Goal: Task Accomplishment & Management: Complete application form

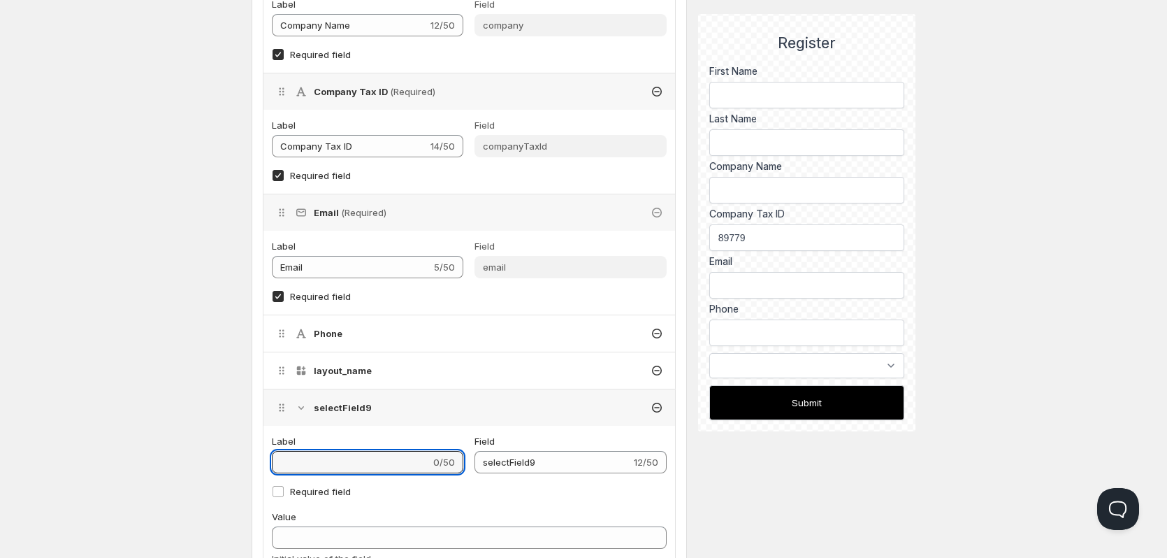
type input "S"
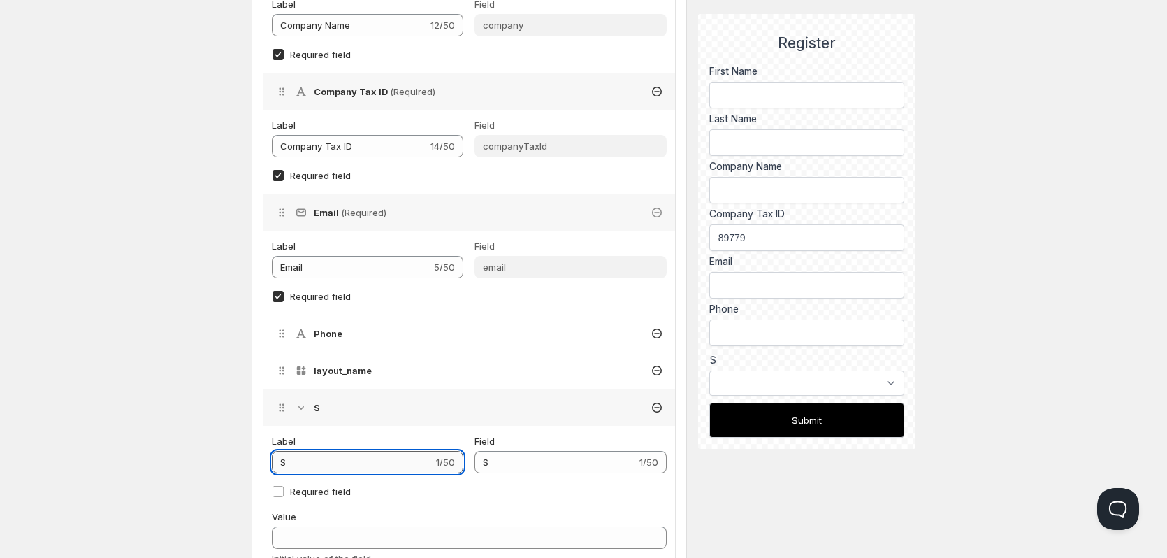
type input "Se"
type input "Sel"
type input "Sele"
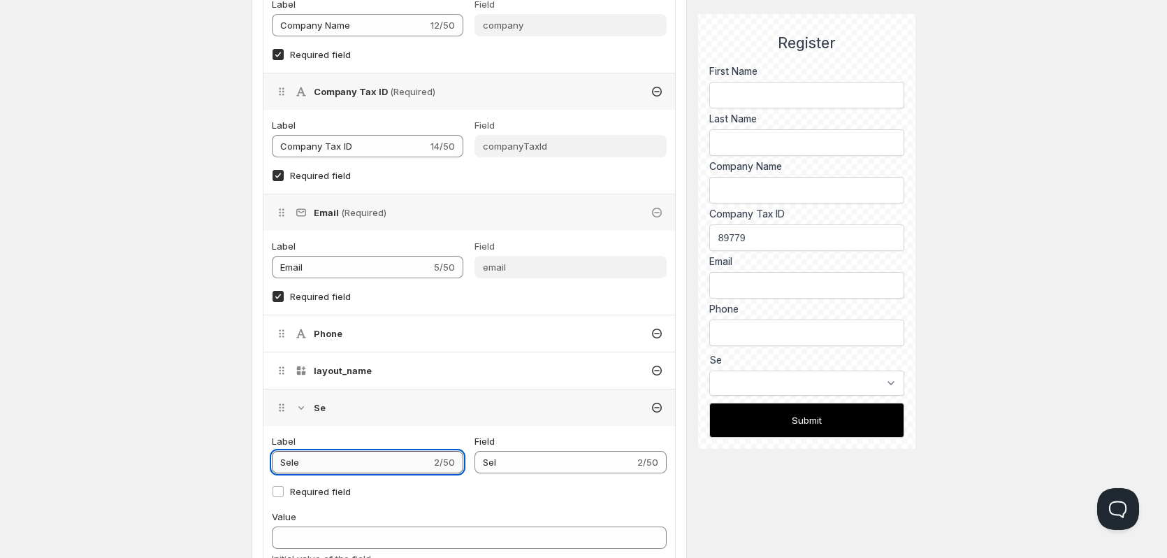
type input "Sele"
type input "Selec"
type input "Select"
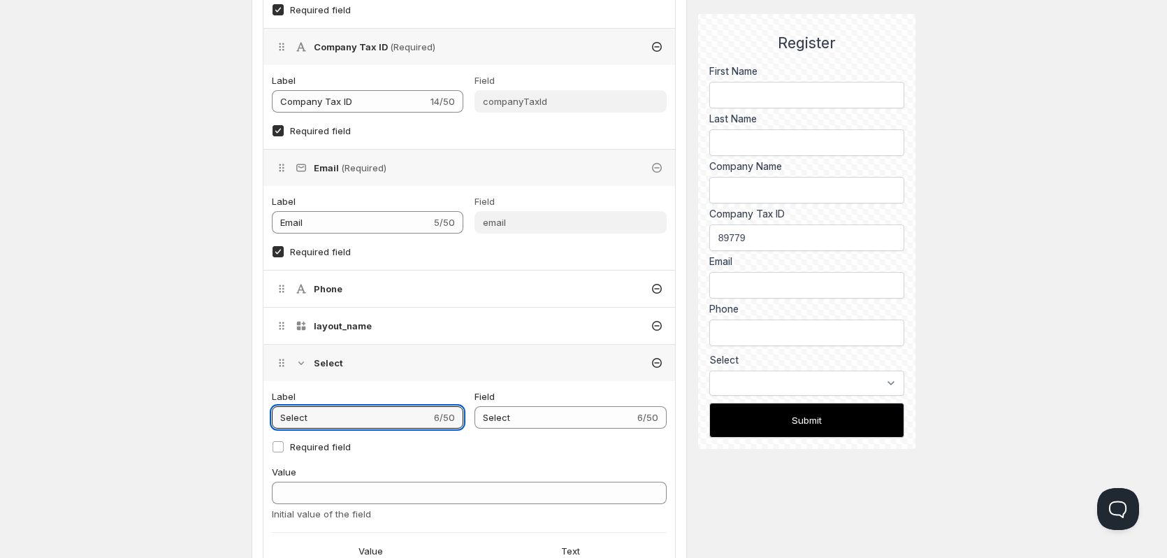
scroll to position [581, 0]
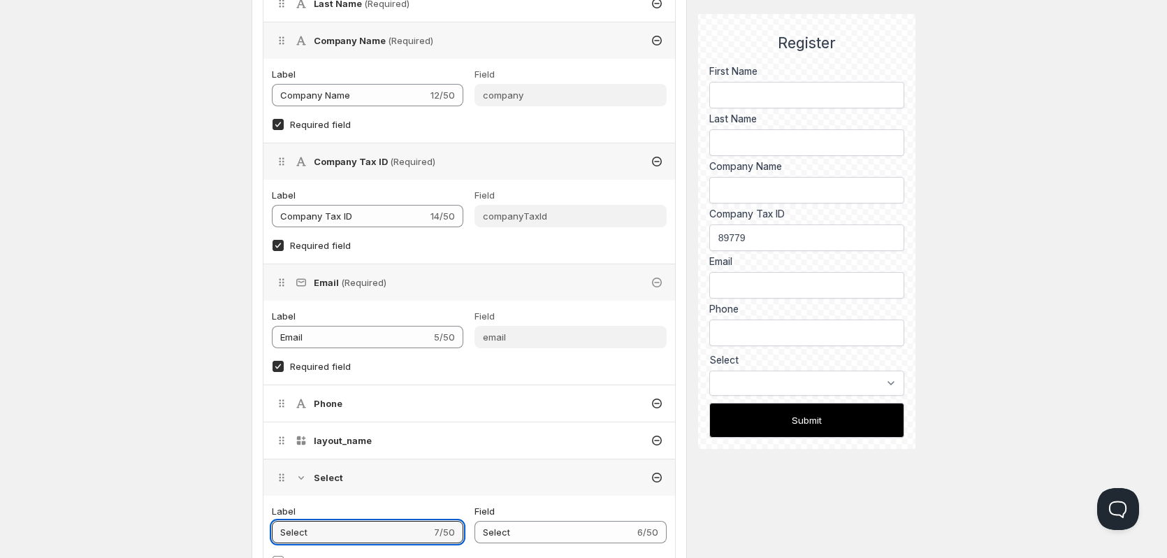
paste input "classification"
type input "Select classification"
type input "Select_classification"
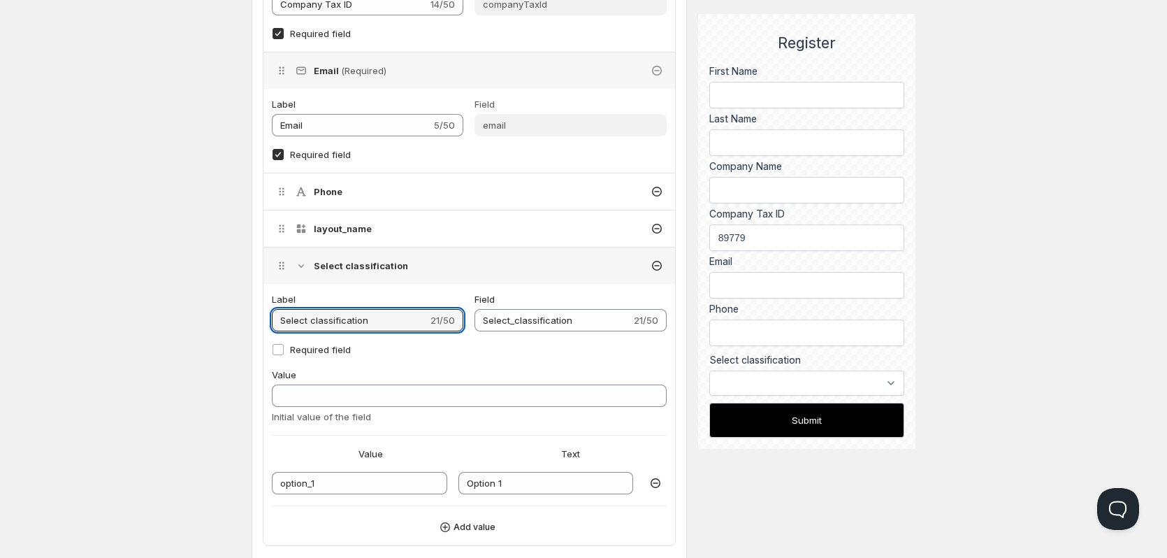
scroll to position [664, 0]
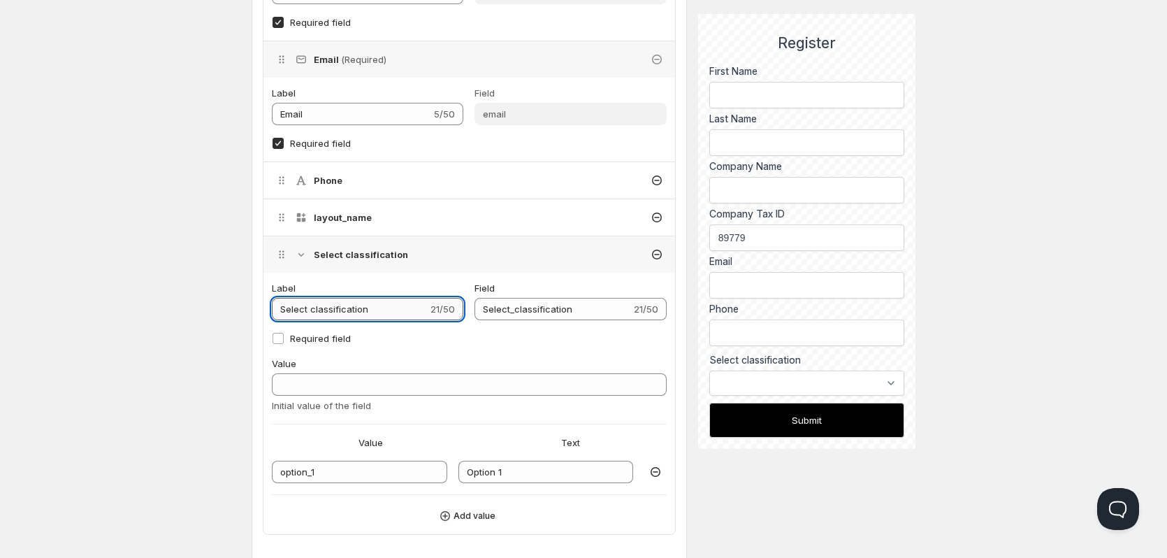
click at [312, 313] on input "Select classification" at bounding box center [350, 309] width 156 height 22
type input "Select lassification"
type input "Select_lassification"
type input "Select Classification"
type input "Select_Classification"
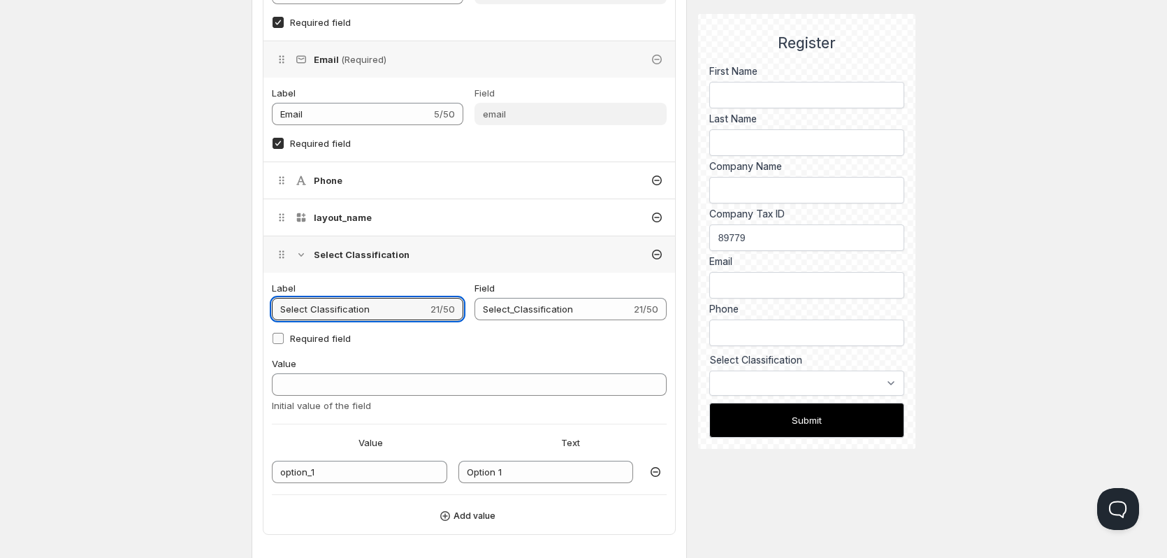
type input "Select Classification"
click at [276, 338] on input "Required field" at bounding box center [278, 338] width 11 height 11
checkbox input "true"
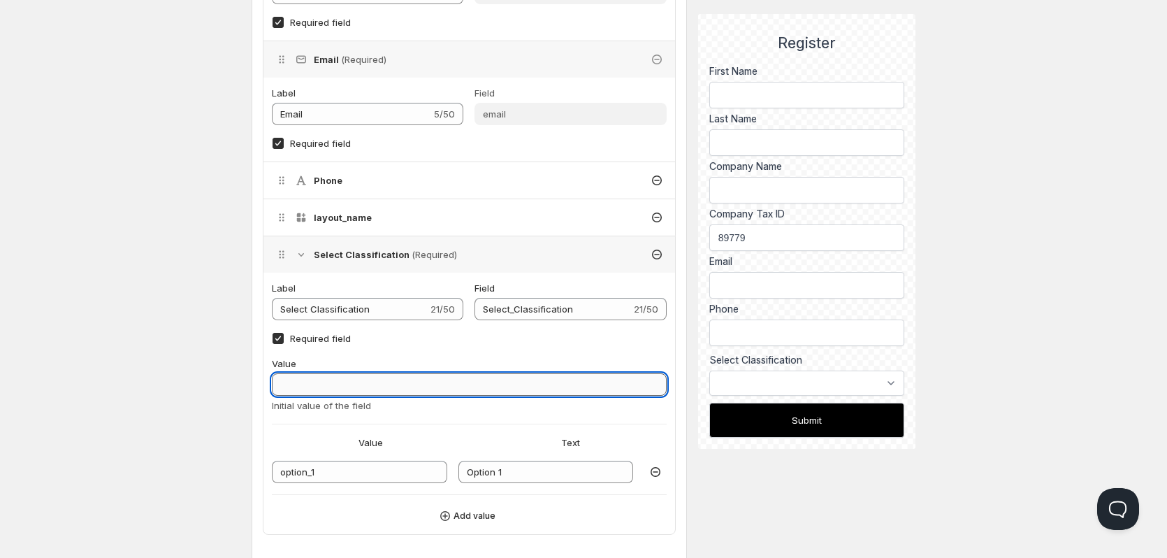
click at [325, 390] on input "Value" at bounding box center [469, 384] width 395 height 22
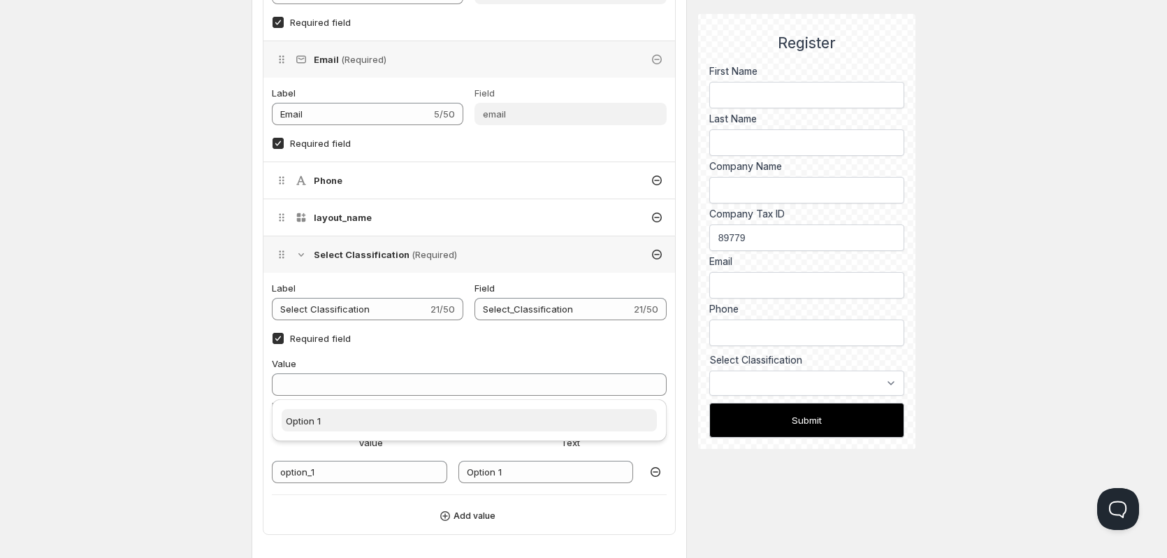
click at [314, 417] on span "Option 1" at bounding box center [303, 420] width 35 height 11
type input "option_1"
select select "option_1"
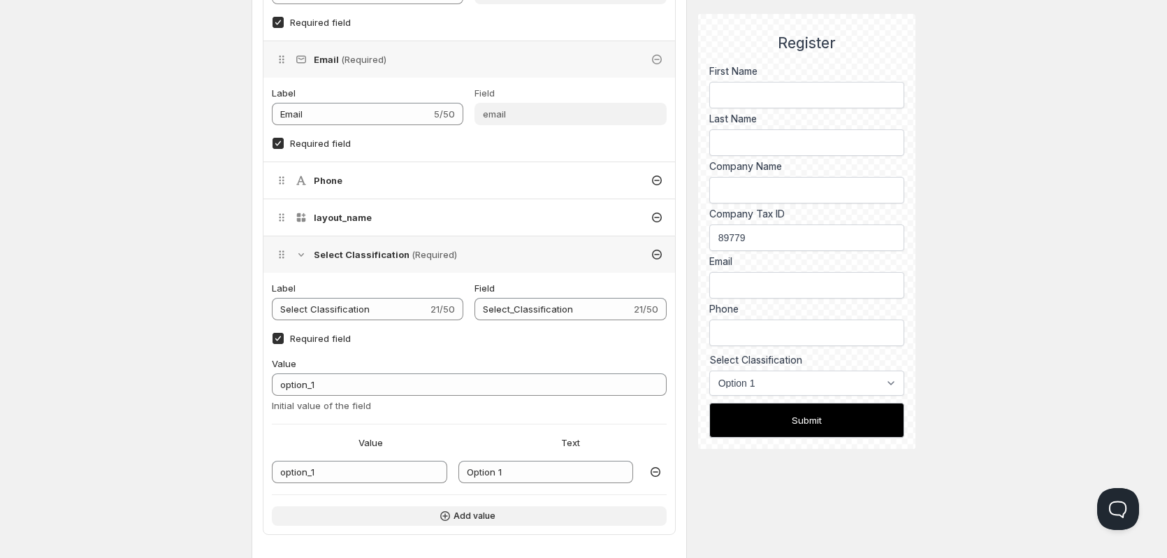
click at [454, 510] on span "Add value" at bounding box center [475, 515] width 42 height 11
click at [519, 508] on input "text" at bounding box center [545, 505] width 175 height 22
type input "Model B"
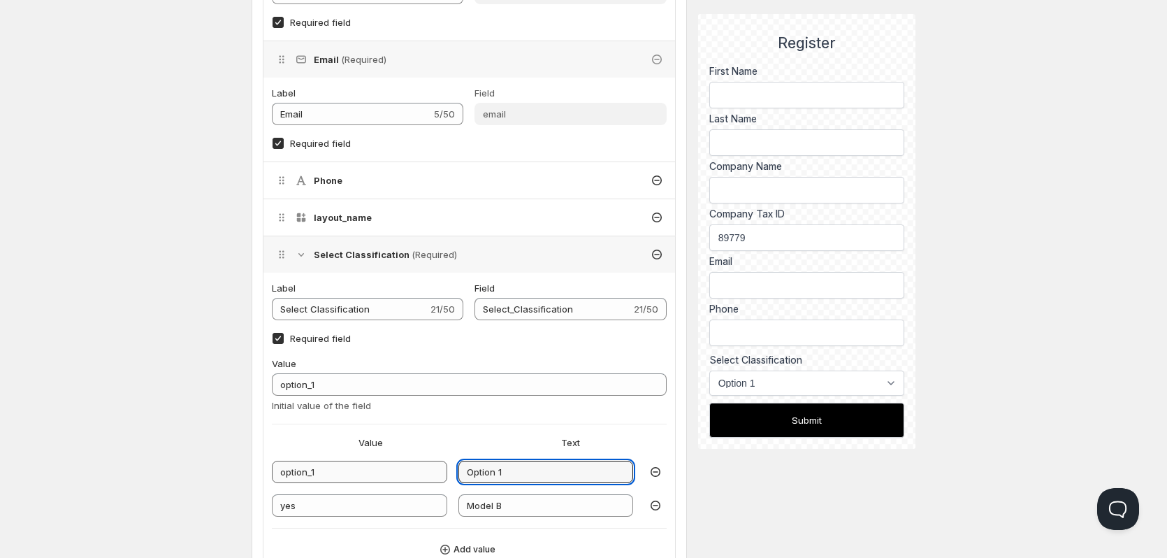
drag, startPoint x: 519, startPoint y: 471, endPoint x: 379, endPoint y: 468, distance: 139.1
click at [379, 468] on div "option_1 Option 1" at bounding box center [469, 472] width 395 height 22
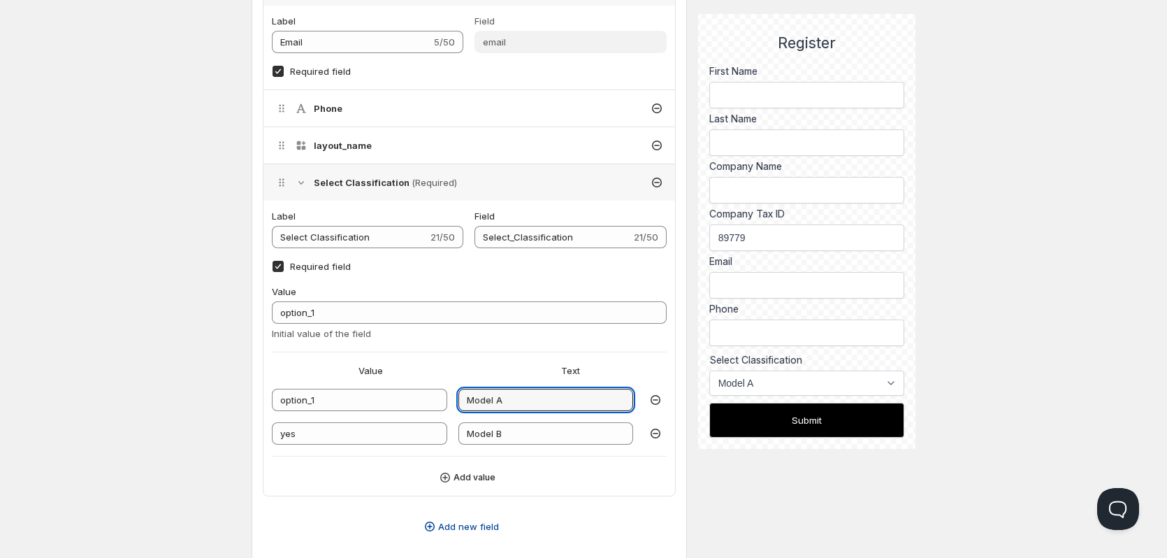
scroll to position [804, 0]
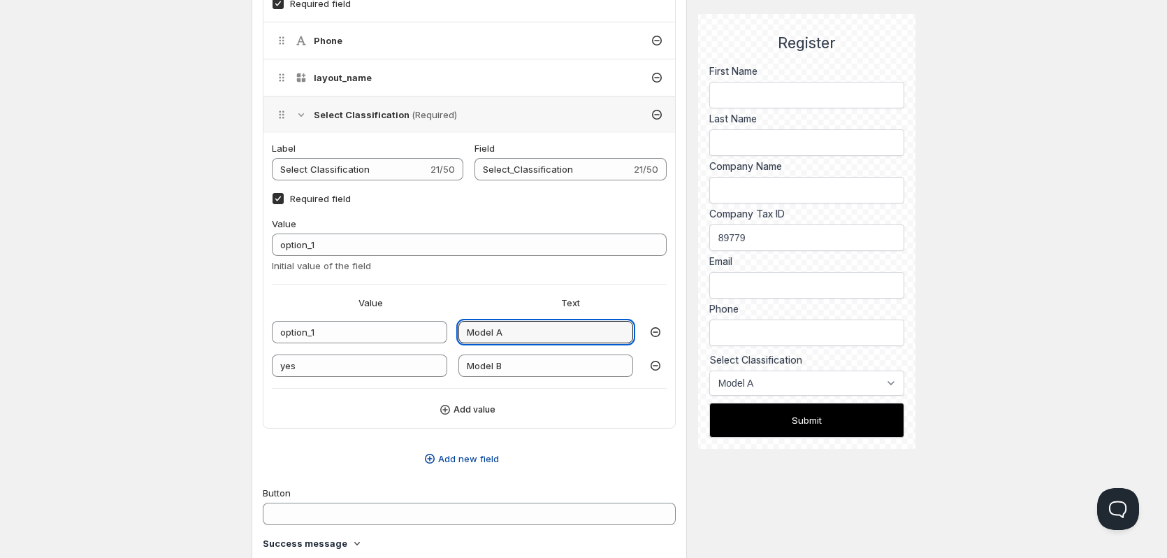
type input "Model A"
click at [481, 456] on span "Add new field" at bounding box center [468, 458] width 61 height 14
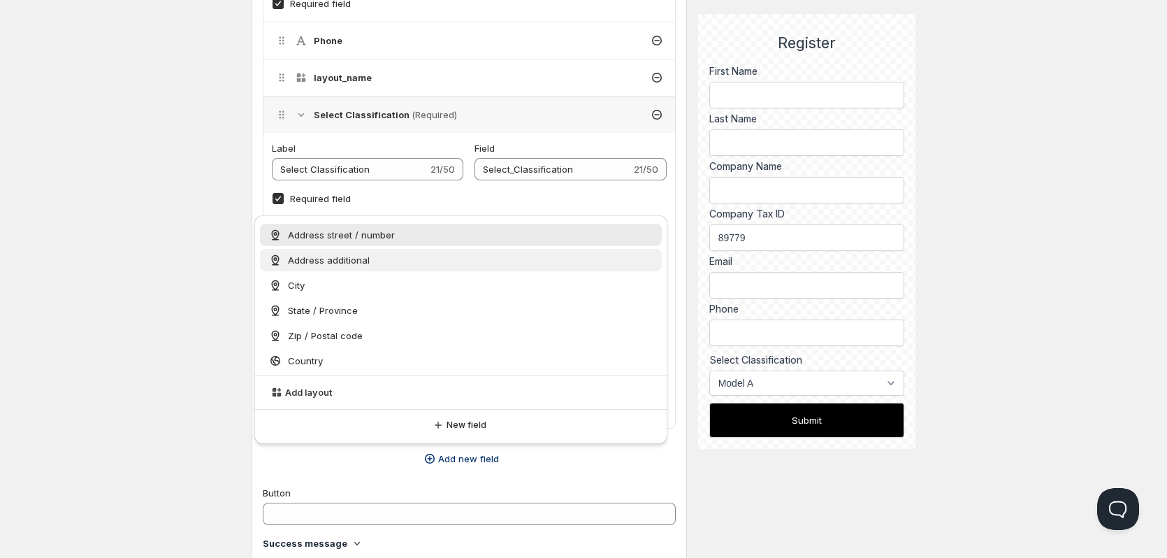
click at [346, 254] on span "Address additional" at bounding box center [329, 260] width 82 height 14
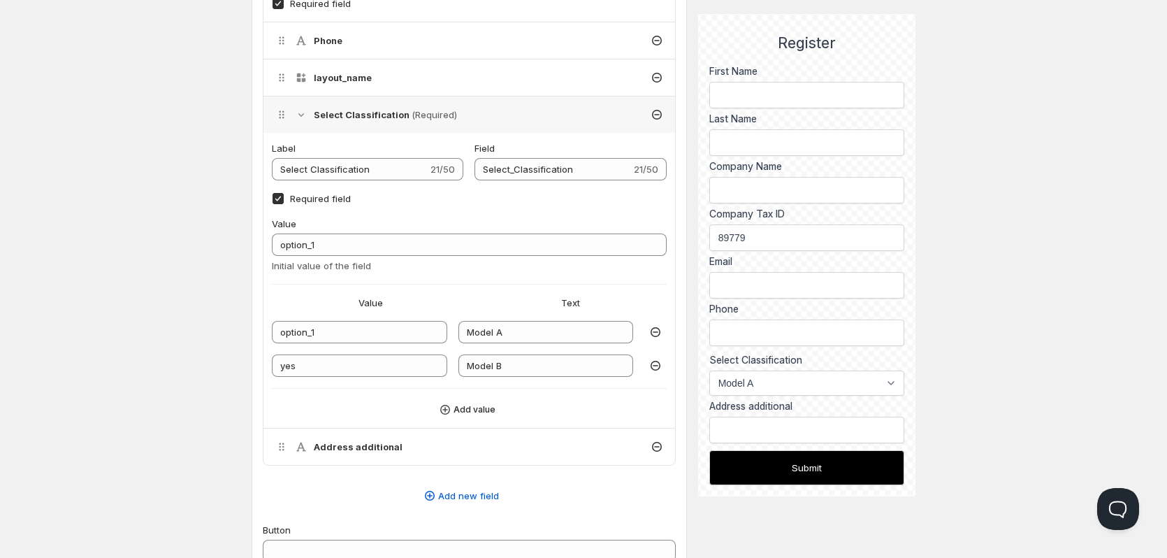
click at [345, 457] on div "Address additional" at bounding box center [469, 446] width 412 height 36
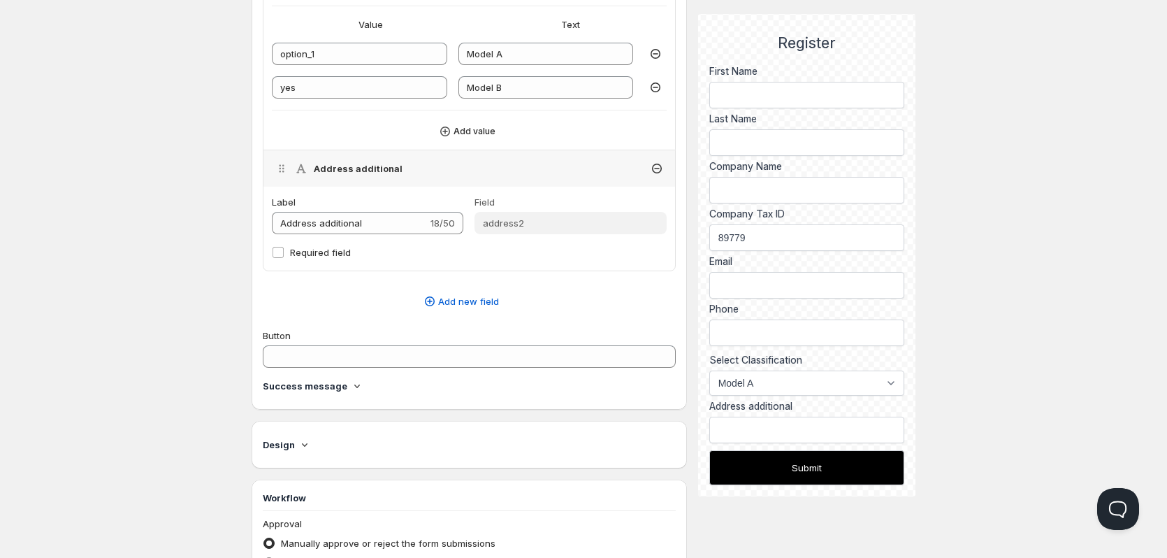
scroll to position [1083, 0]
click at [369, 220] on input "Address additional" at bounding box center [350, 221] width 156 height 22
type input "Delivery Address"
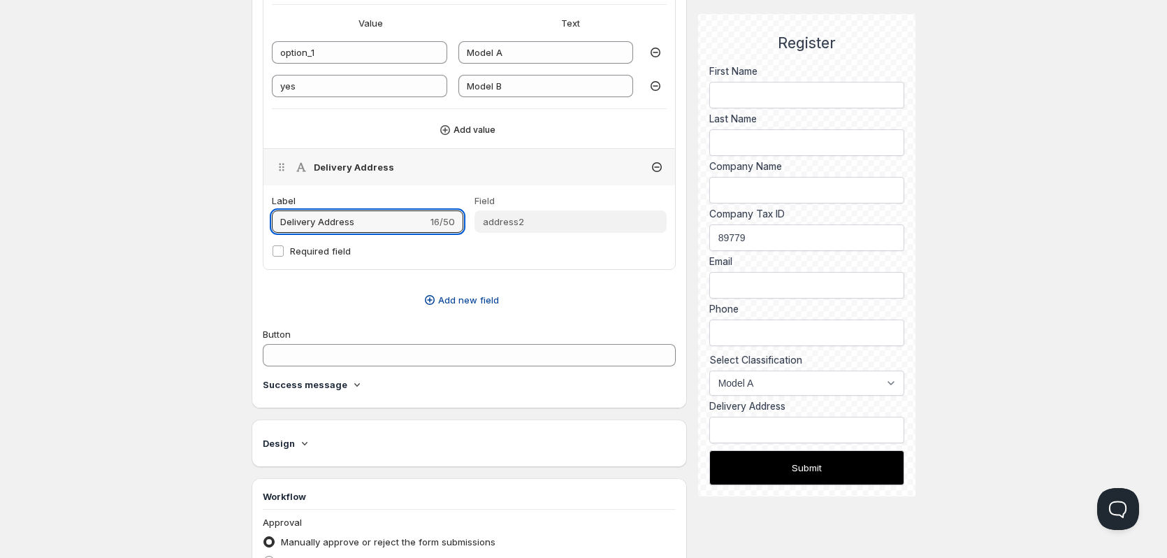
click at [460, 295] on span "Add new field" at bounding box center [468, 300] width 61 height 14
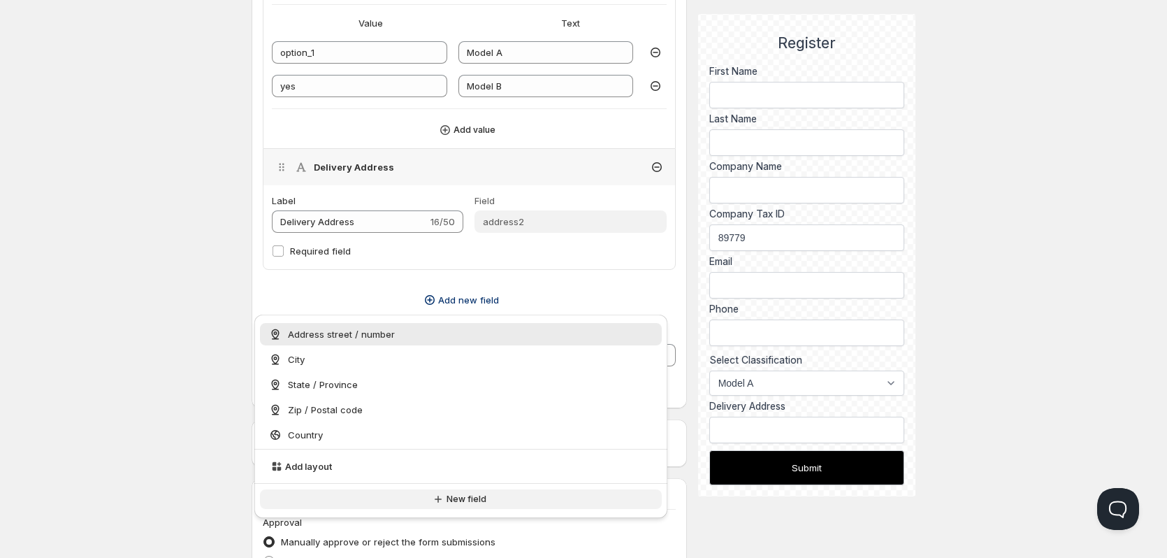
click at [451, 498] on span "New field" at bounding box center [467, 498] width 40 height 11
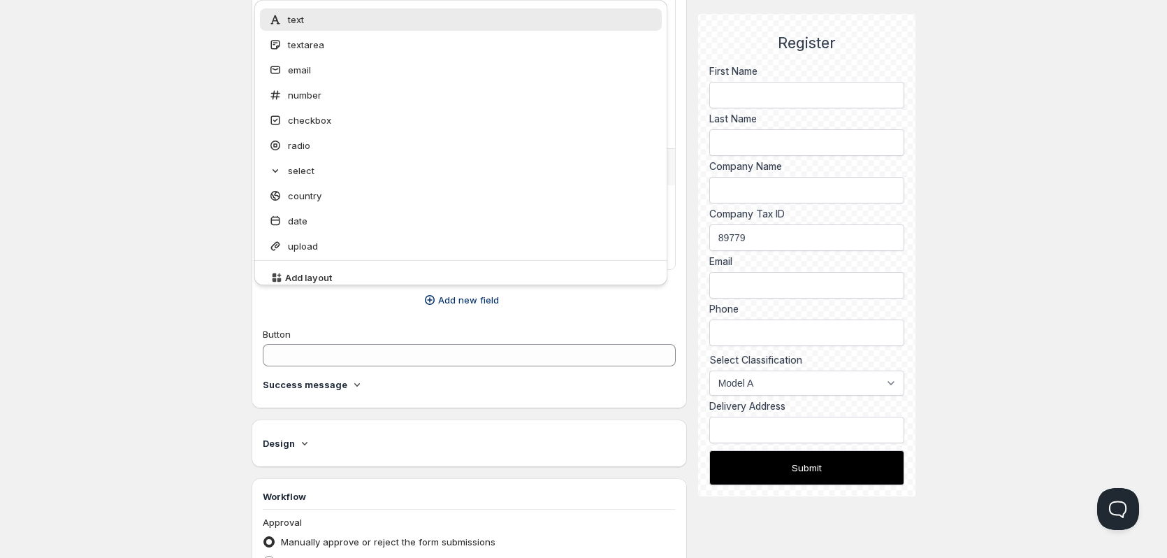
click at [322, 20] on div "text" at bounding box center [460, 20] width 385 height 14
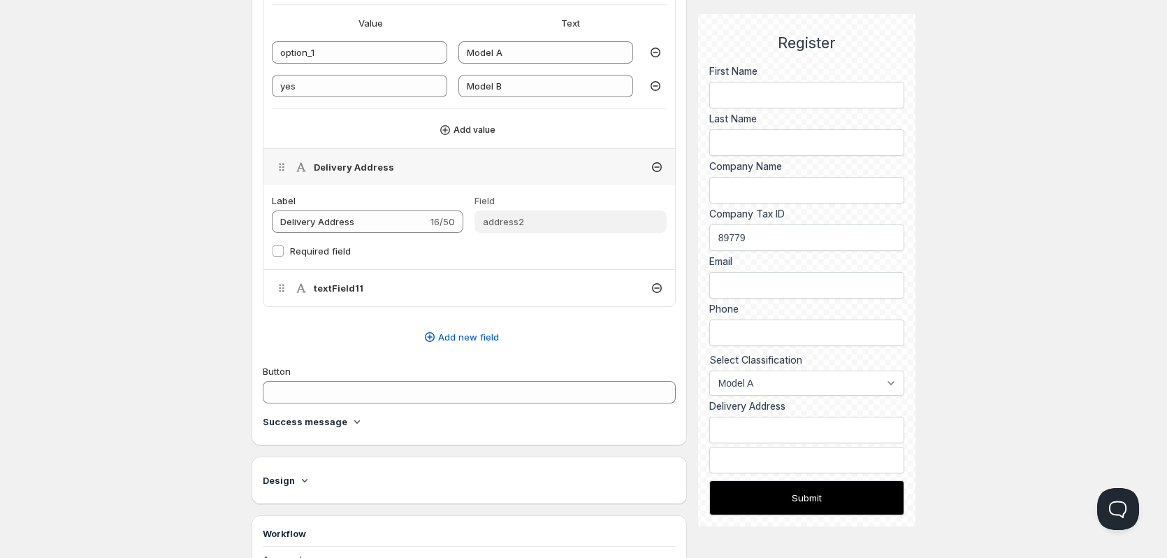
click at [337, 287] on h4 "textField11" at bounding box center [339, 288] width 50 height 14
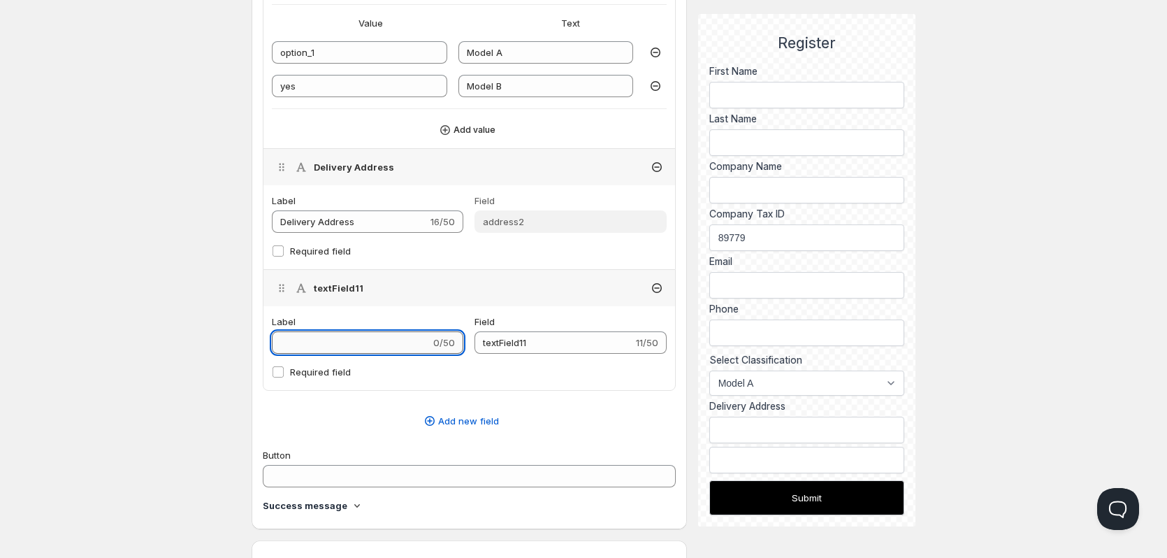
click at [328, 342] on input "Label" at bounding box center [351, 342] width 159 height 22
type input "B"
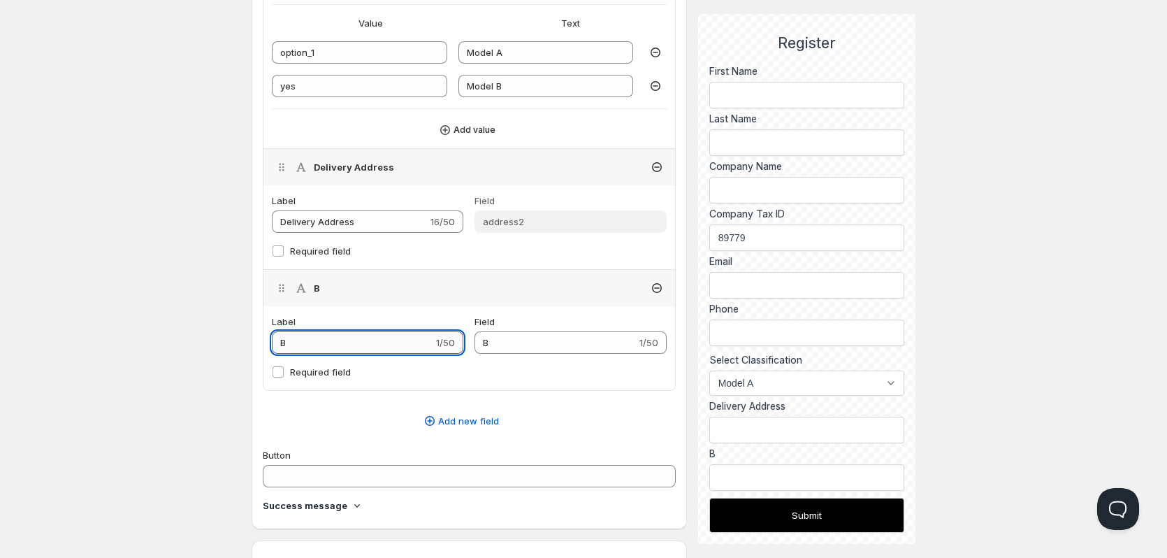
type input "Bi"
type input "Bil"
type input "Bili"
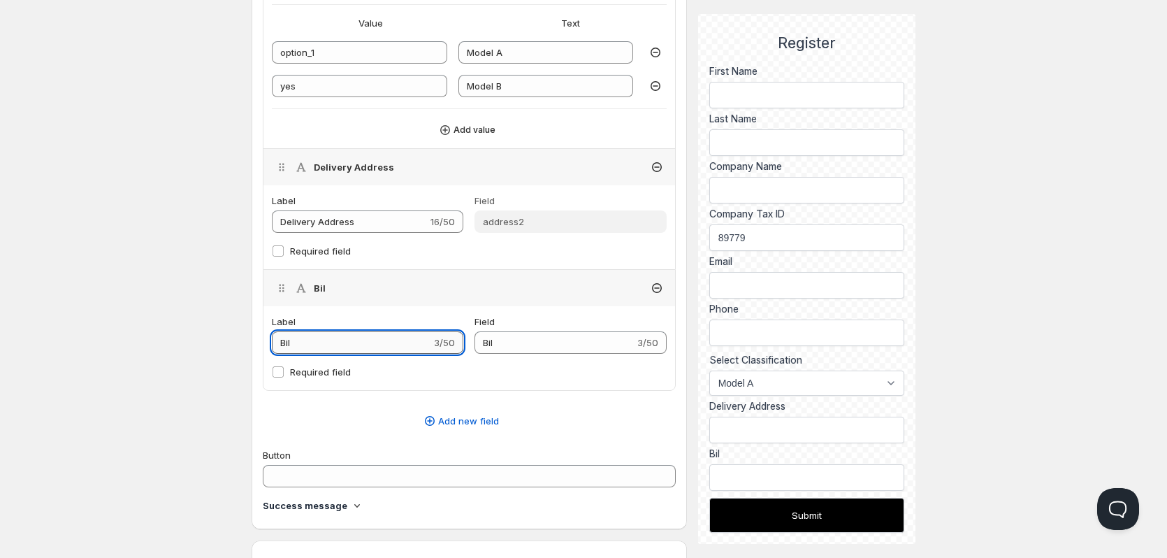
type input "Bili"
type input "Bil"
type input "Bill"
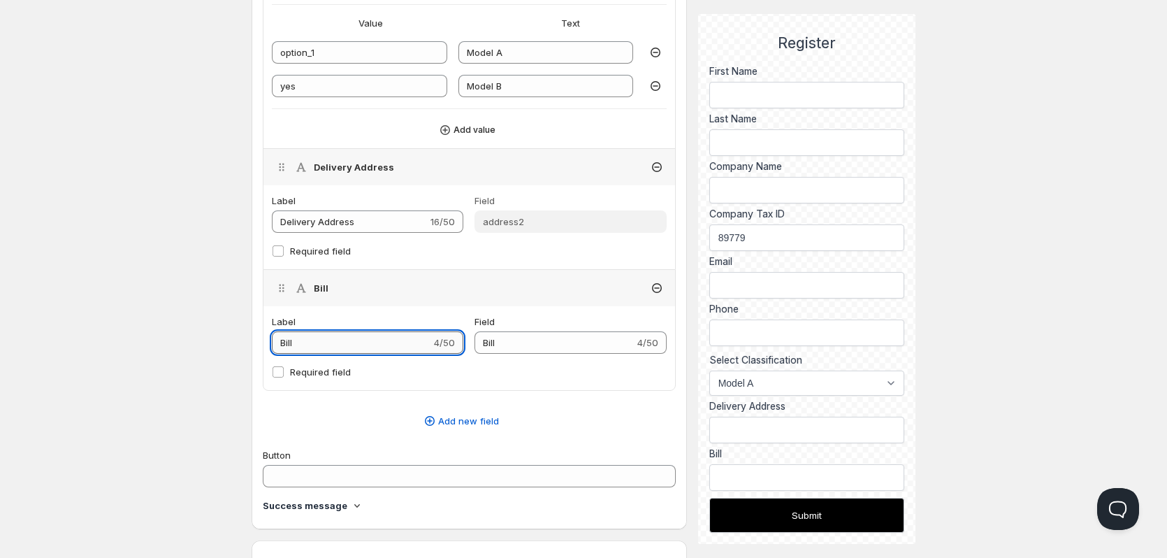
type input "Billi"
type input "Billin"
type input "Billing"
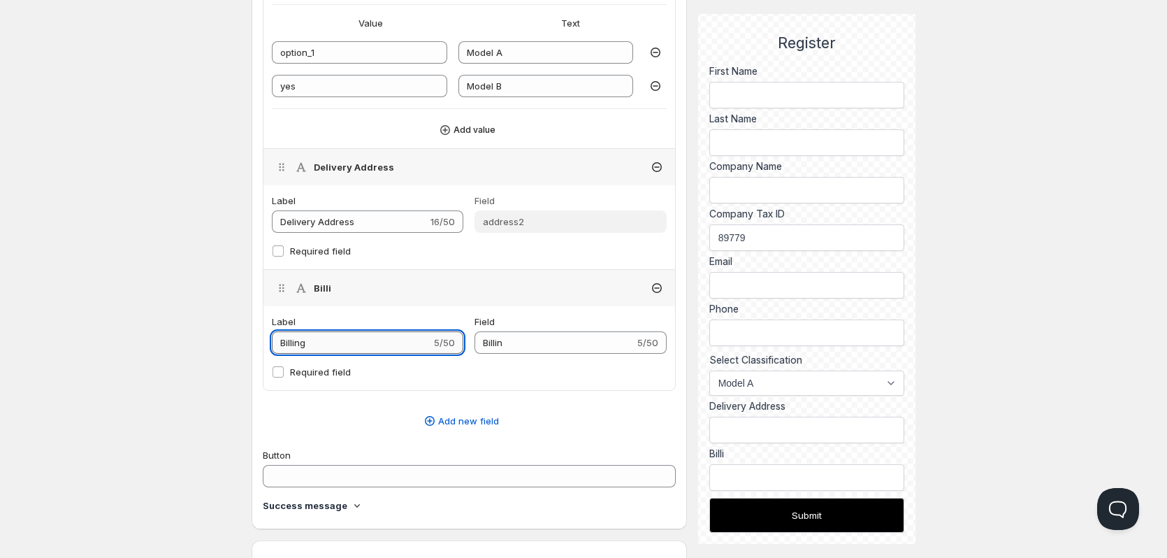
type input "Billing"
type input "Billing A"
type input "Billing_A"
type input "Billing Ad"
type input "Billing_Ad"
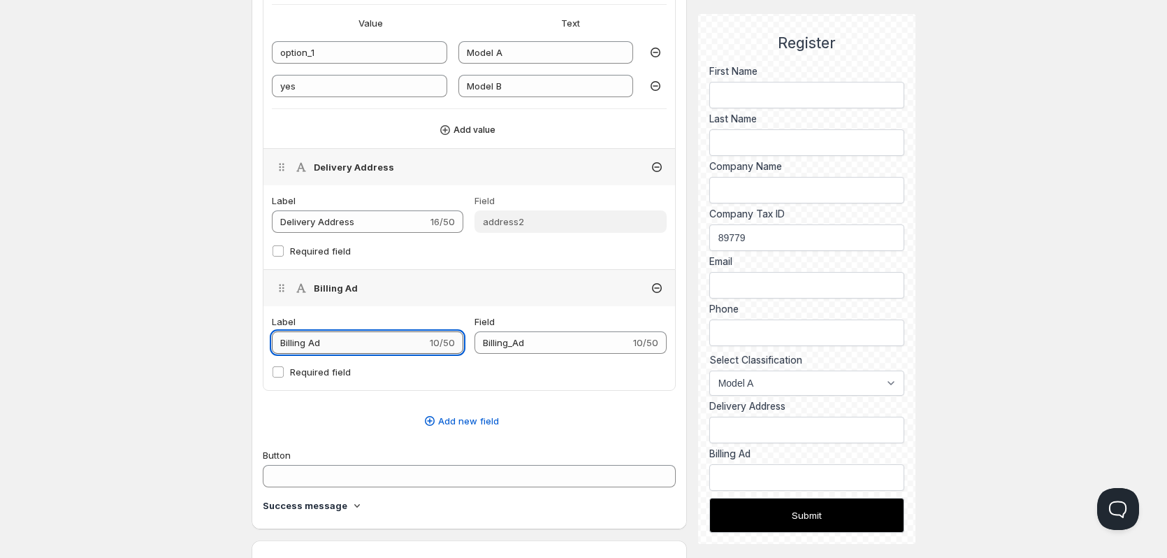
type input "Billing Add"
type input "Billing_Add"
type input "Billing Addr"
type input "Billing_Addr"
type input "Billing Addre"
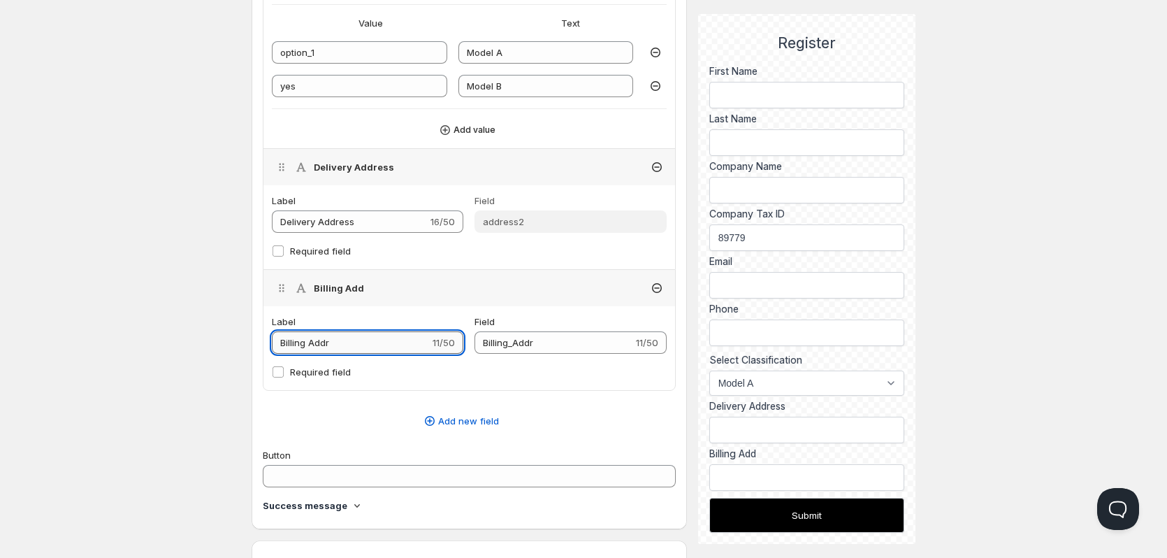
type input "Billing_Addre"
type input "Billing Addres"
type input "Billing_Addres"
type input "Billing Address"
type input "Billing_Address"
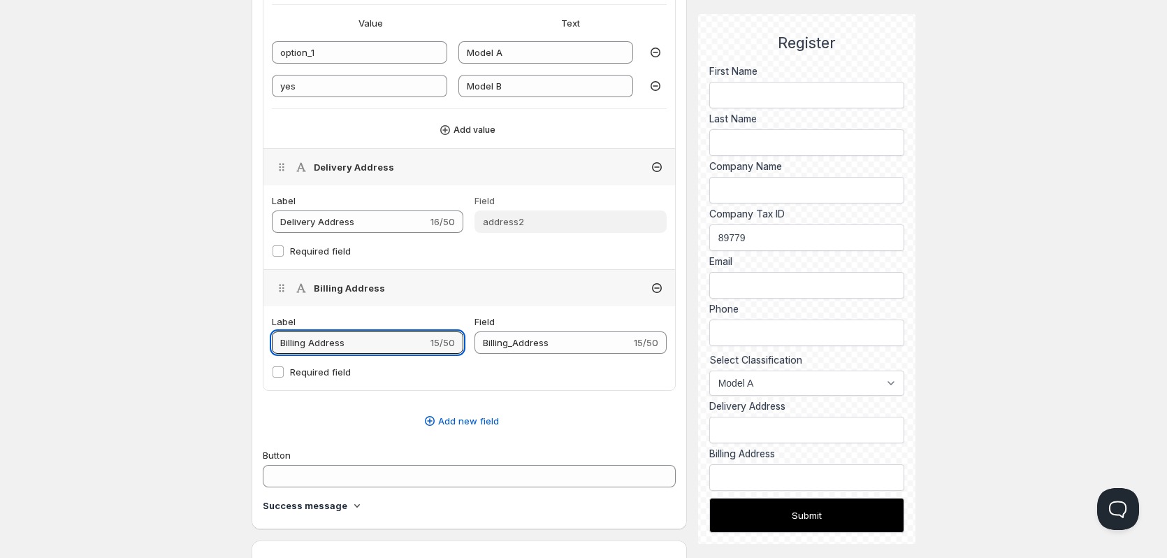
type input "Billing Address"
click at [654, 164] on icon at bounding box center [657, 167] width 10 height 10
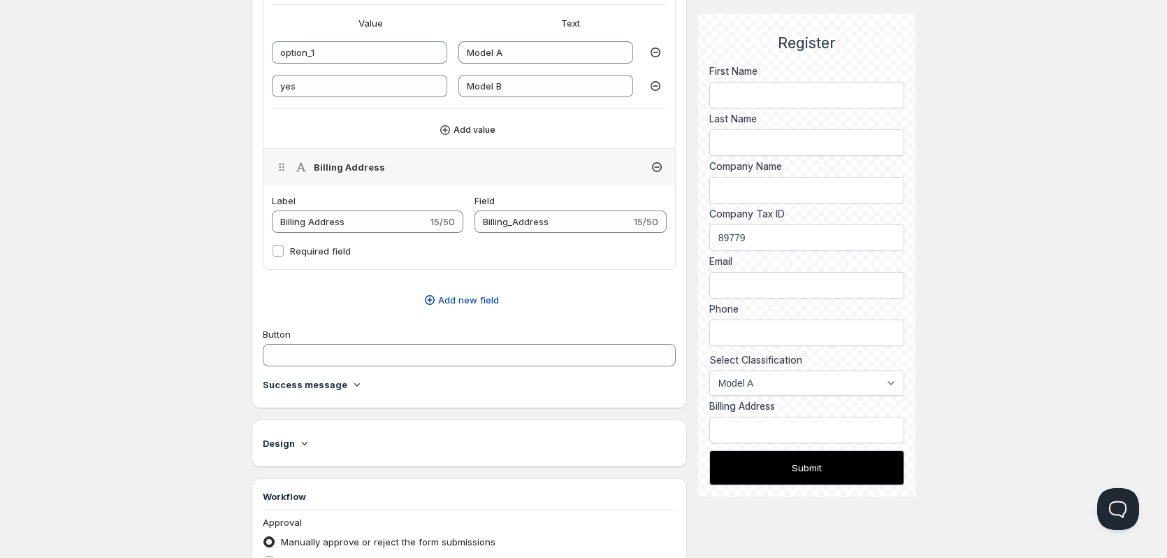
click at [488, 289] on button "Add new field" at bounding box center [460, 300] width 413 height 22
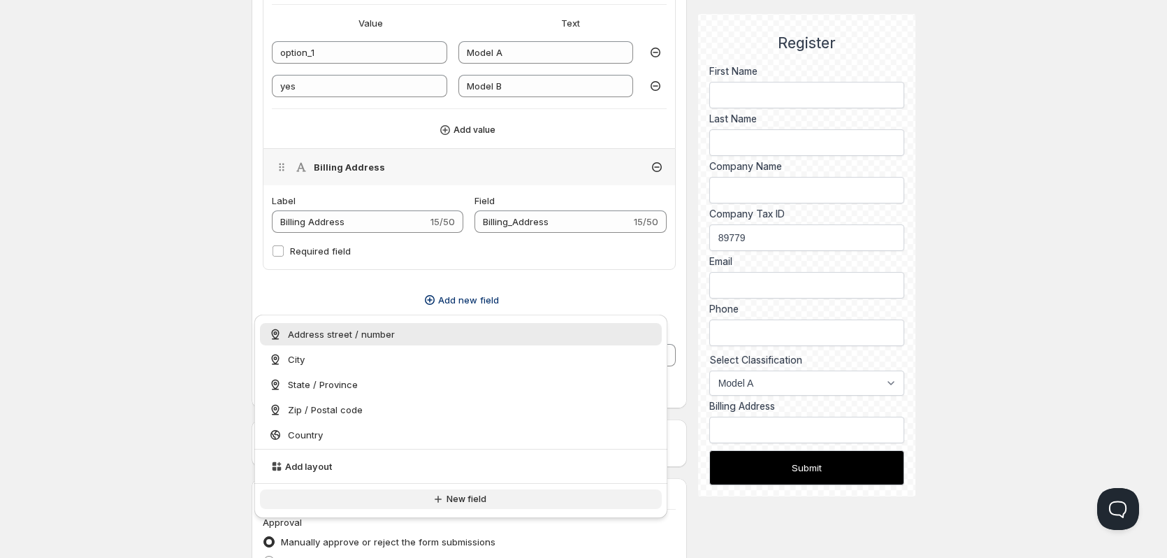
click at [442, 503] on icon "button" at bounding box center [438, 499] width 14 height 14
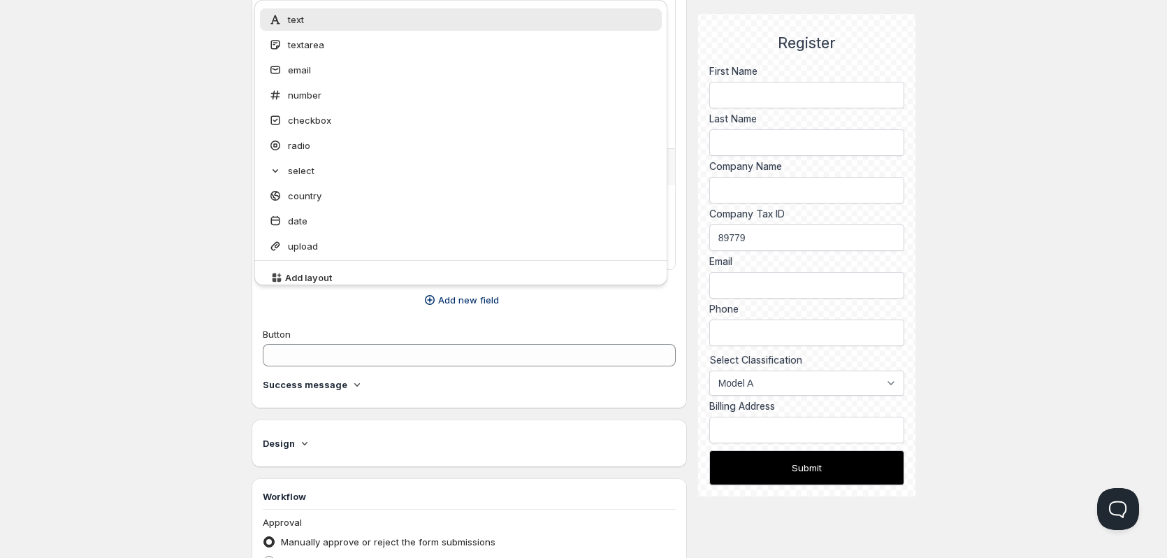
click at [321, 14] on div "text" at bounding box center [460, 20] width 385 height 14
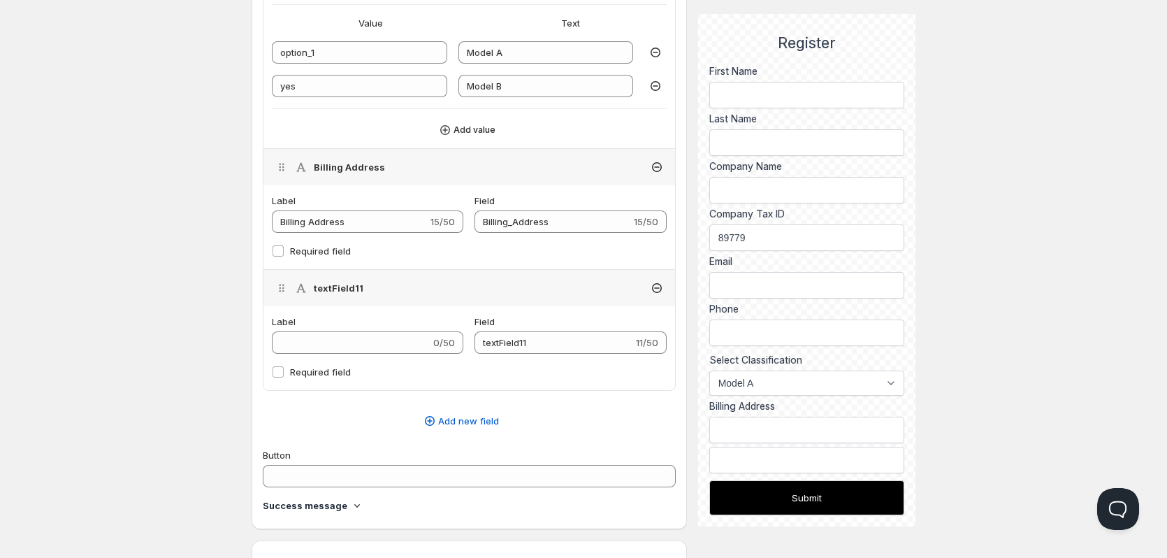
click at [325, 330] on div "Label 0/50" at bounding box center [367, 333] width 191 height 39
click at [328, 338] on input "Label" at bounding box center [351, 342] width 159 height 22
type input "d"
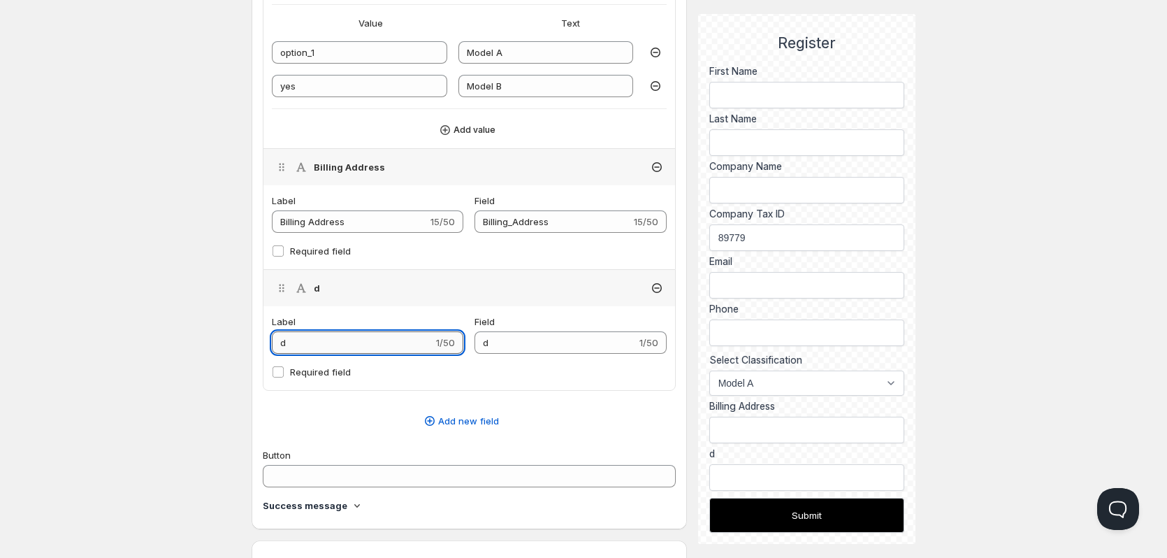
type input "dE"
type input "dEL"
type input "dELI"
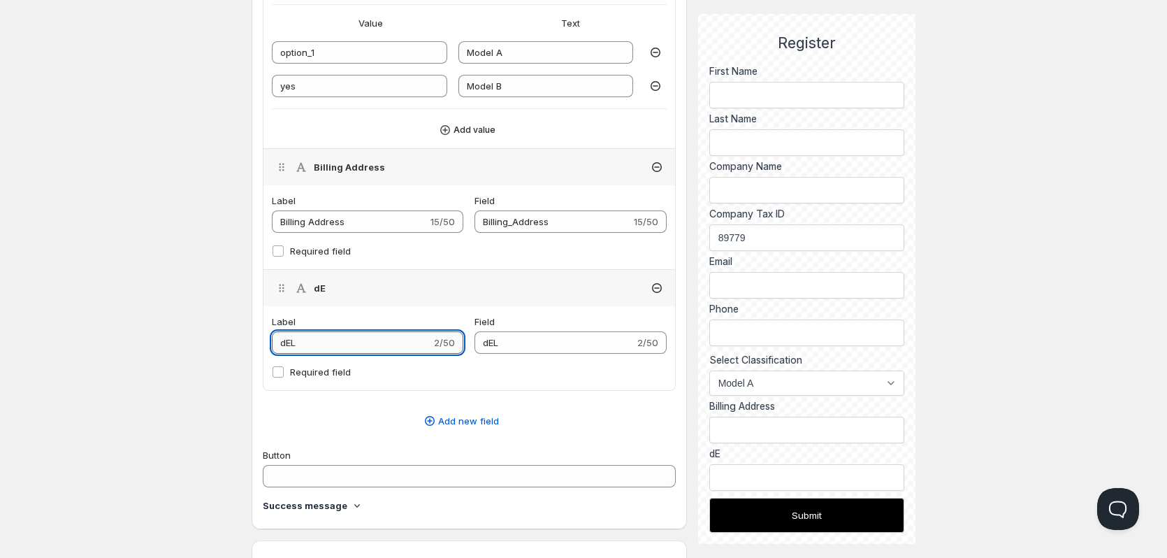
type input "dELI"
type input "dELIV"
type input "dELIVE"
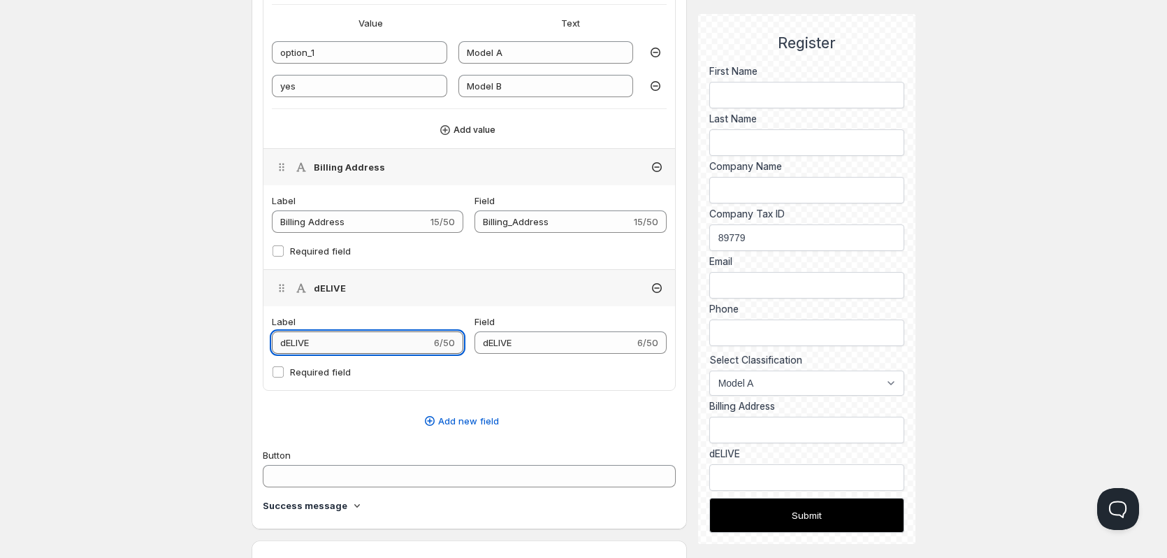
type input "dELIV"
type input "dELI"
type input "dEL"
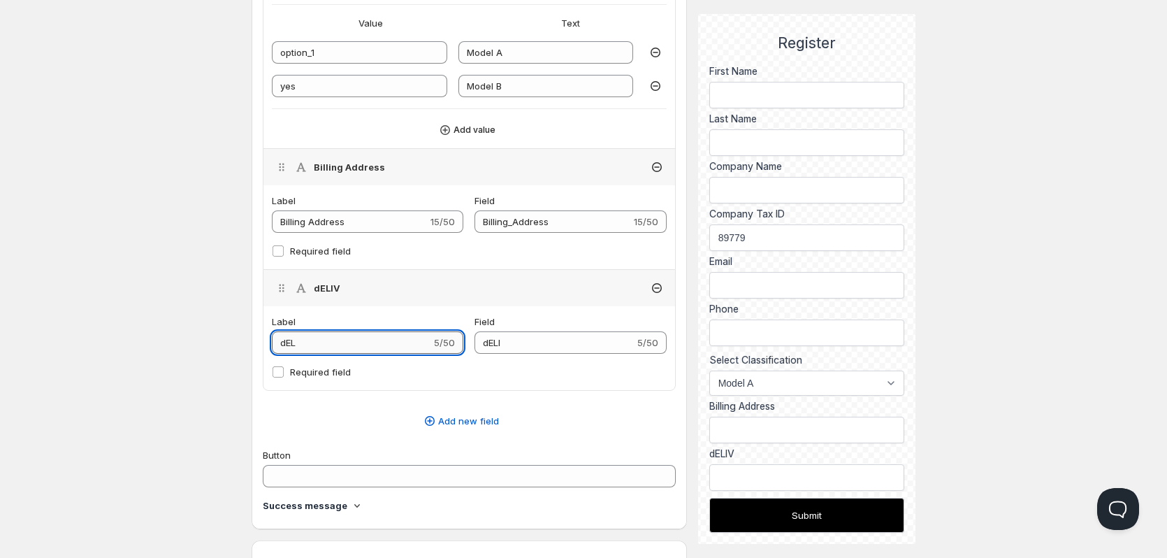
type input "dEL"
type input "dE"
type input "d"
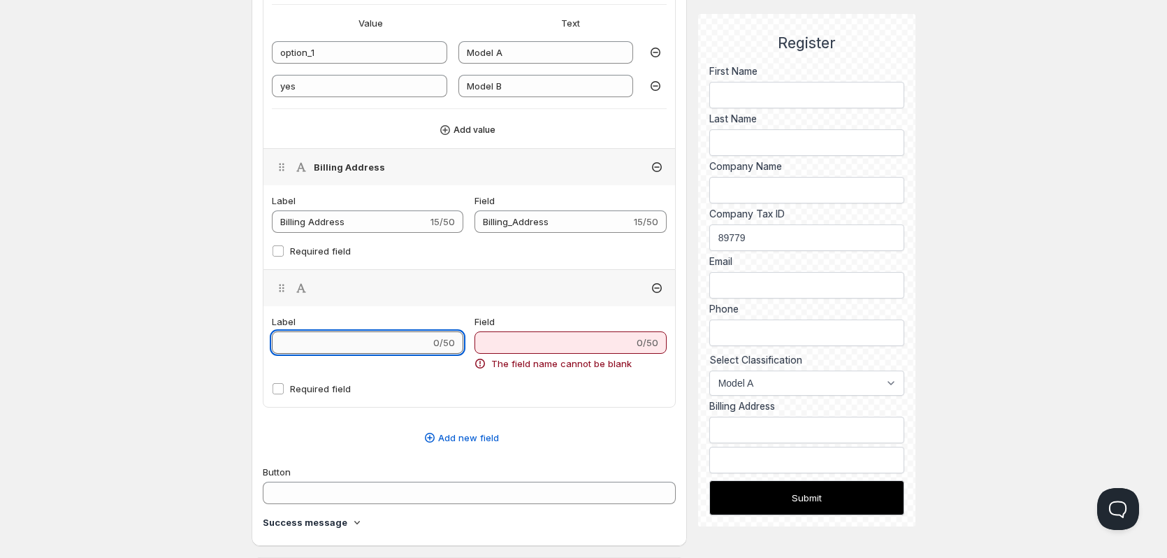
type input "D"
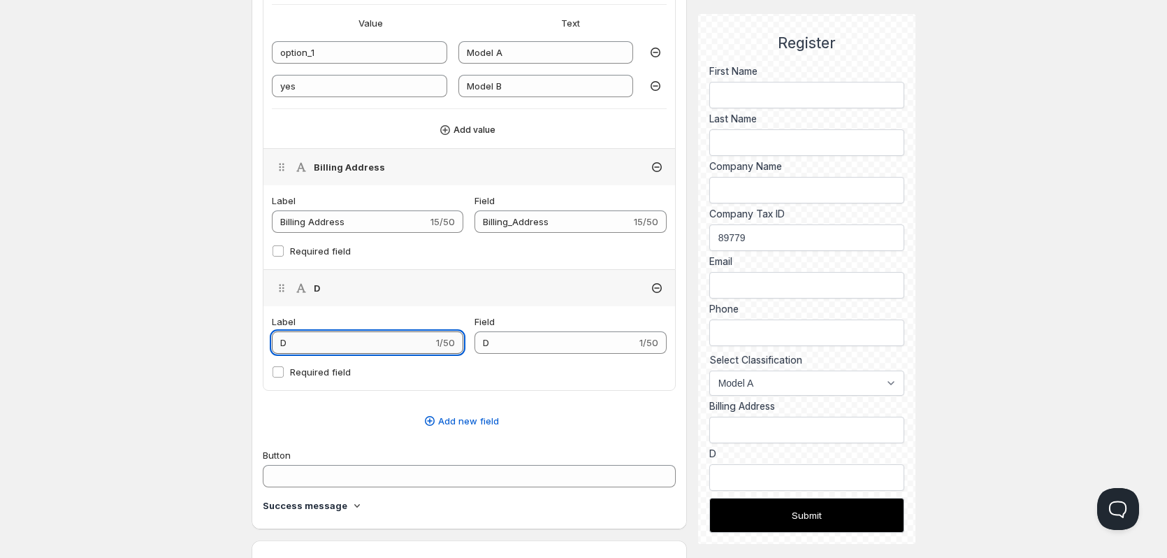
type input "De"
type input "Del"
type input "Deli"
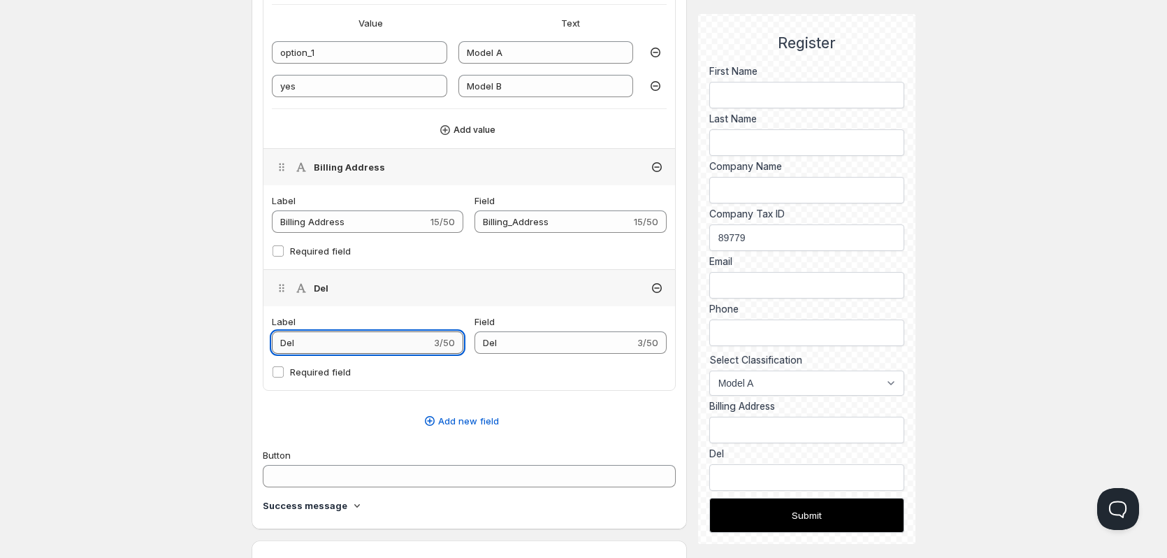
type input "Deli"
type input "Deliv"
type input "Delive"
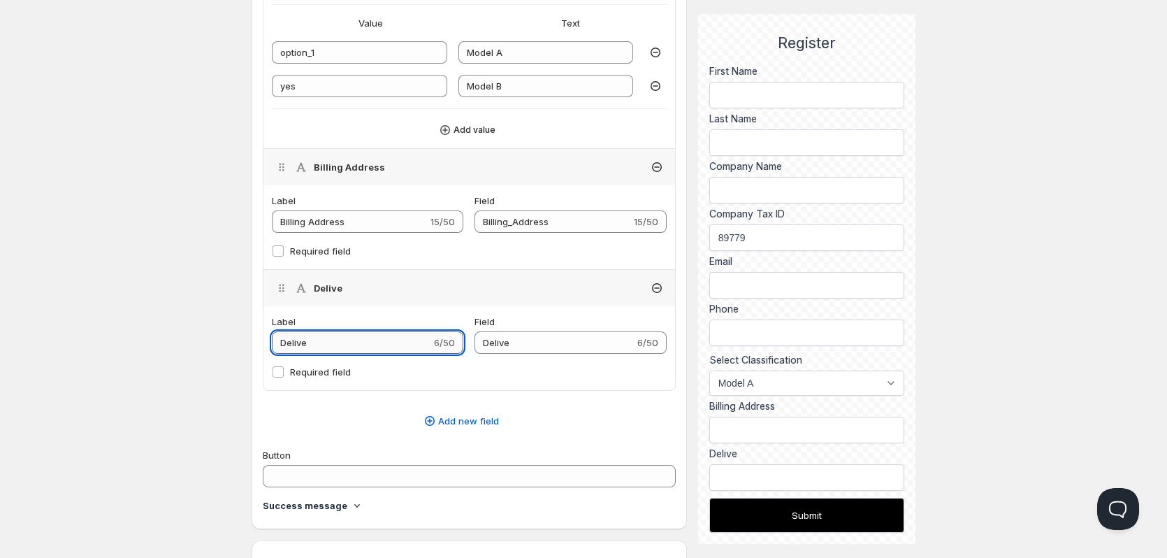
type input "Deliver"
type input "Delivery"
type input "Delivery A"
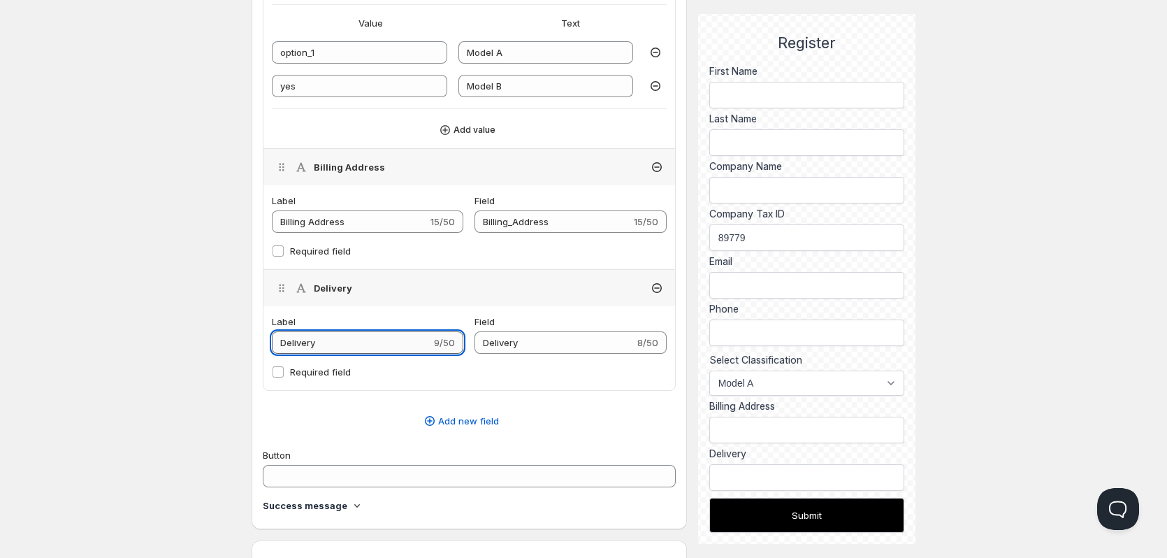
type input "Delivery_A"
type input "Delivery Ad"
type input "Delivery_Ad"
type input "Delivery Add"
type input "Delivery_Add"
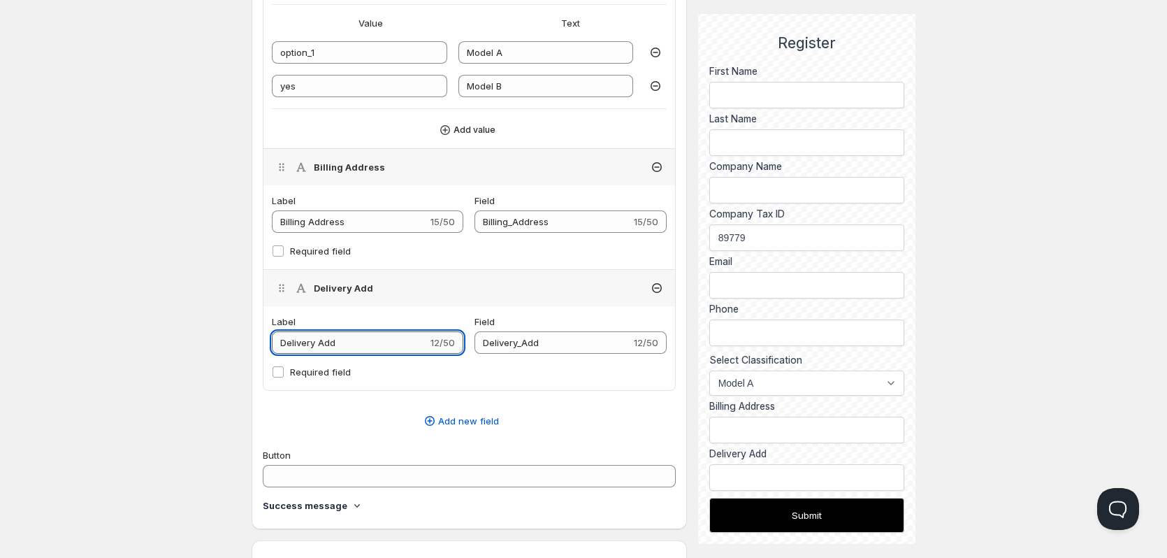
type input "Delivery Addr"
type input "Delivery_Addr"
type input "Delivery Addre"
type input "Delivery_Addre"
type input "Delivery Addres"
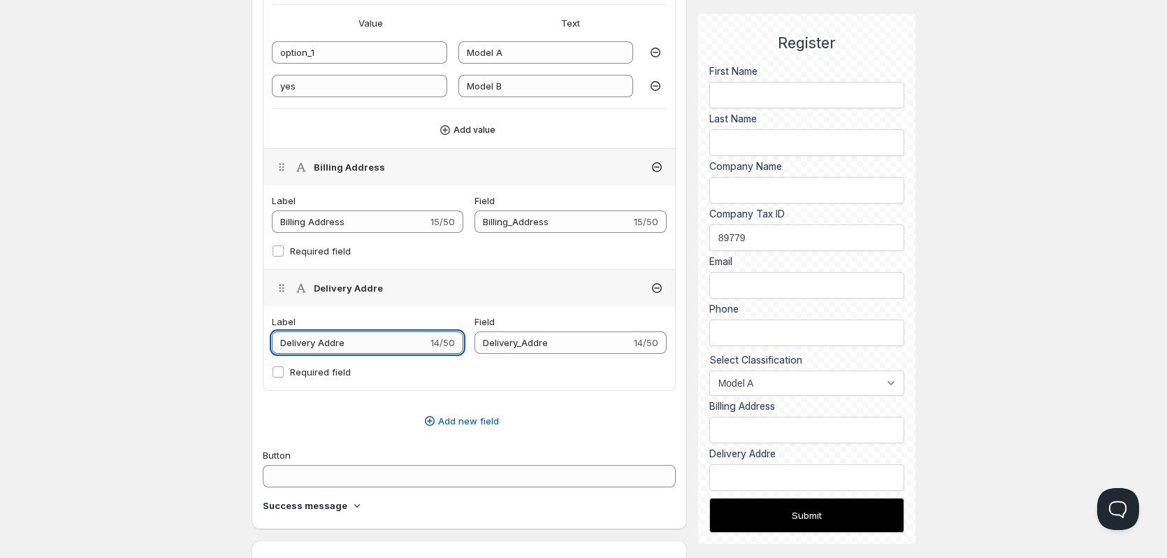
type input "Delivery_Addres"
type input "Delivery Address"
type input "Delivery_Address"
type input "Delivery Address"
click at [477, 422] on span "Add new field" at bounding box center [468, 421] width 61 height 14
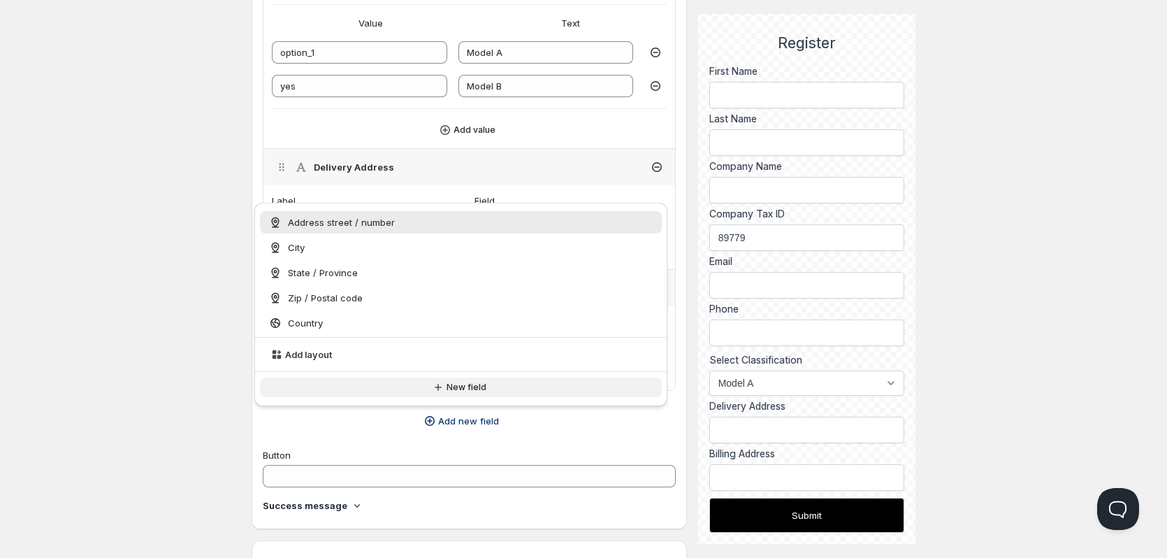
click at [463, 388] on span "New field" at bounding box center [467, 387] width 40 height 11
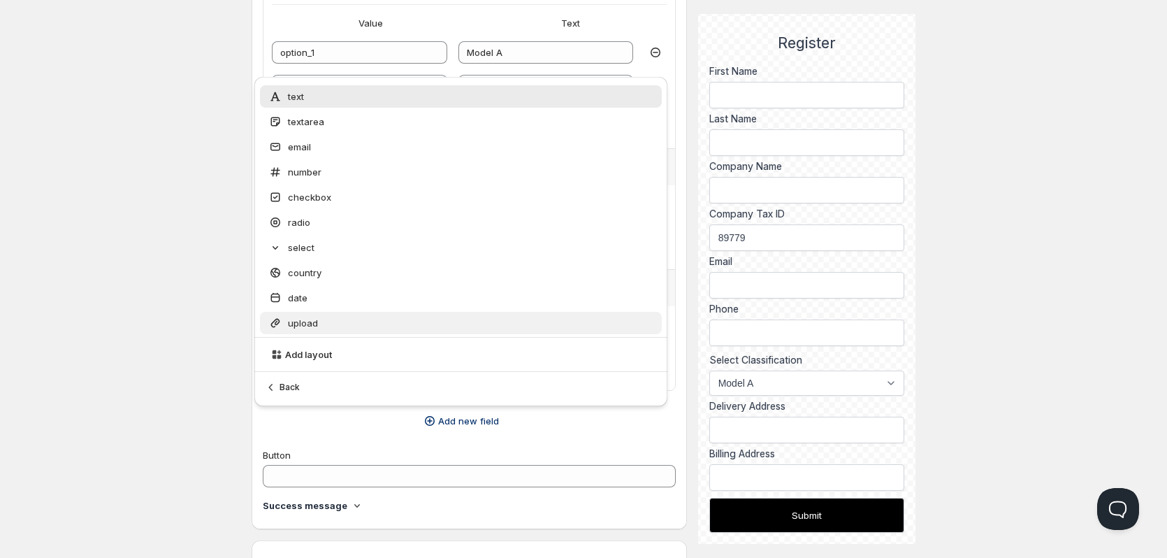
click at [354, 321] on div "upload" at bounding box center [460, 323] width 385 height 14
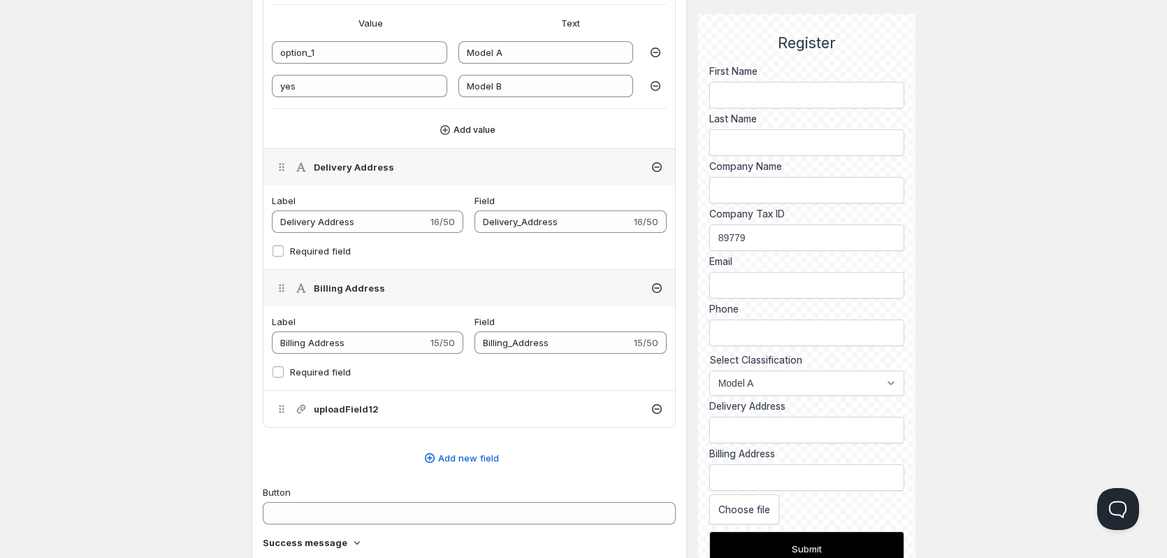
click at [363, 331] on div "Label Billing Address 15/50" at bounding box center [367, 333] width 191 height 39
click at [342, 401] on div "uploadField12" at bounding box center [469, 409] width 412 height 36
click at [339, 450] on div "Label 0/50" at bounding box center [367, 454] width 191 height 39
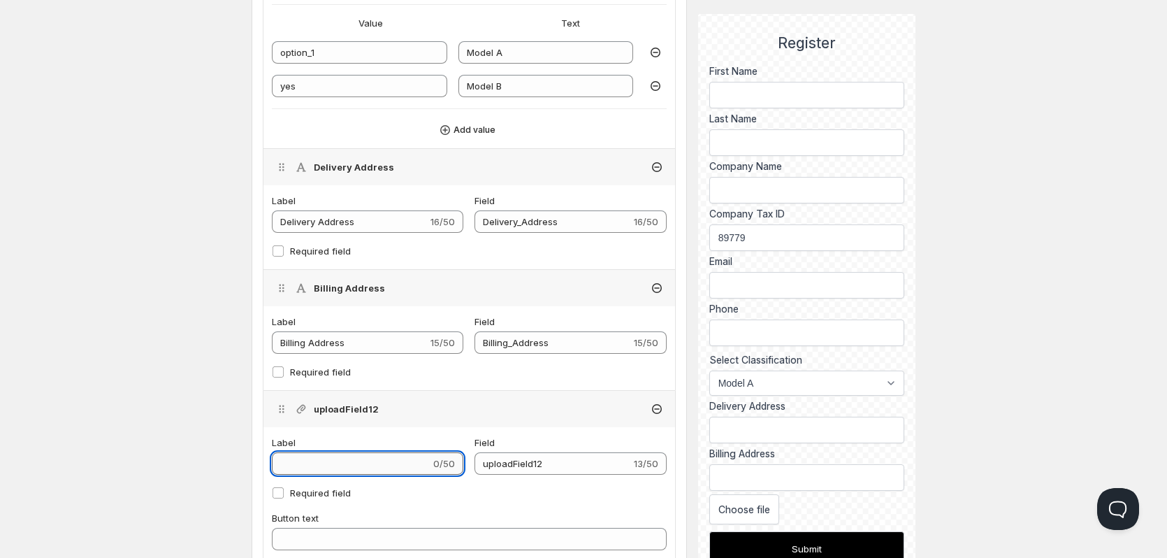
click at [327, 468] on input "Label" at bounding box center [351, 463] width 159 height 22
type input "U"
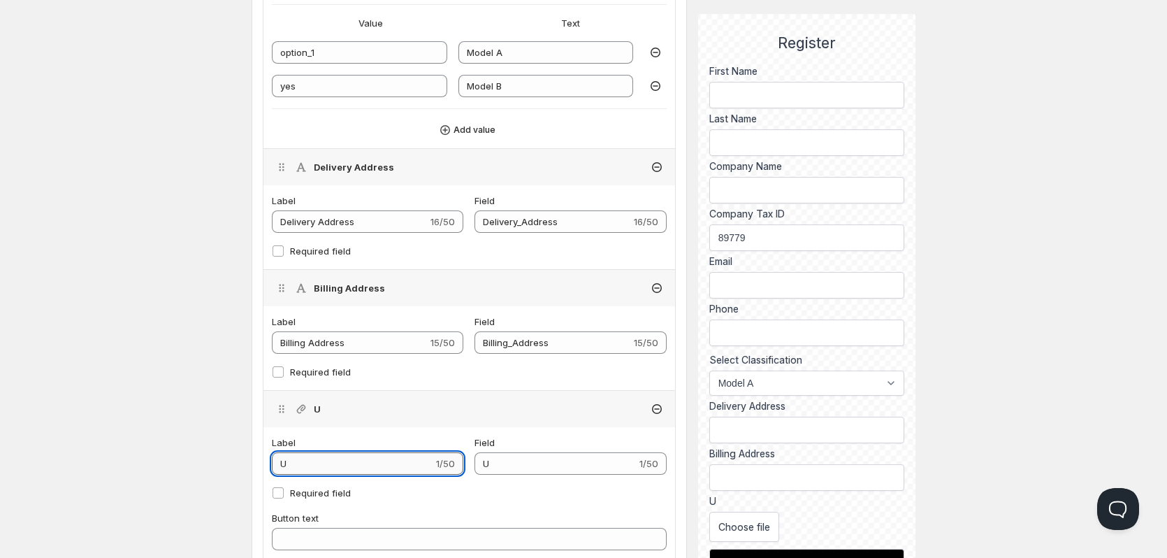
type input "Up"
type input "Upl"
type input "Uplo"
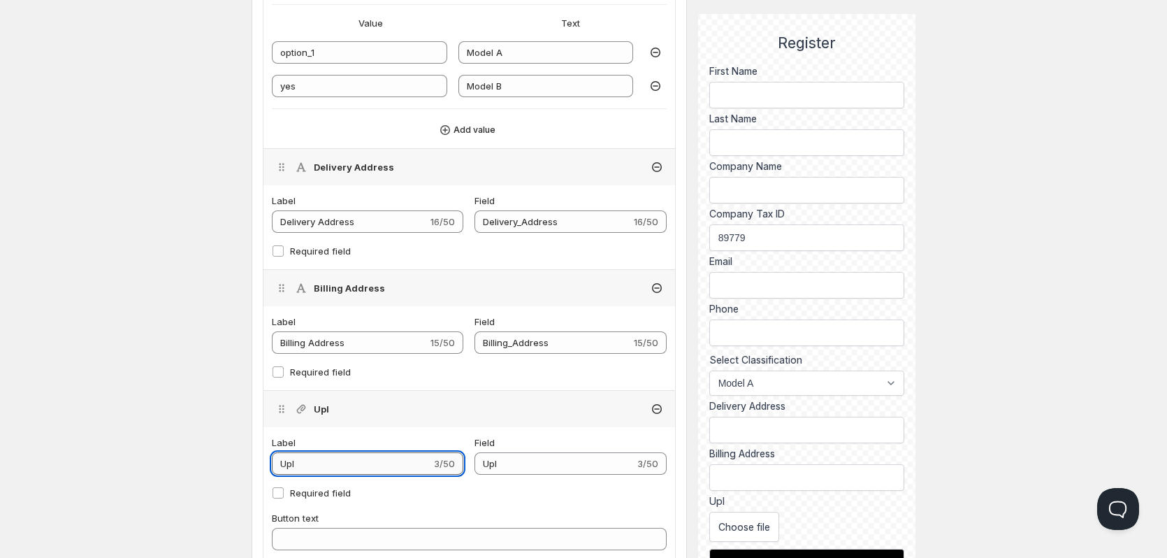
type input "Uplo"
type input "Uploa"
type input "Upload"
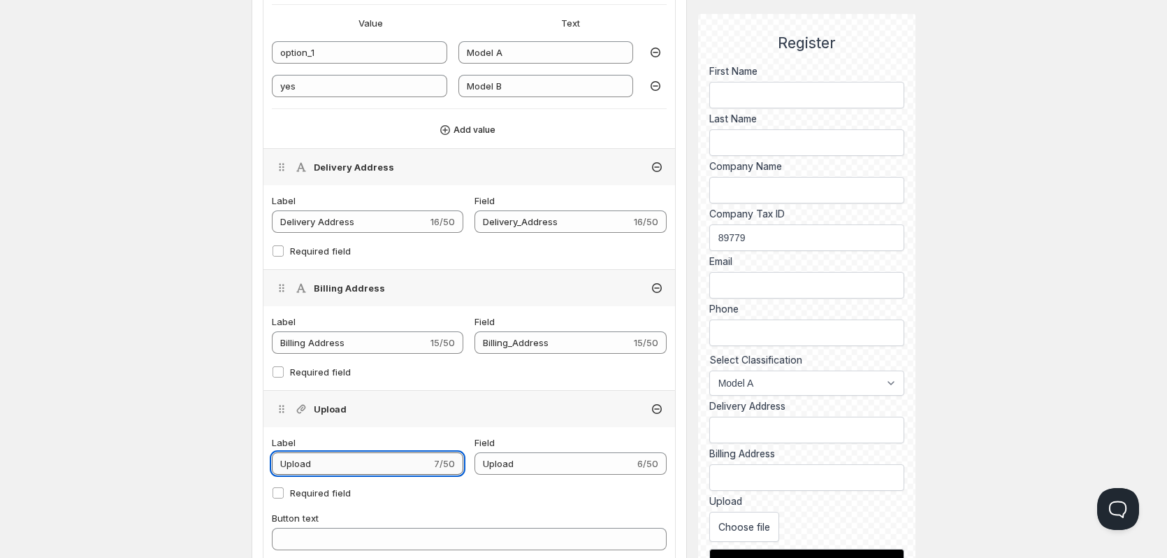
type input "Upload F"
type input "Upload_F"
type input "Upload Fi"
type input "Upload_Fi"
type input "Upload Fil"
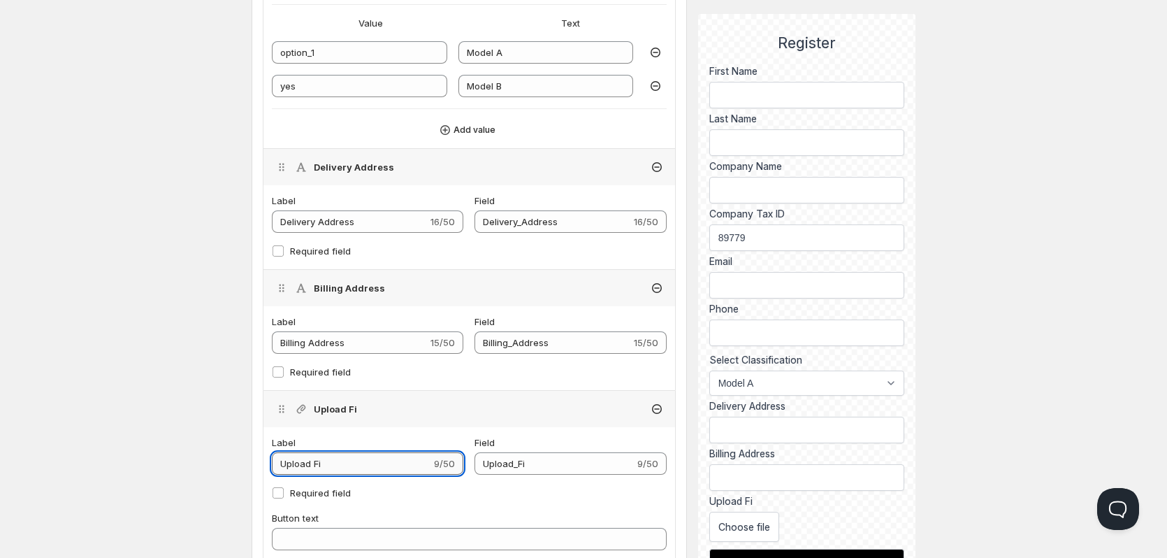
type input "Upload_Fil"
type input "Upload File"
type input "Upload_File"
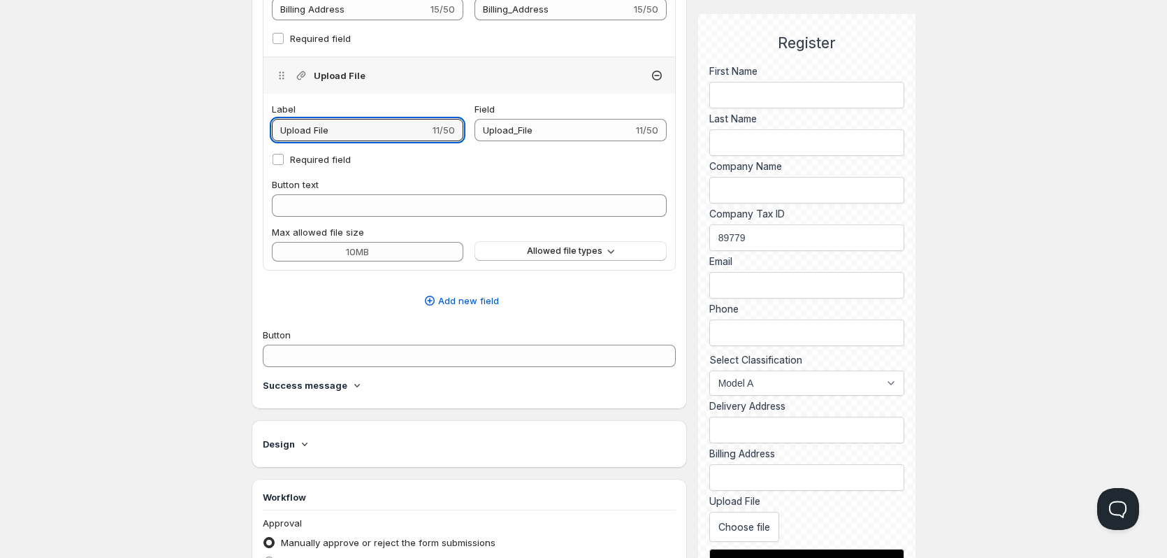
scroll to position [1396, 0]
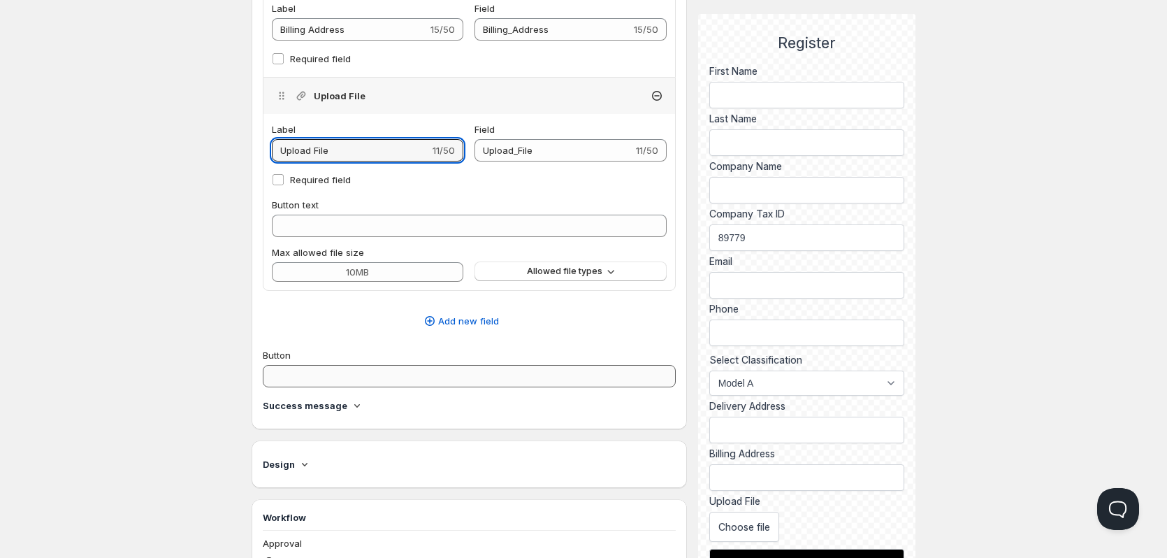
type input "Upload File"
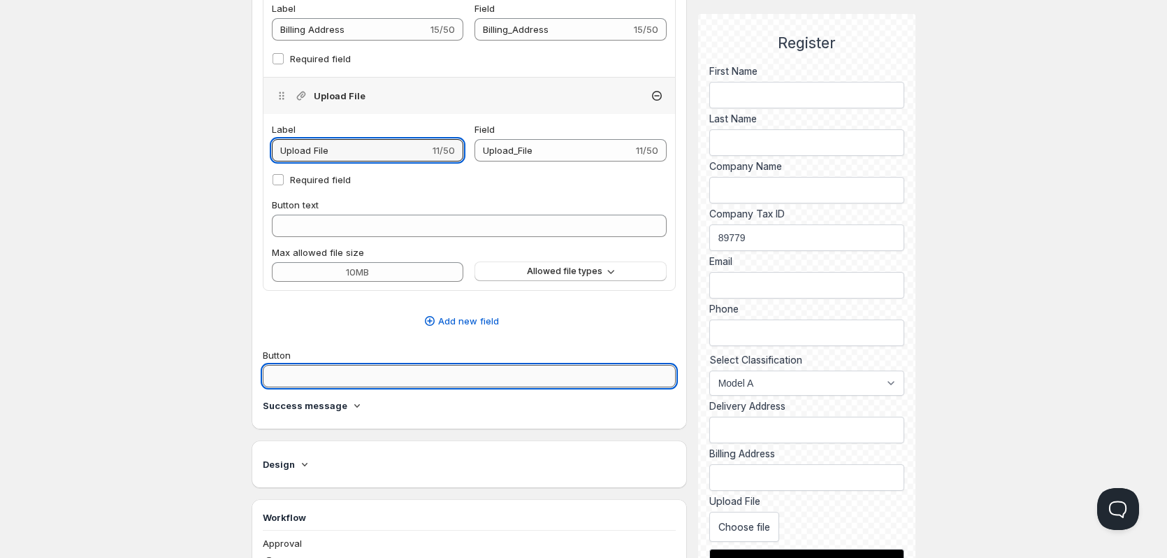
click at [414, 378] on input "Button" at bounding box center [469, 376] width 413 height 22
click at [343, 406] on div "Success message" at bounding box center [469, 405] width 413 height 14
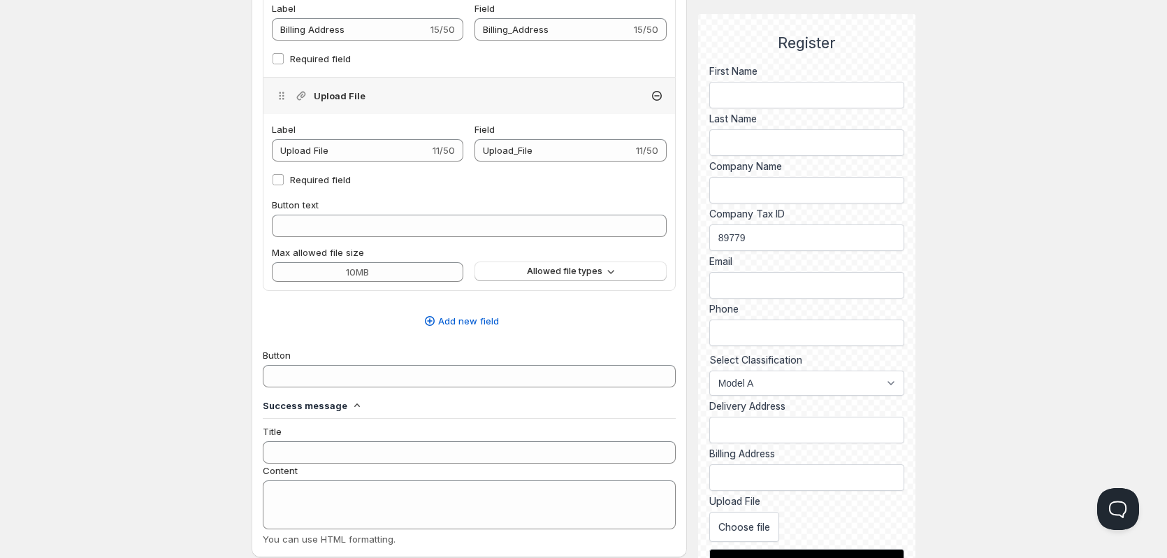
click at [343, 406] on div "Success message" at bounding box center [469, 405] width 413 height 14
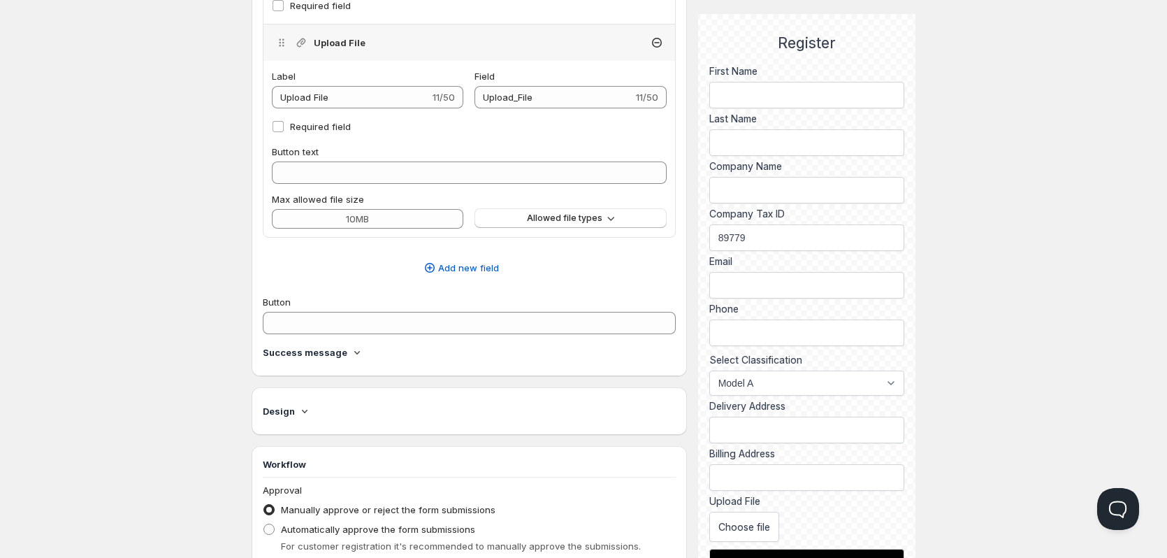
scroll to position [1746, 0]
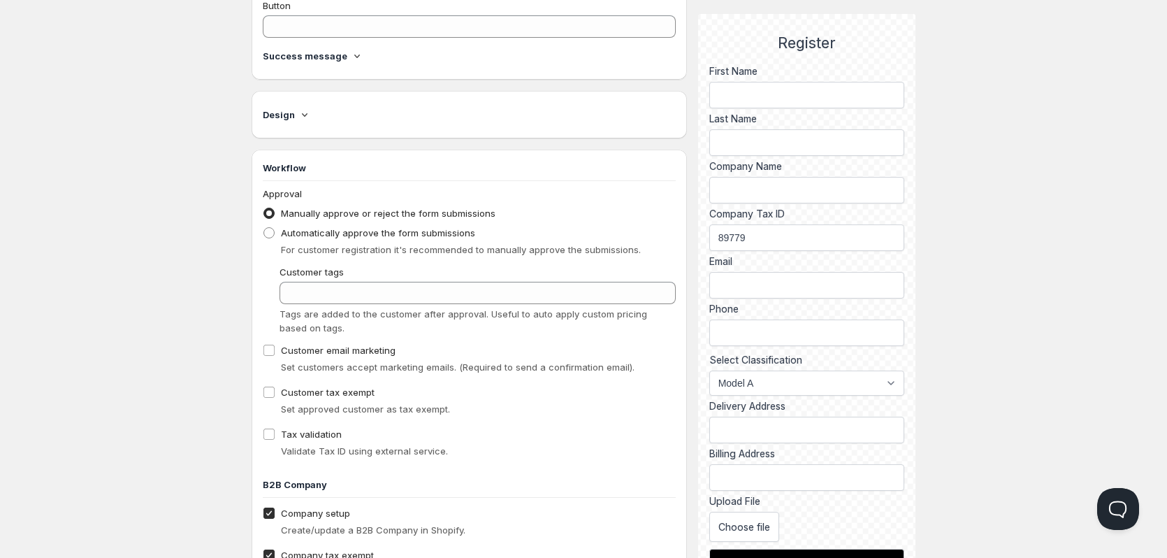
click at [259, 430] on div "Workflow Approval Manually approve or reject the form submissions Automatically…" at bounding box center [469, 467] width 435 height 635
click at [266, 433] on input "Tax validation" at bounding box center [268, 433] width 11 height 11
checkbox input "true"
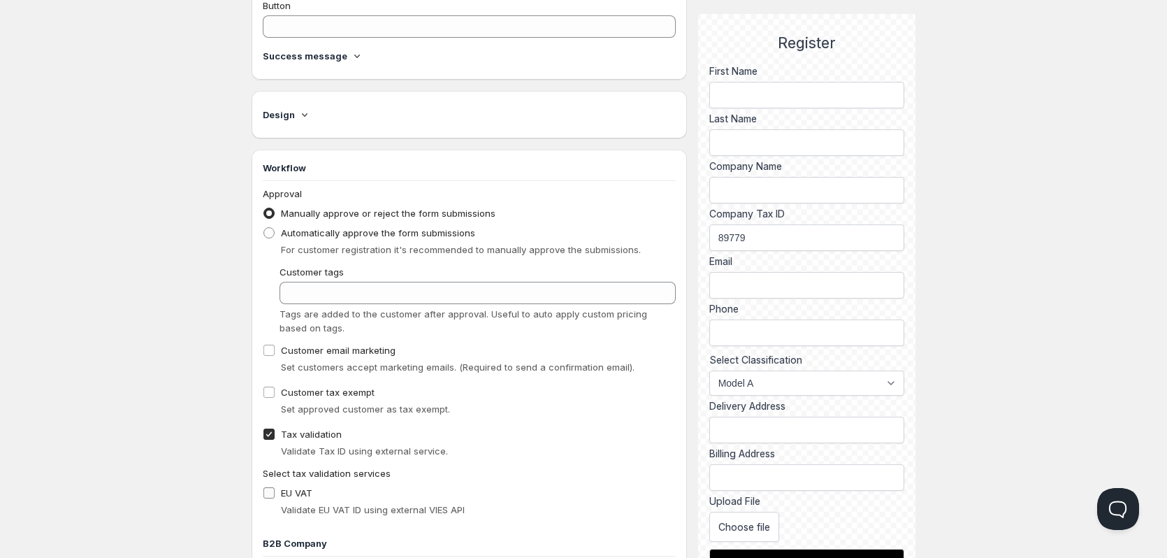
click at [268, 495] on input "EU VAT" at bounding box center [268, 492] width 11 height 11
checkbox input "true"
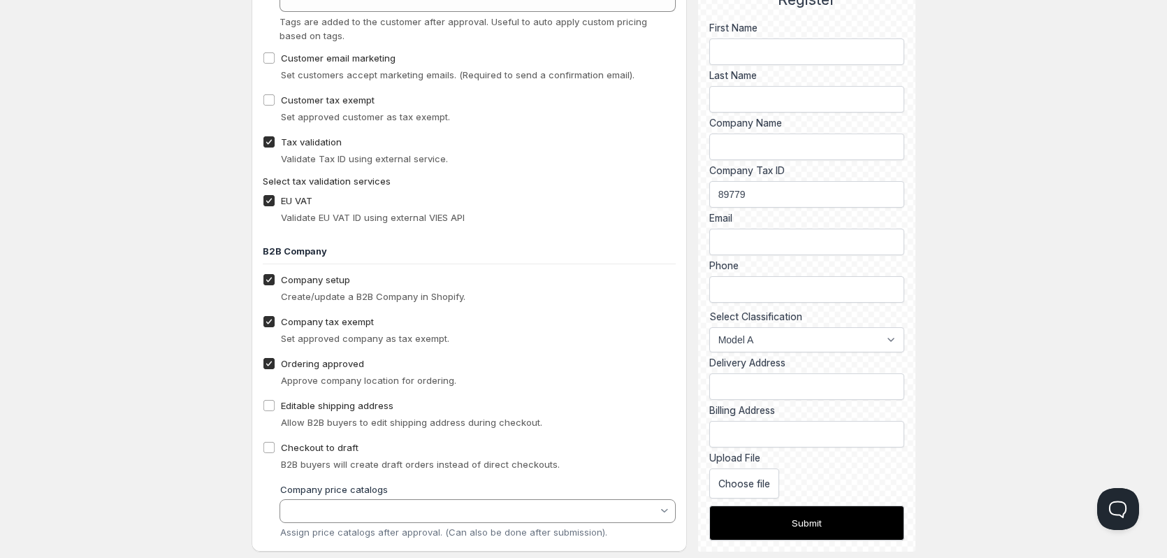
scroll to position [2067, 0]
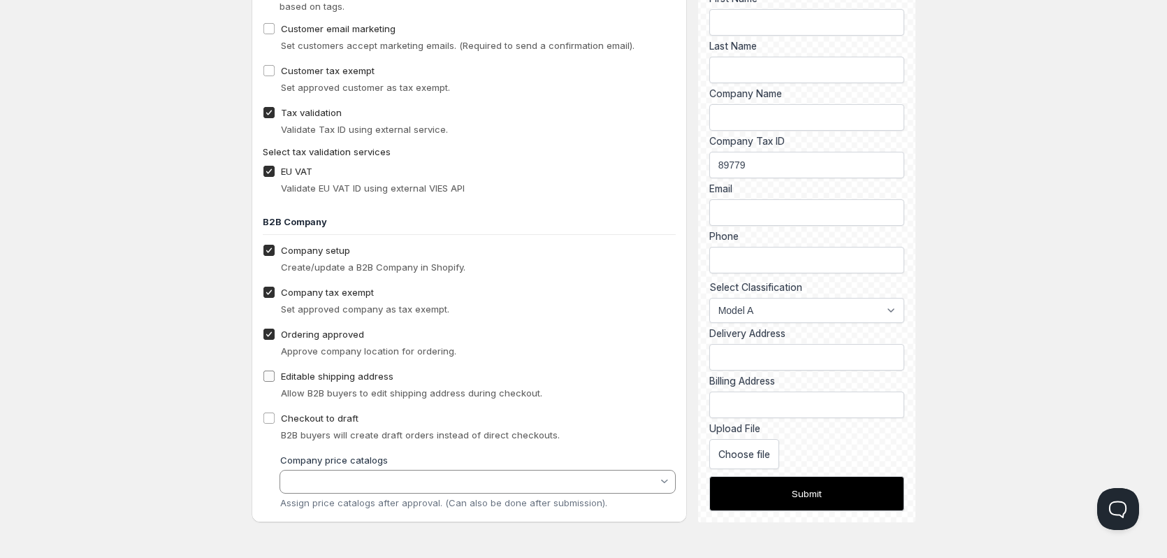
click at [266, 377] on input "Editable shipping address" at bounding box center [268, 375] width 11 height 11
checkbox input "false"
click at [384, 484] on input "Company price catalogs" at bounding box center [471, 481] width 375 height 17
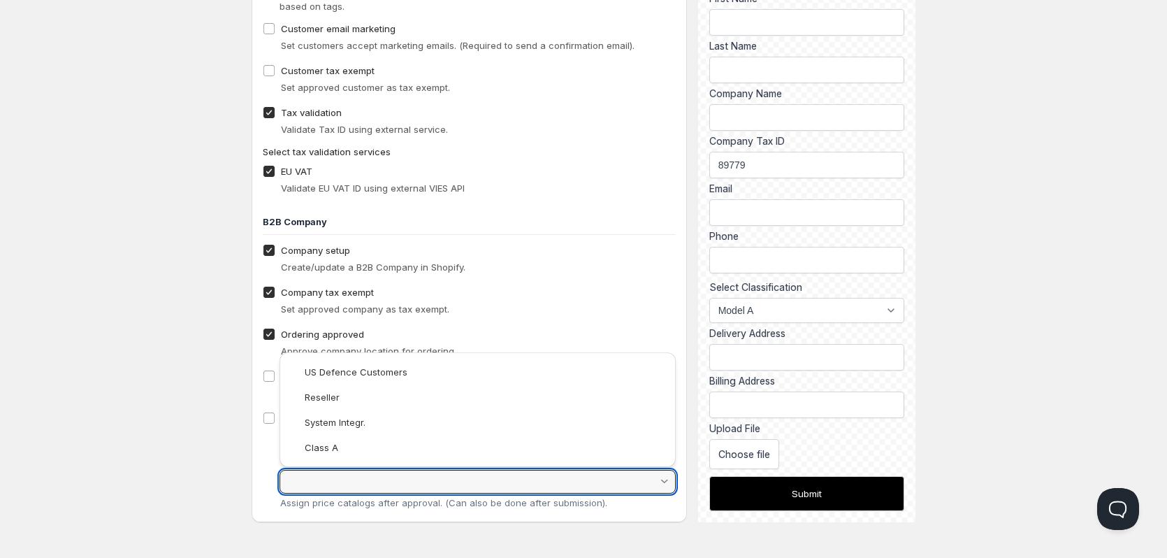
click at [384, 484] on input "Company price catalogs" at bounding box center [471, 481] width 375 height 17
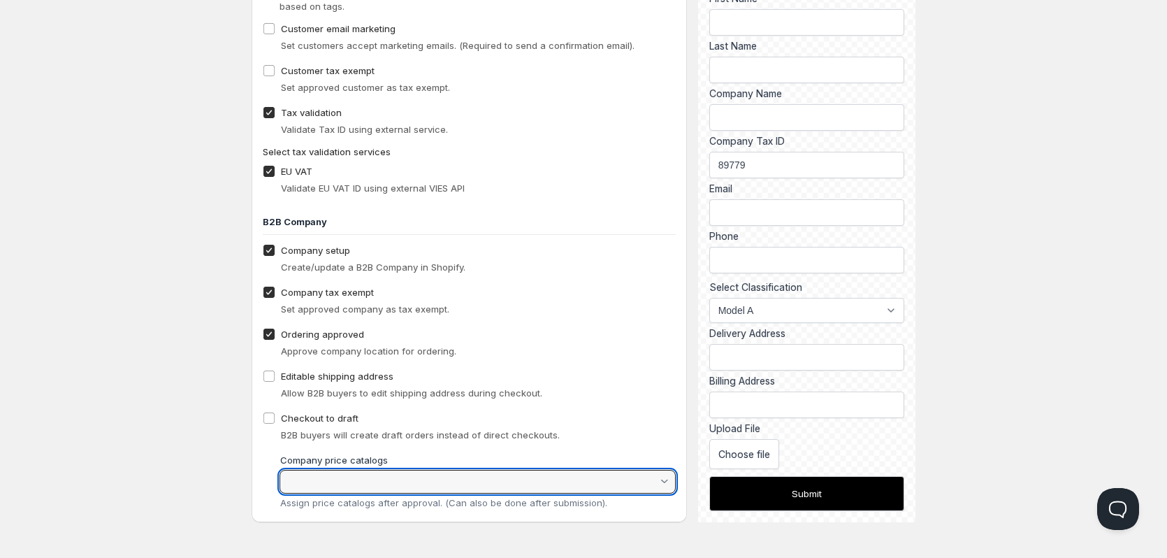
click at [856, 496] on button "Submit" at bounding box center [806, 493] width 195 height 35
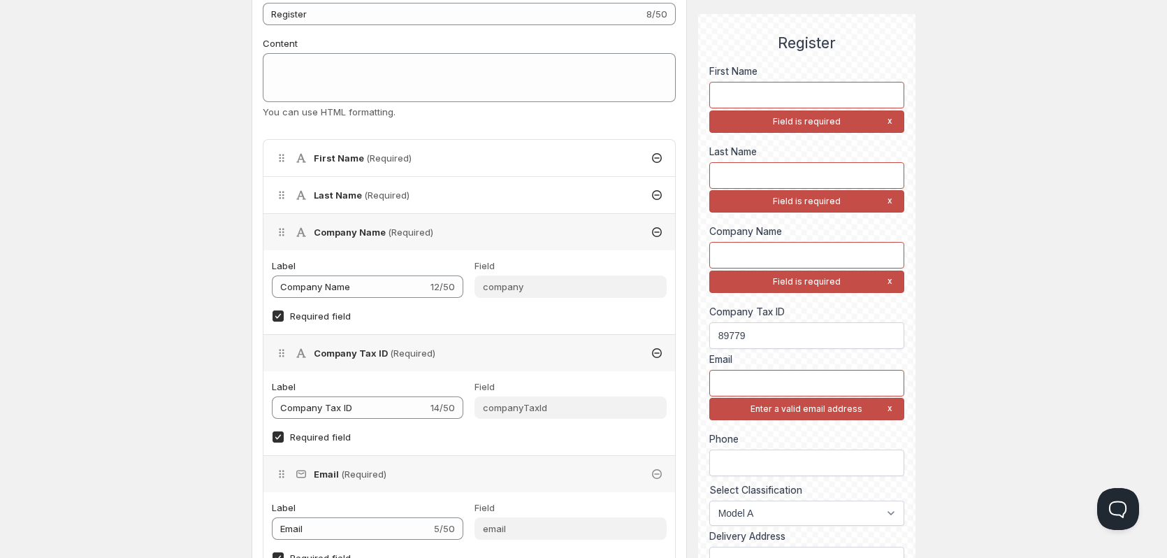
scroll to position [247, 0]
click at [770, 335] on input "89779" at bounding box center [806, 335] width 195 height 27
click at [276, 439] on input "Required field" at bounding box center [278, 438] width 11 height 11
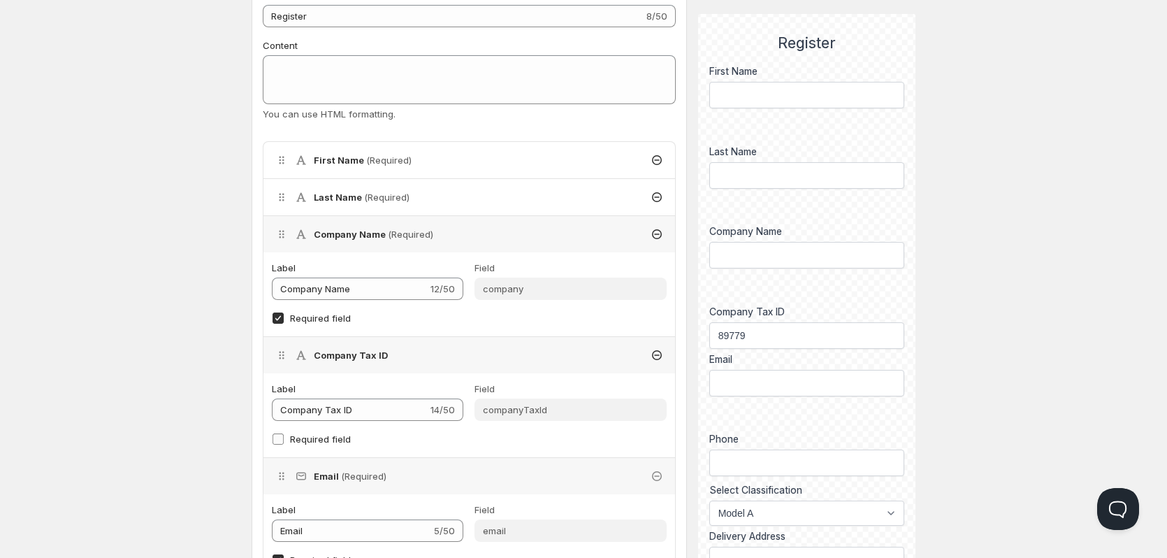
click at [276, 439] on input "Required field" at bounding box center [278, 438] width 11 height 11
checkbox input "true"
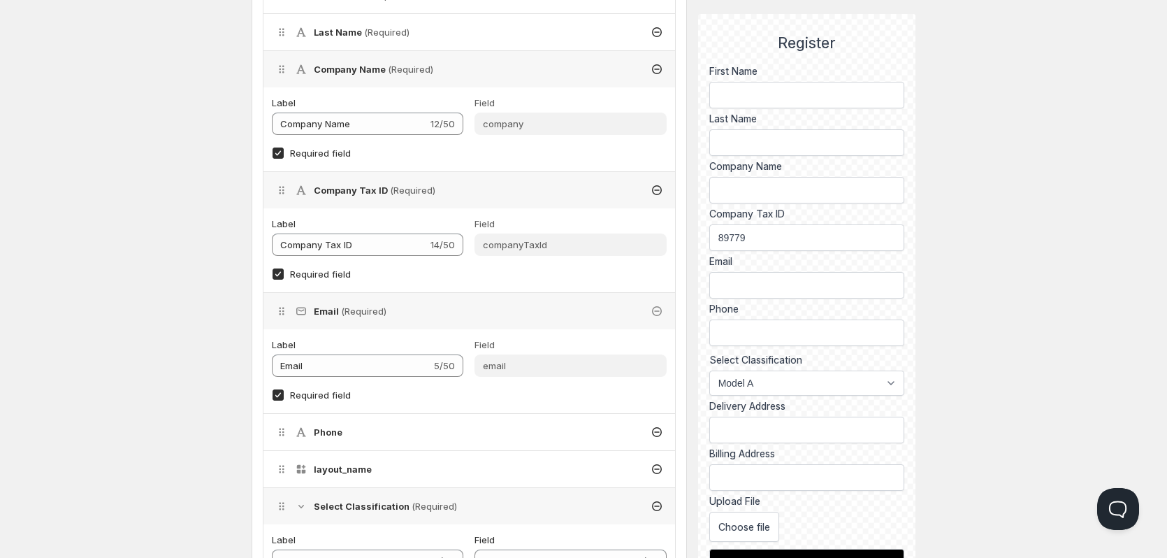
scroll to position [0, 0]
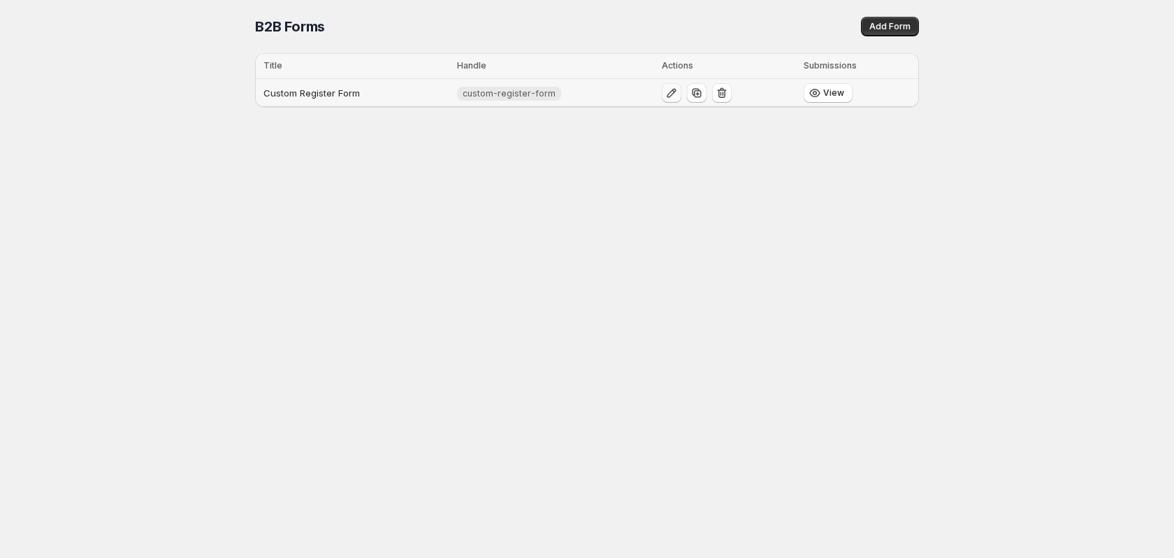
click at [671, 95] on icon "button" at bounding box center [672, 93] width 14 height 14
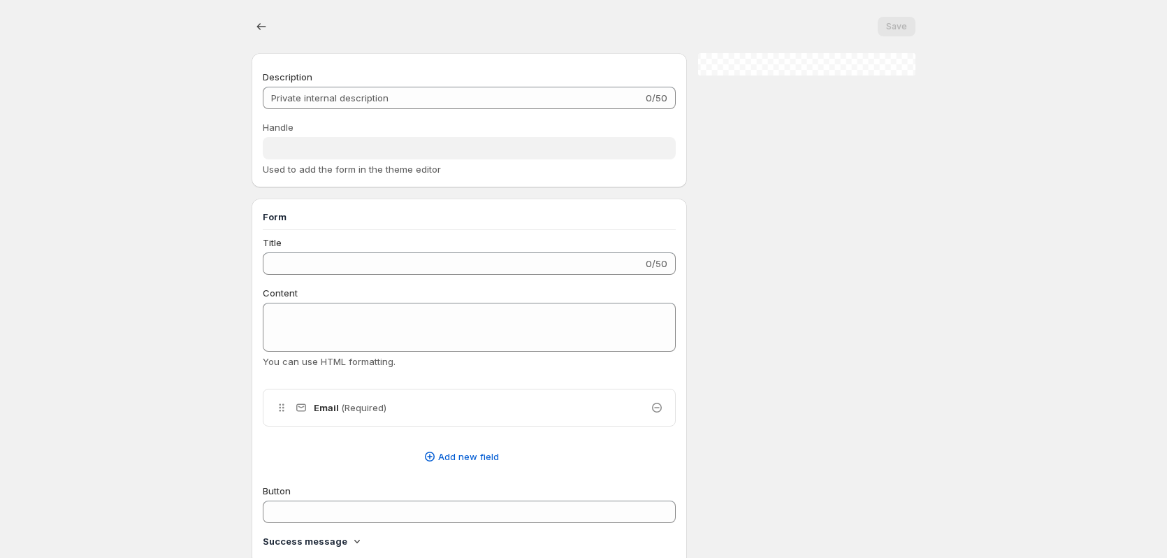
type input "Custom Register Form"
type input "custom-register-form"
type input "Register"
radio input "true"
checkbox input "true"
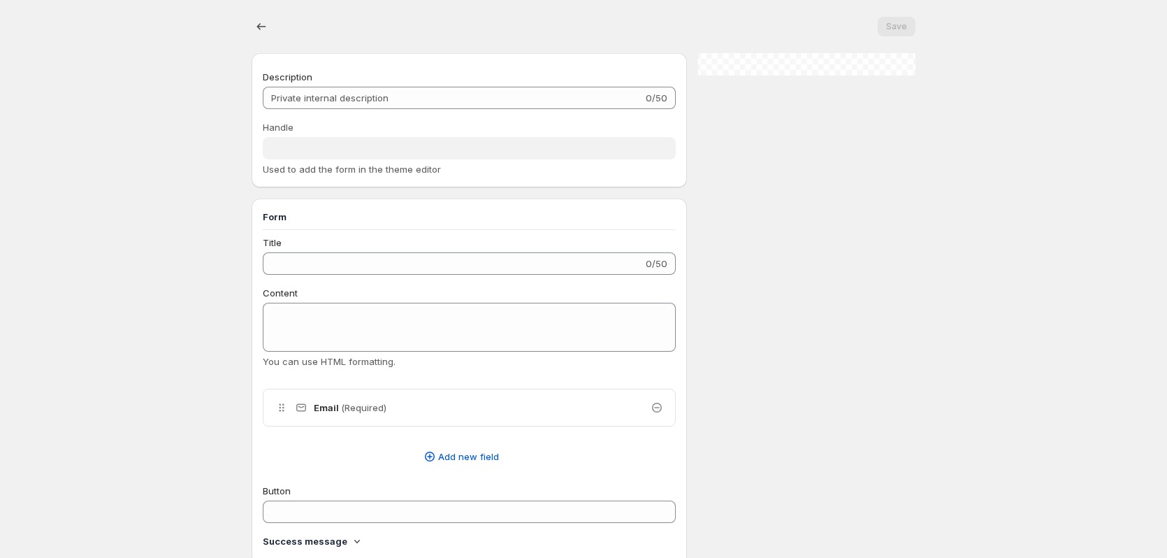
checkbox input "true"
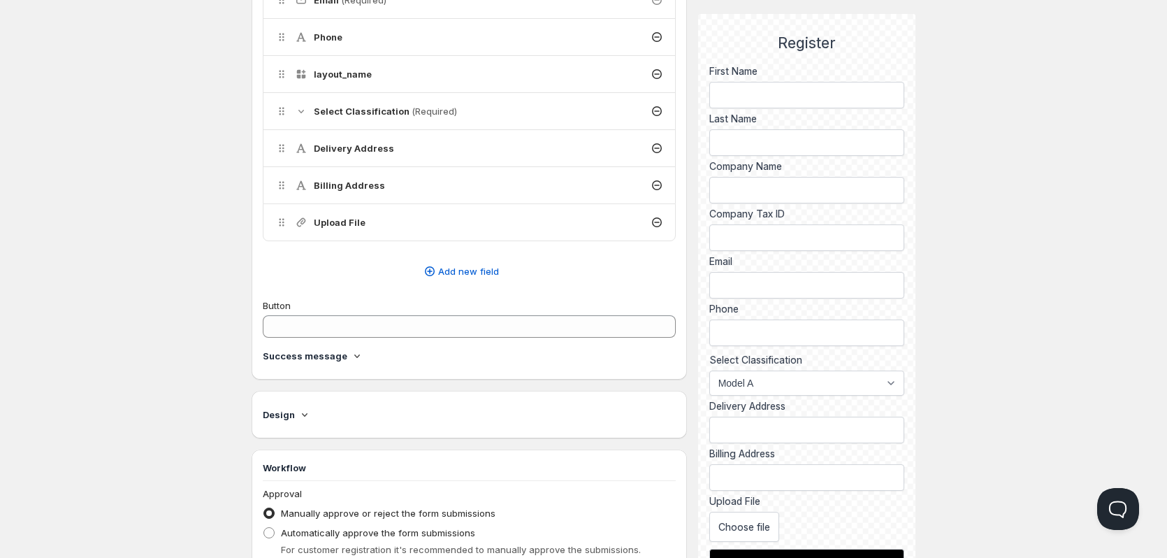
scroll to position [596, 0]
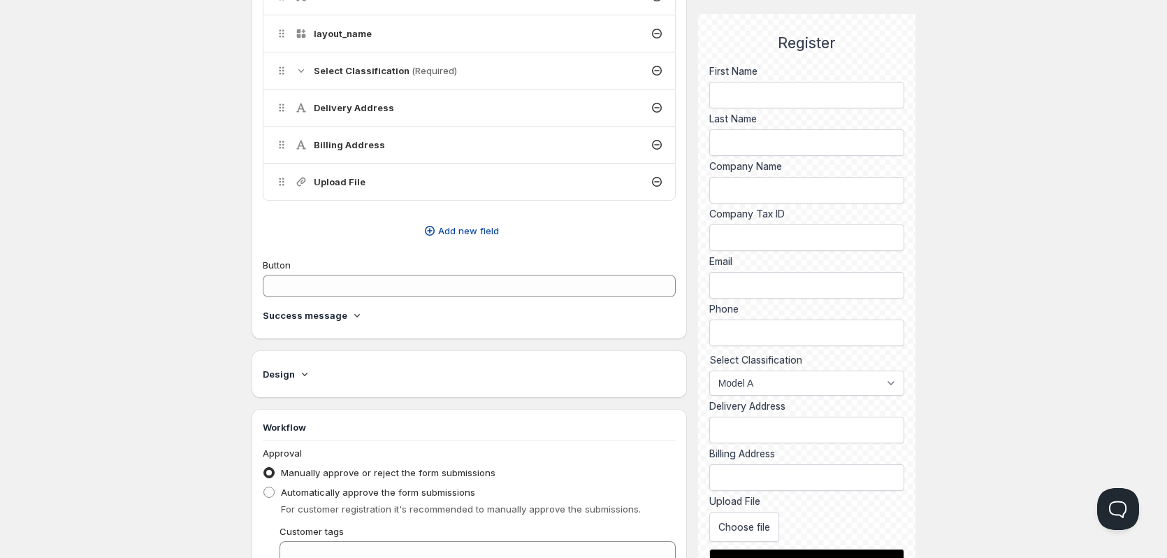
click at [457, 227] on span "Add new field" at bounding box center [468, 231] width 61 height 14
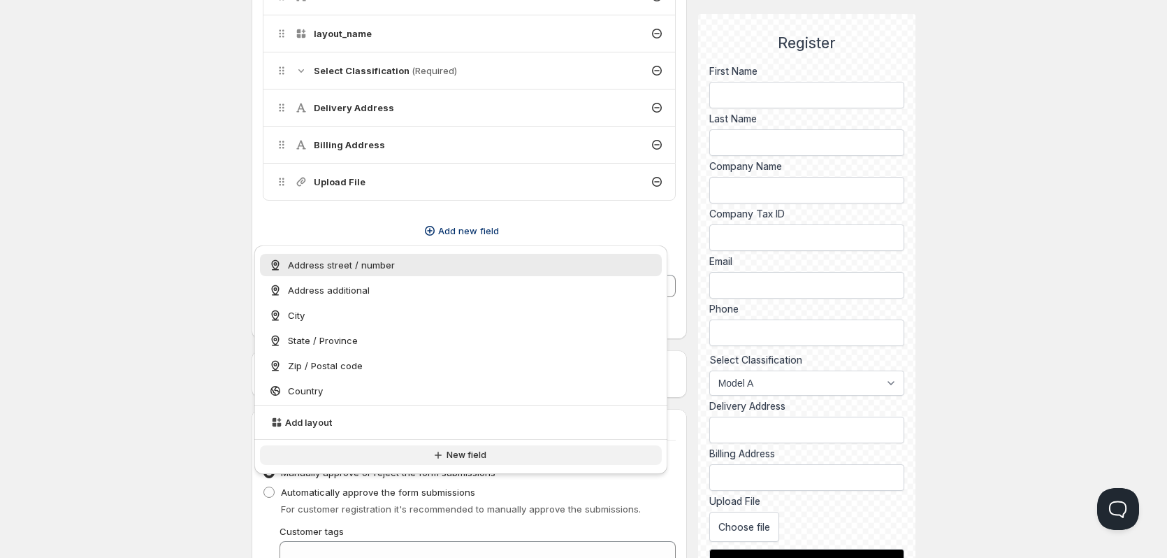
click at [443, 456] on icon "button" at bounding box center [438, 455] width 14 height 14
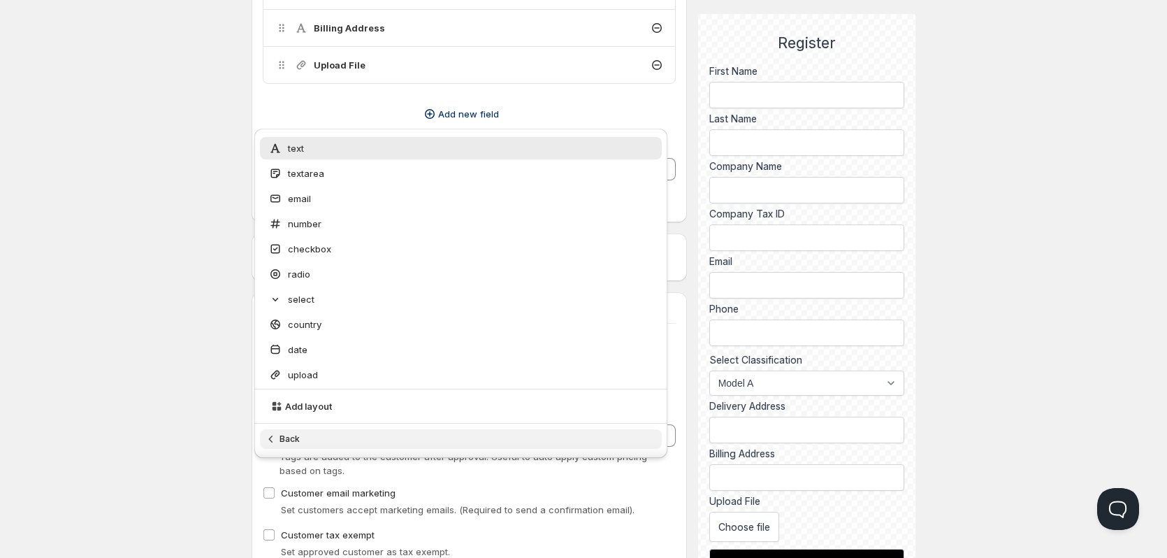
scroll to position [736, 0]
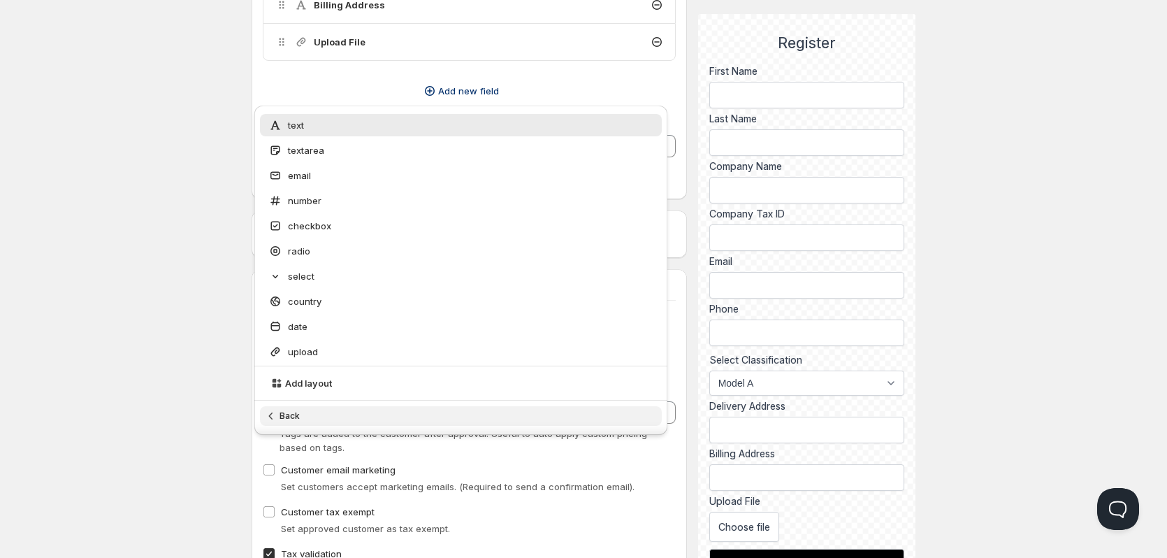
click at [200, 175] on div "Home Pricing Price lists Checkout Forms Submissions Settings Features Plans Cus…" at bounding box center [583, 131] width 1167 height 1734
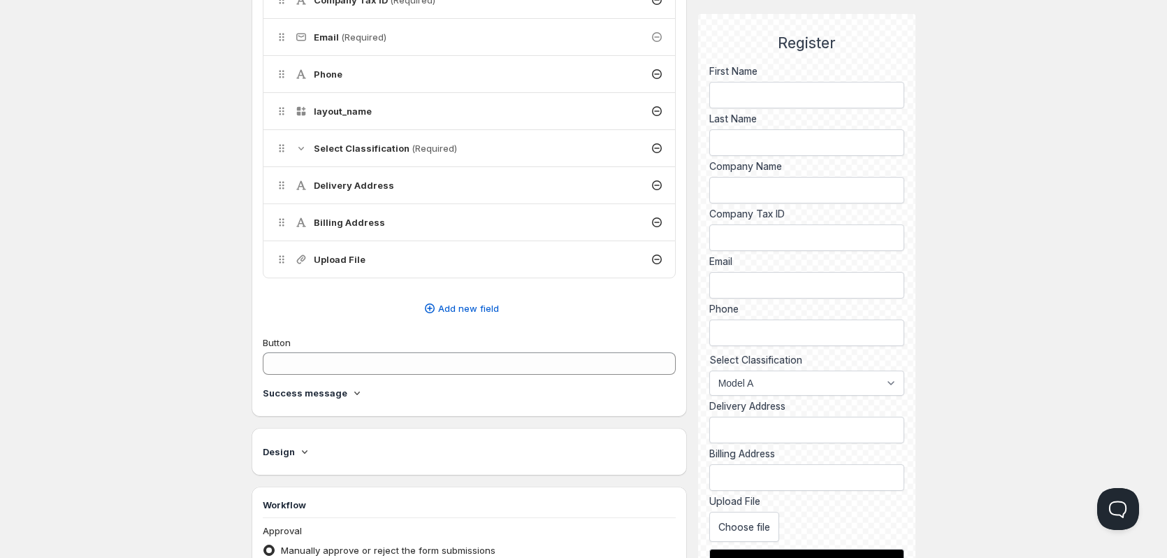
scroll to position [526, 0]
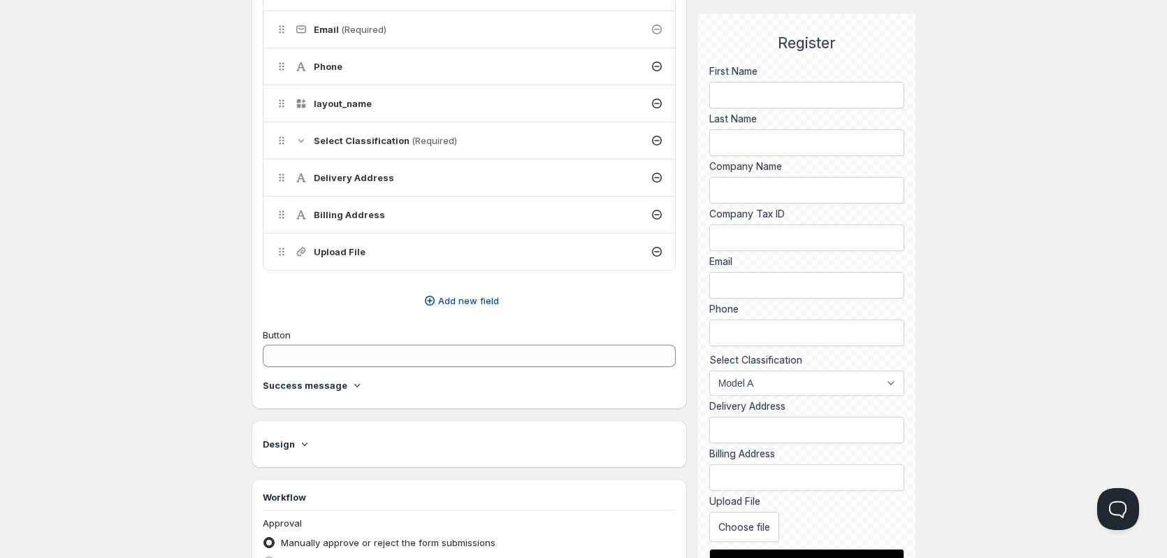
click at [441, 301] on span "Add new field" at bounding box center [468, 301] width 61 height 14
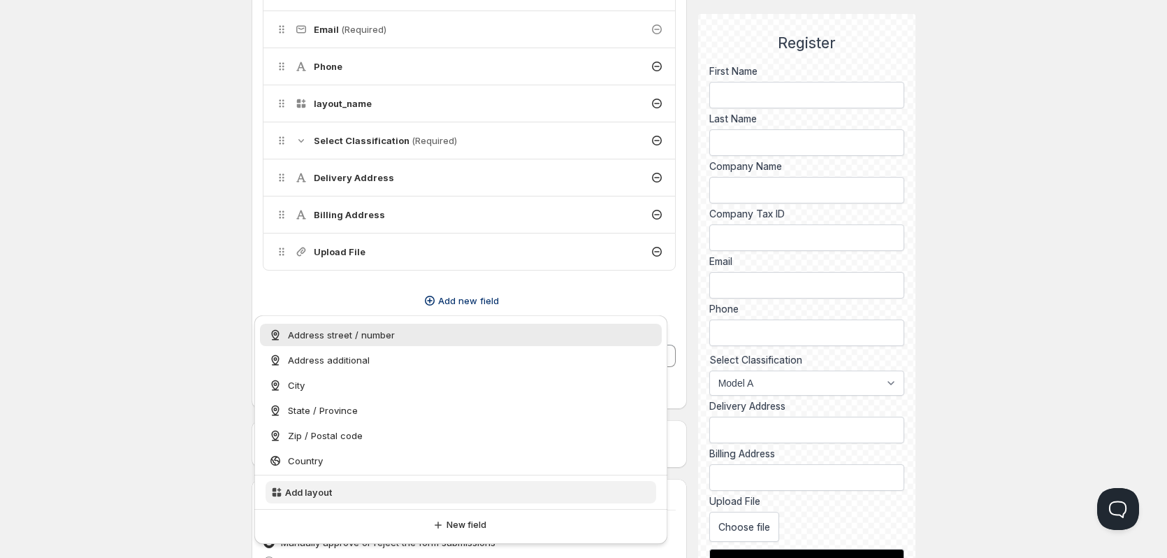
click at [408, 498] on button "Add layout" at bounding box center [461, 492] width 391 height 22
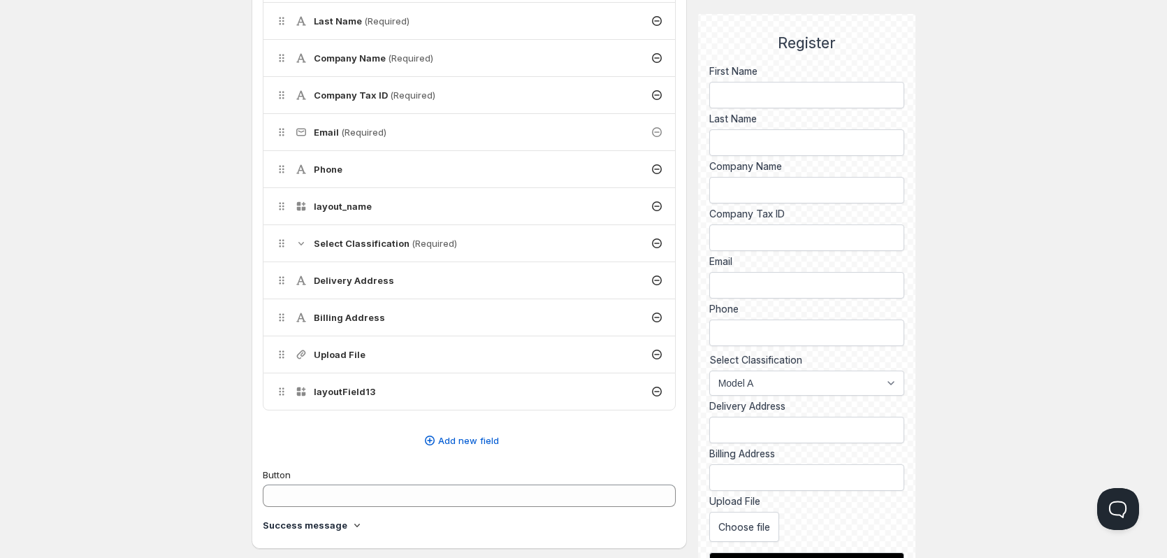
scroll to position [428, 0]
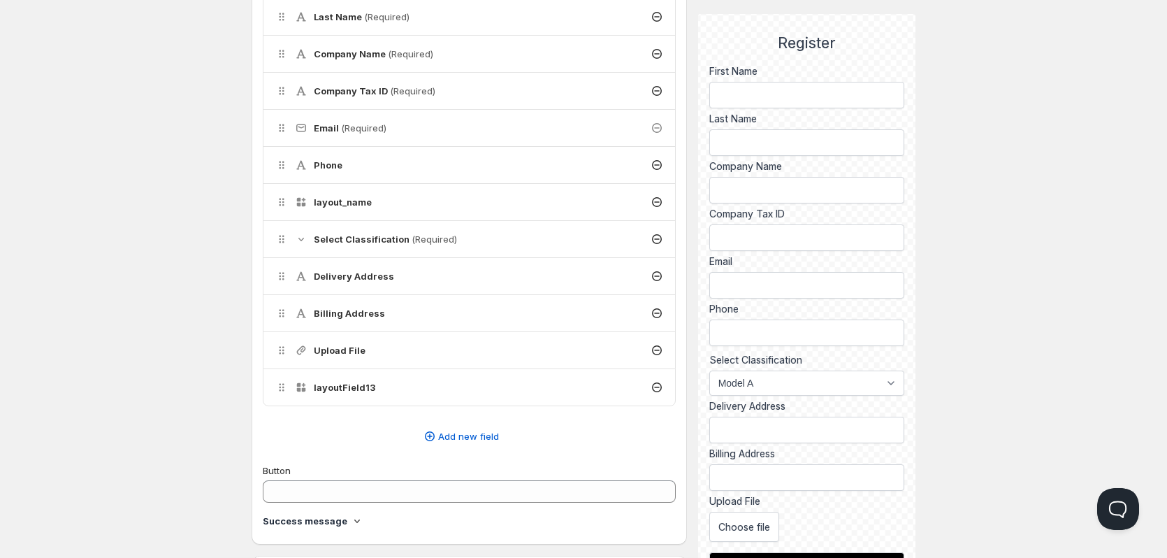
click at [657, 391] on icon at bounding box center [657, 387] width 14 height 14
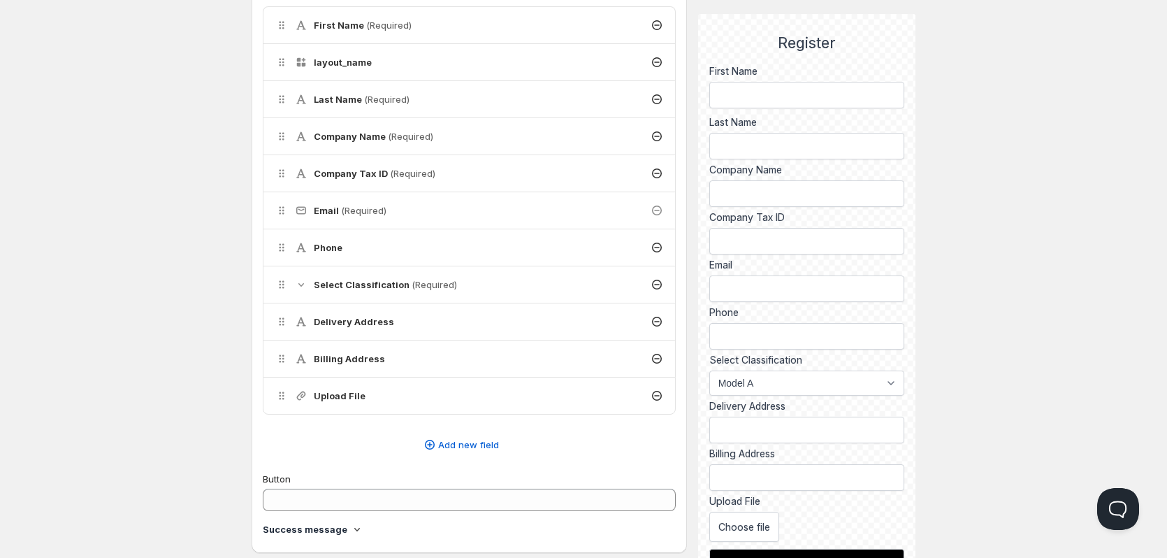
scroll to position [358, 0]
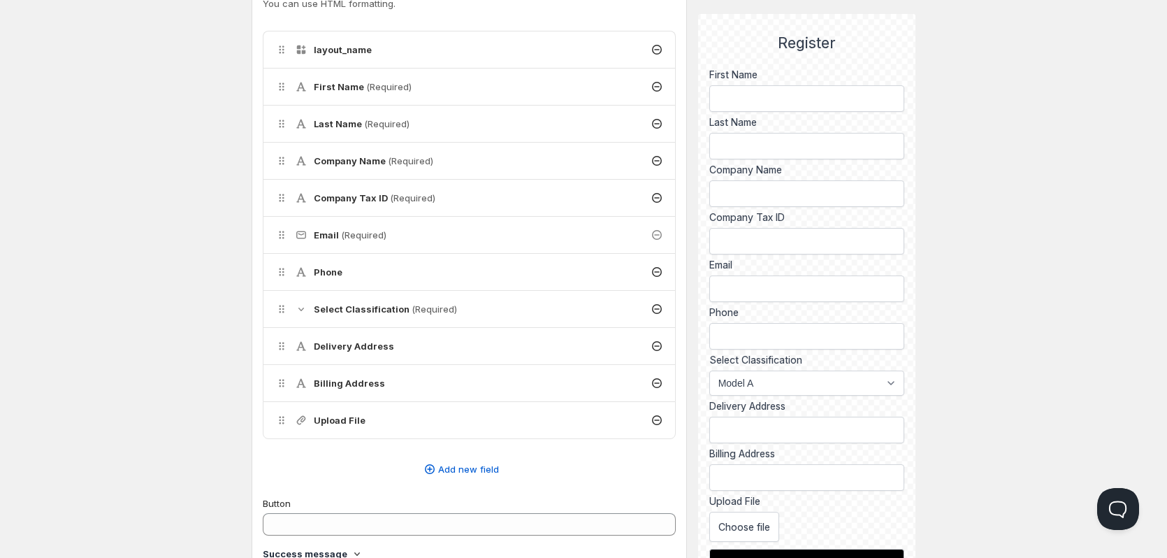
click at [327, 56] on h4 "layout_name" at bounding box center [343, 50] width 58 height 14
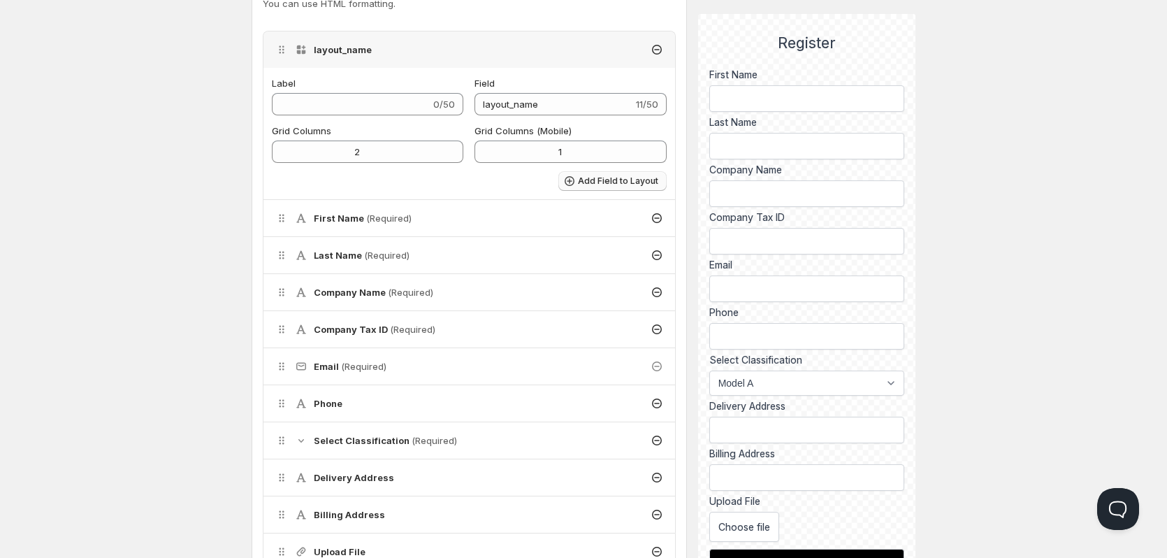
click at [594, 178] on span "Add Field to Layout" at bounding box center [618, 180] width 80 height 11
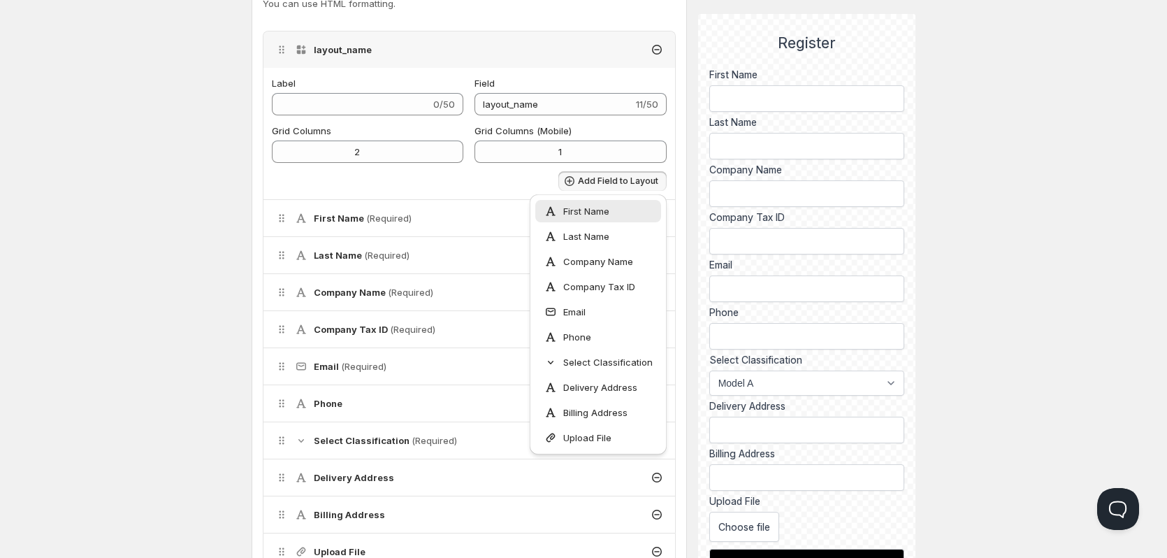
click at [583, 212] on span "First Name" at bounding box center [586, 211] width 46 height 14
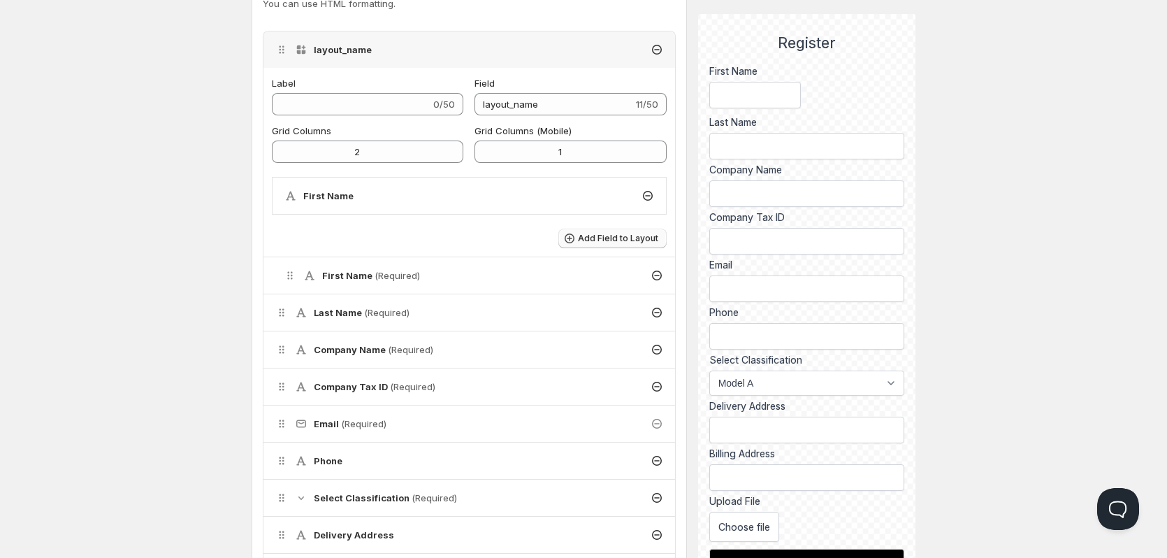
click at [623, 233] on button "Add Field to Layout" at bounding box center [612, 239] width 108 height 20
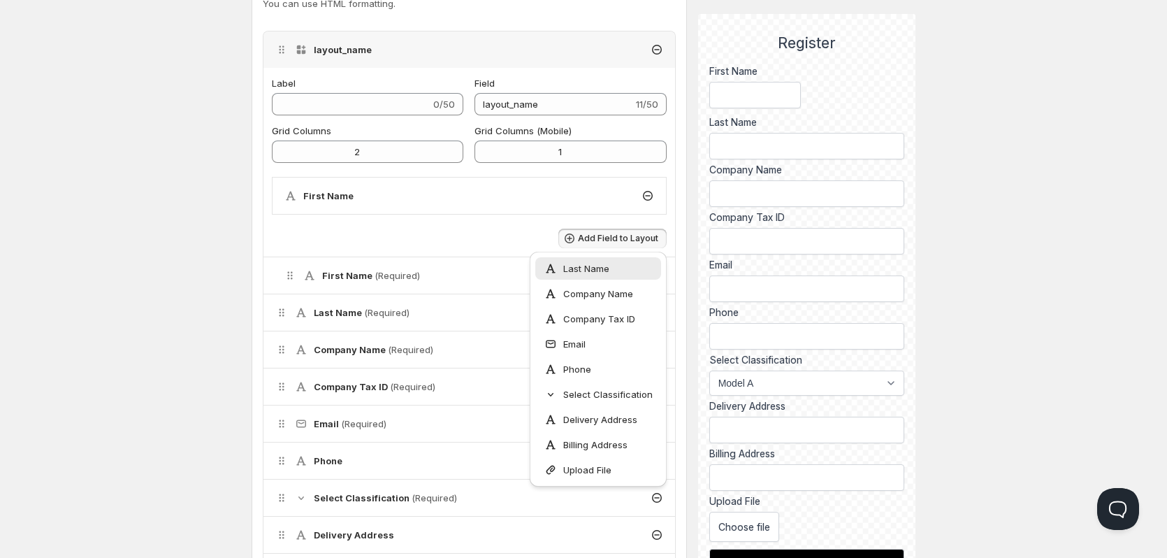
click at [602, 277] on div "Last Name" at bounding box center [598, 268] width 126 height 22
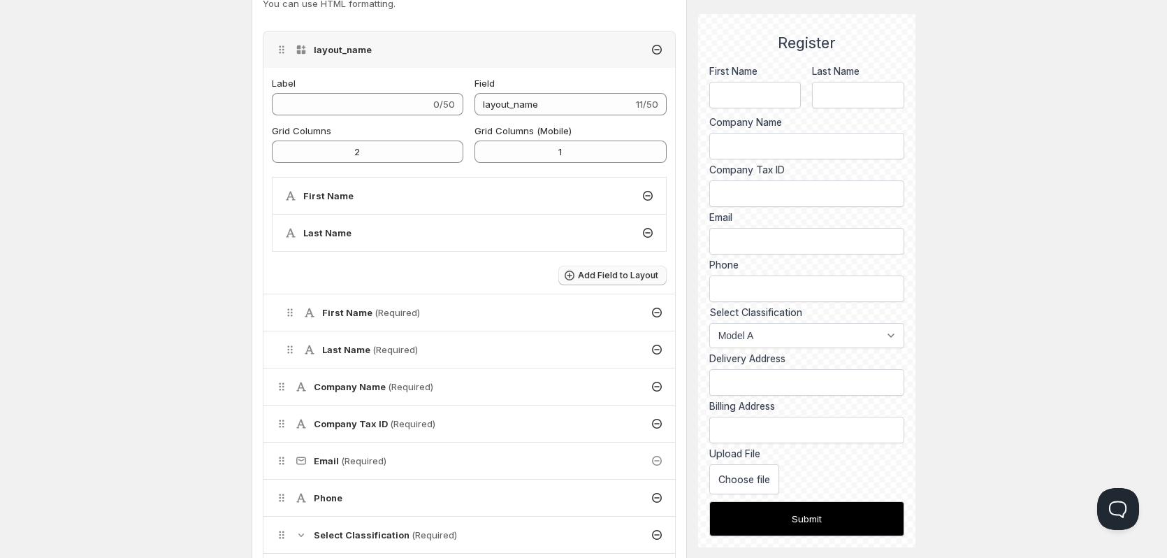
click at [619, 274] on span "Add Field to Layout" at bounding box center [618, 275] width 80 height 11
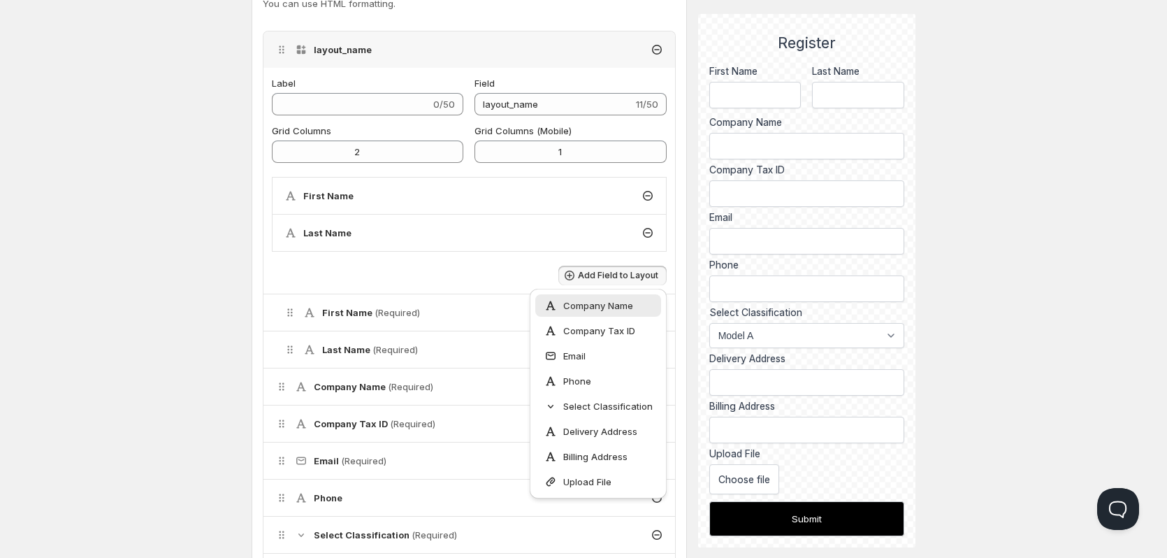
click at [602, 303] on span "Company Name" at bounding box center [598, 305] width 70 height 14
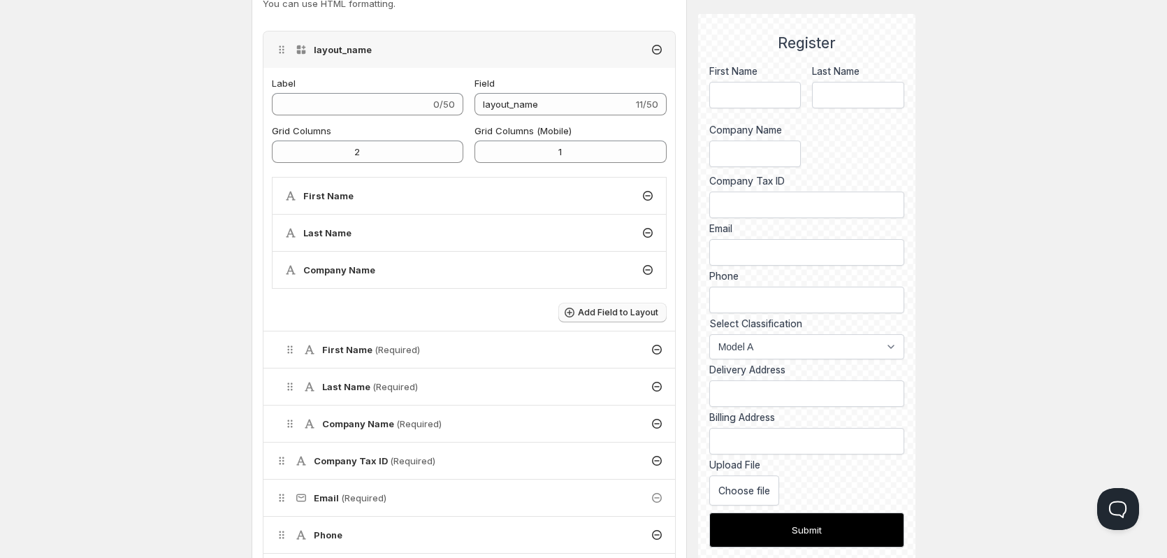
click at [619, 314] on span "Add Field to Layout" at bounding box center [618, 312] width 80 height 11
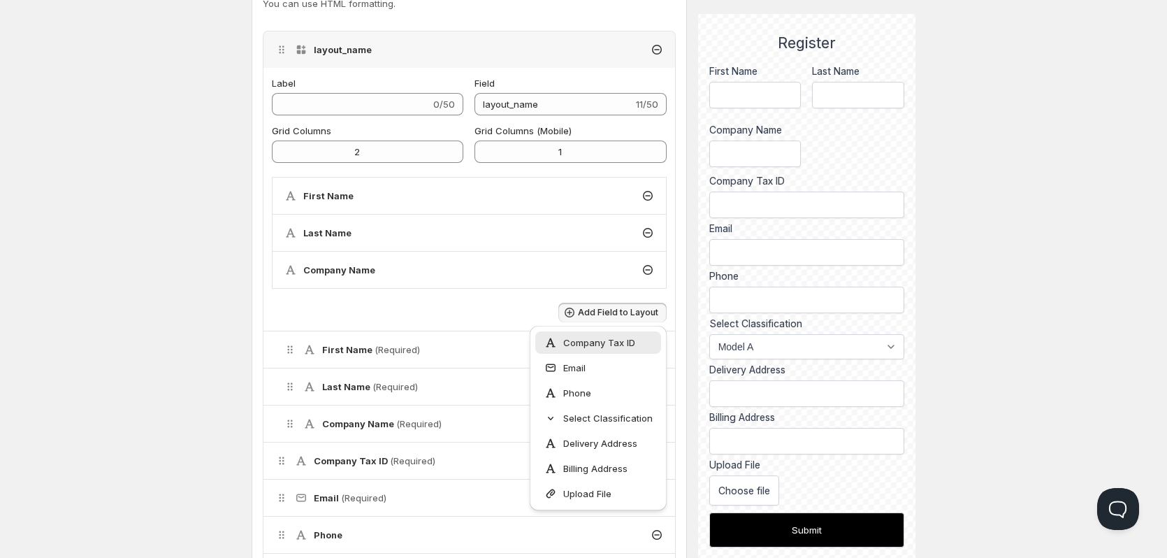
click at [611, 346] on span "Company Tax ID" at bounding box center [599, 342] width 72 height 14
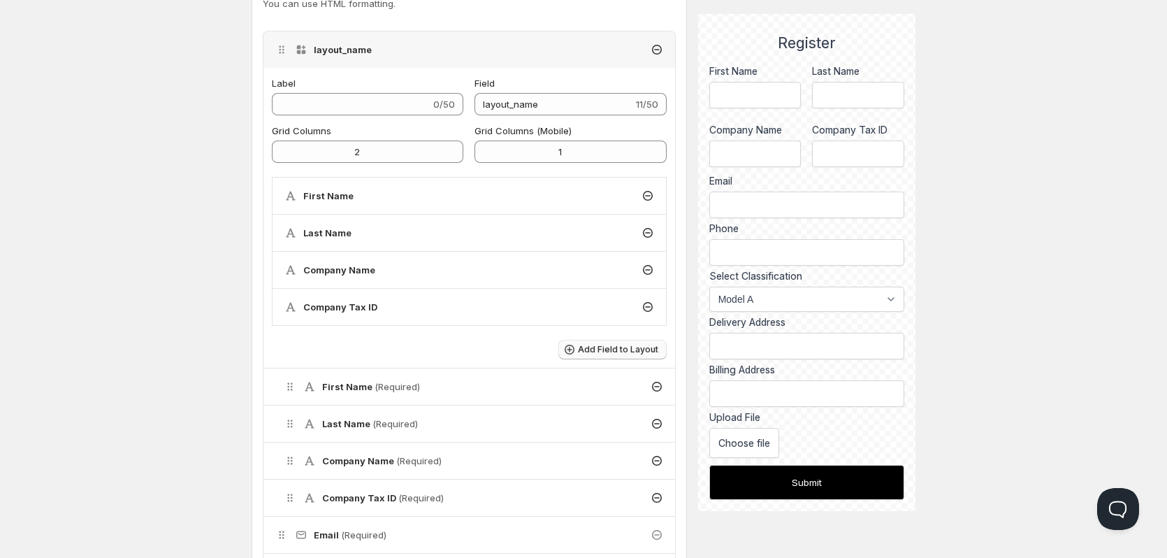
click at [614, 348] on span "Add Field to Layout" at bounding box center [618, 349] width 80 height 11
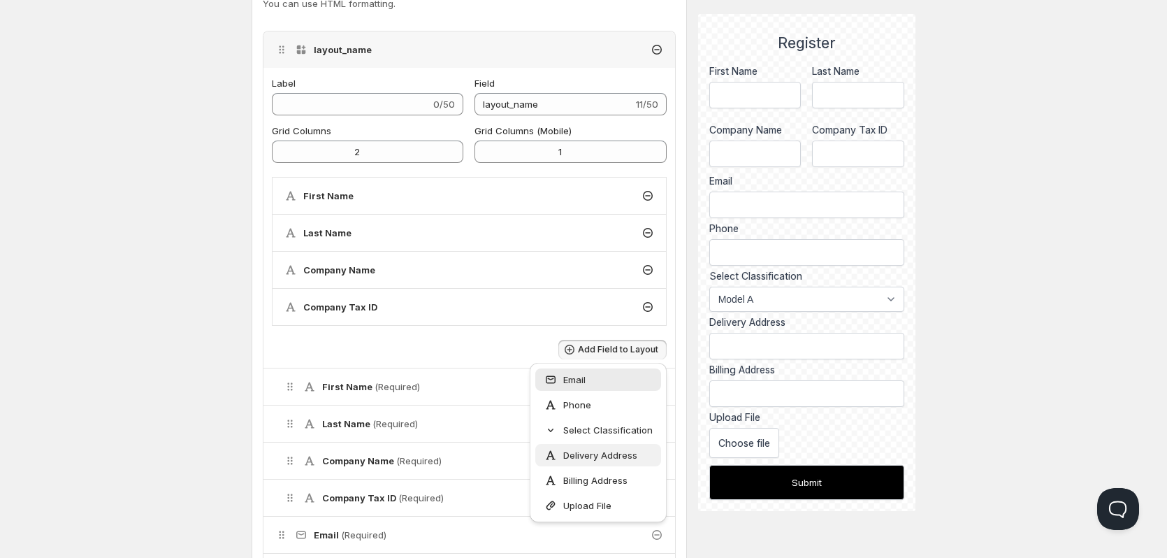
click at [577, 463] on div "Delivery Address" at bounding box center [598, 455] width 126 height 22
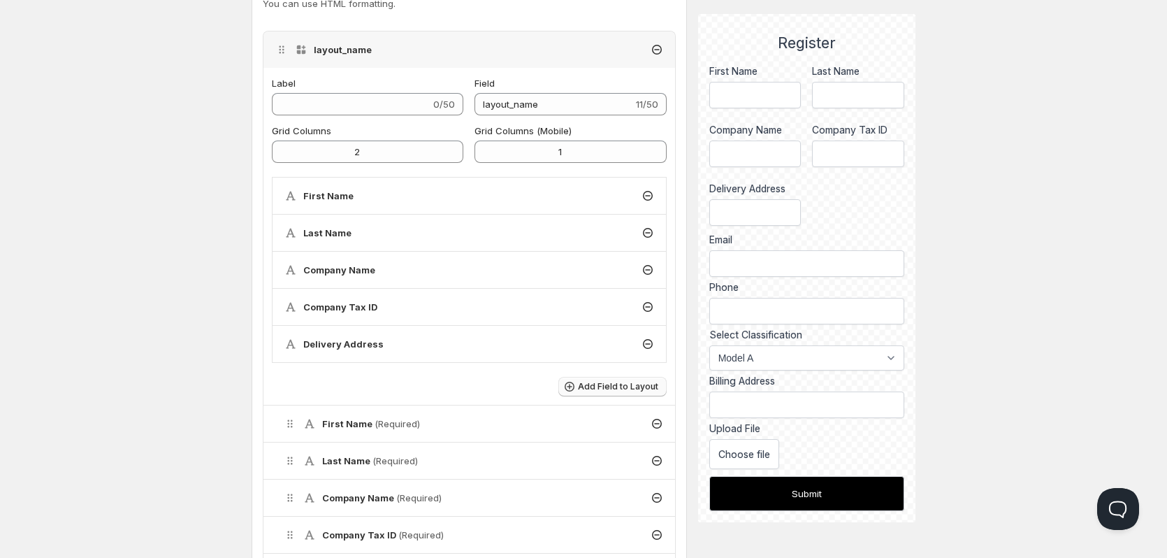
click at [605, 387] on span "Add Field to Layout" at bounding box center [618, 386] width 80 height 11
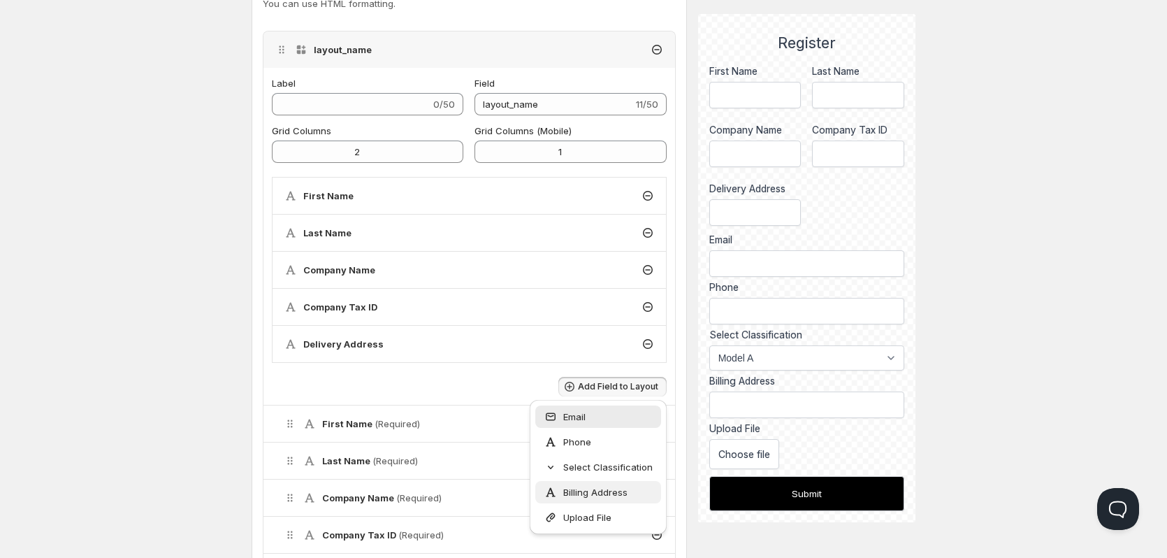
click at [591, 496] on span "Billing Address" at bounding box center [595, 492] width 64 height 14
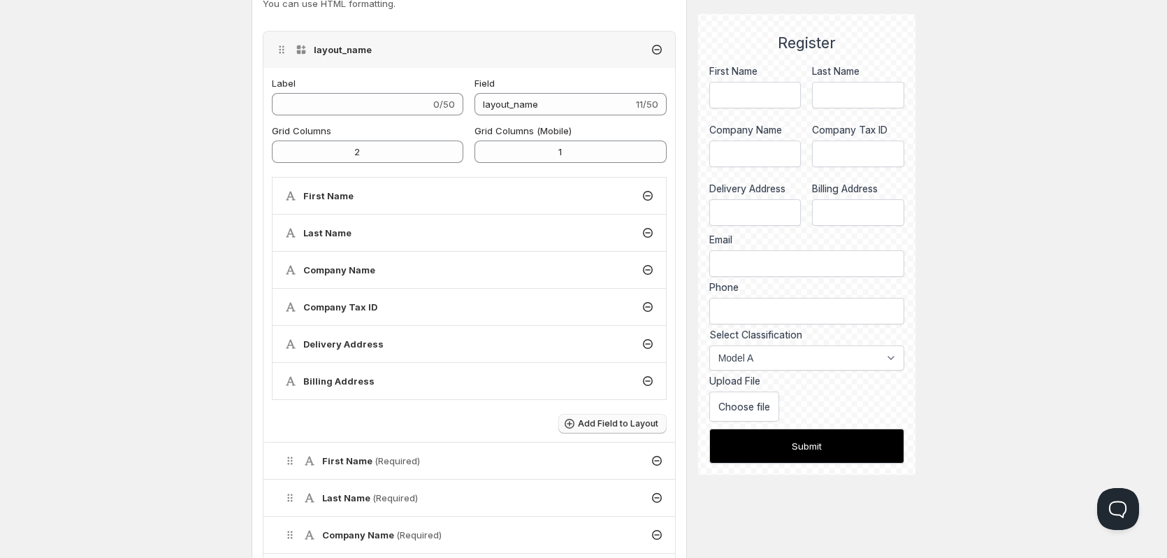
click at [608, 419] on span "Add Field to Layout" at bounding box center [618, 423] width 80 height 11
click at [584, 458] on span "Email" at bounding box center [574, 454] width 22 height 14
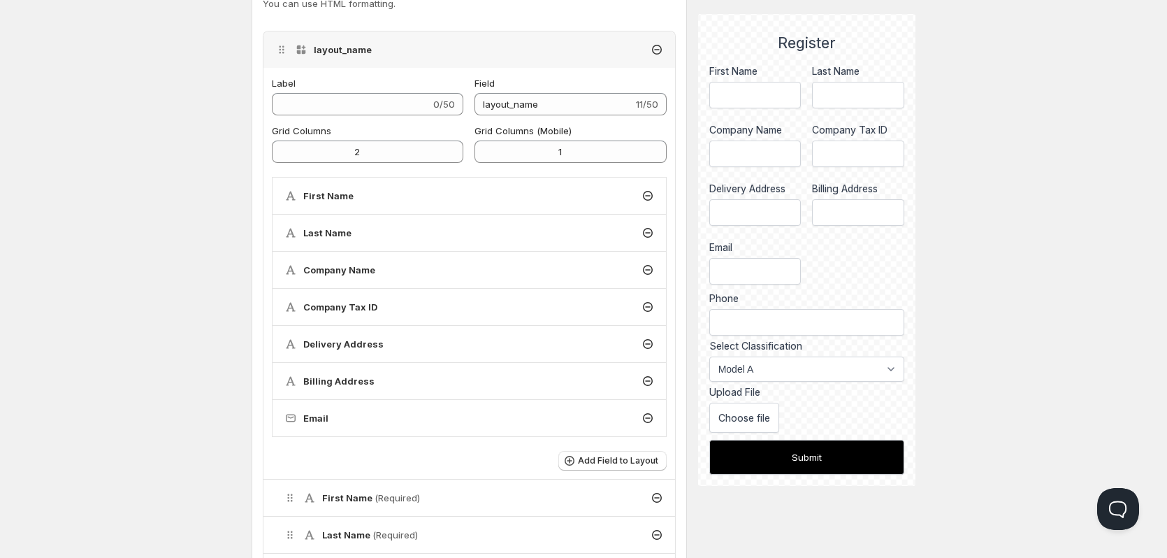
drag, startPoint x: 286, startPoint y: 419, endPoint x: 298, endPoint y: 373, distance: 48.5
click at [298, 373] on ul "First Name Last Name Company Name Company Tax ID Delivery Address Billing Addre…" at bounding box center [469, 307] width 395 height 260
click at [646, 347] on icon at bounding box center [648, 344] width 10 height 10
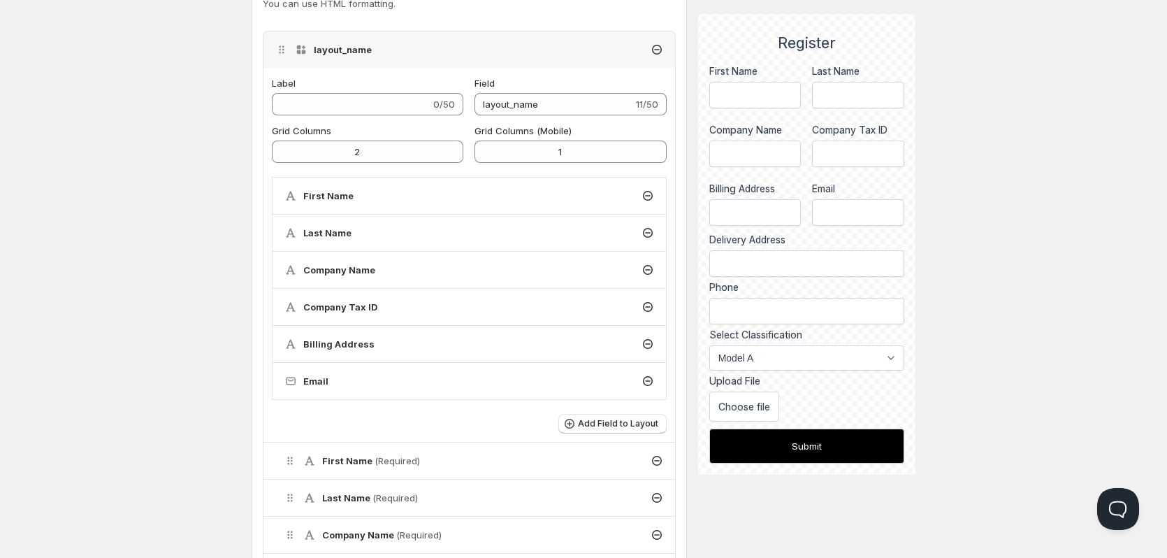
click at [646, 347] on icon at bounding box center [648, 344] width 10 height 10
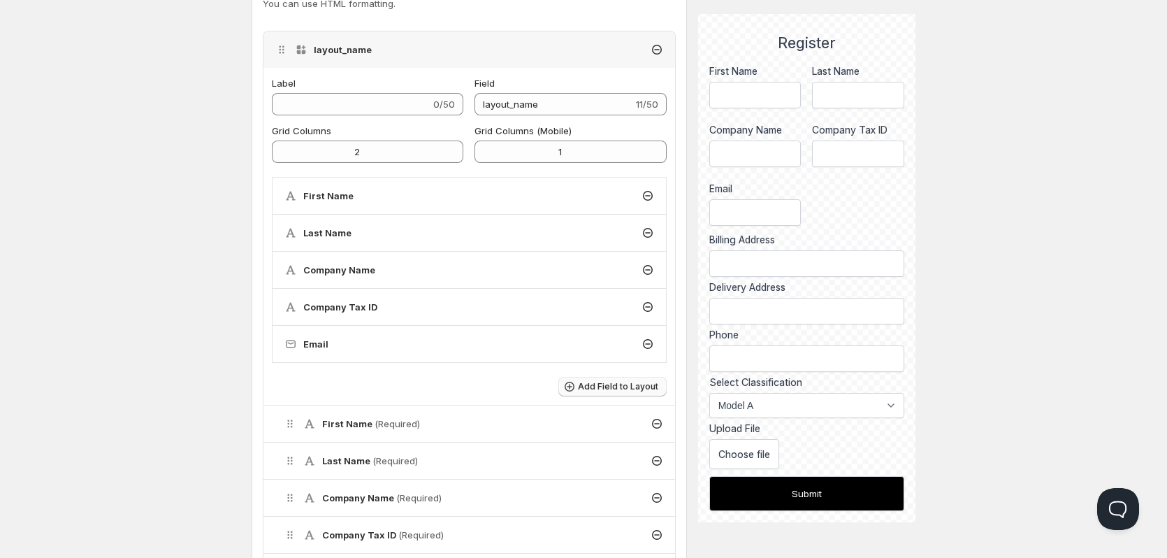
click at [615, 391] on span "Add Field to Layout" at bounding box center [618, 386] width 80 height 11
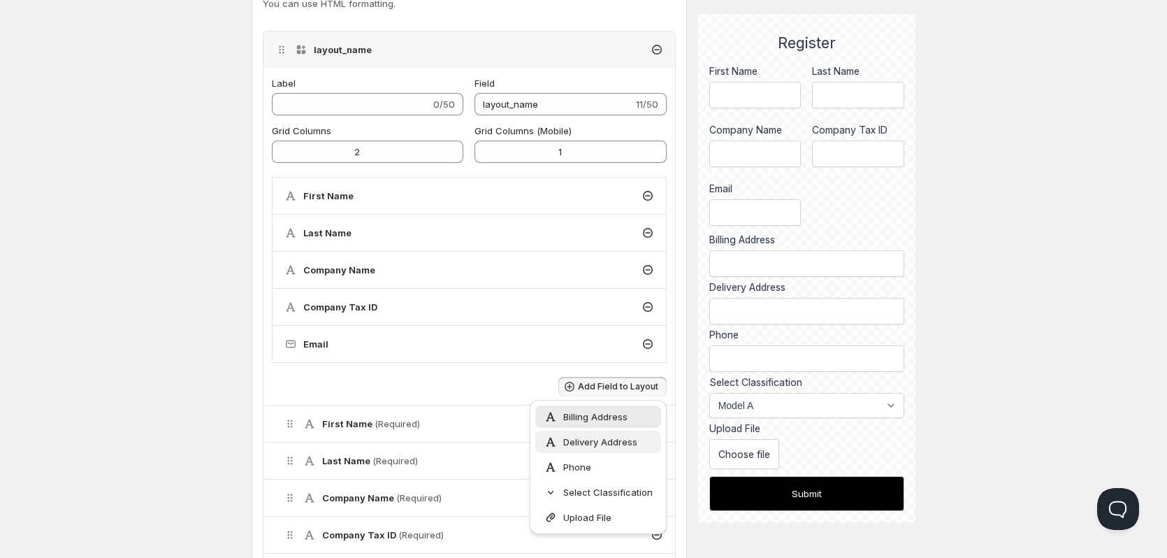
click at [584, 444] on span "Delivery Address" at bounding box center [600, 442] width 74 height 14
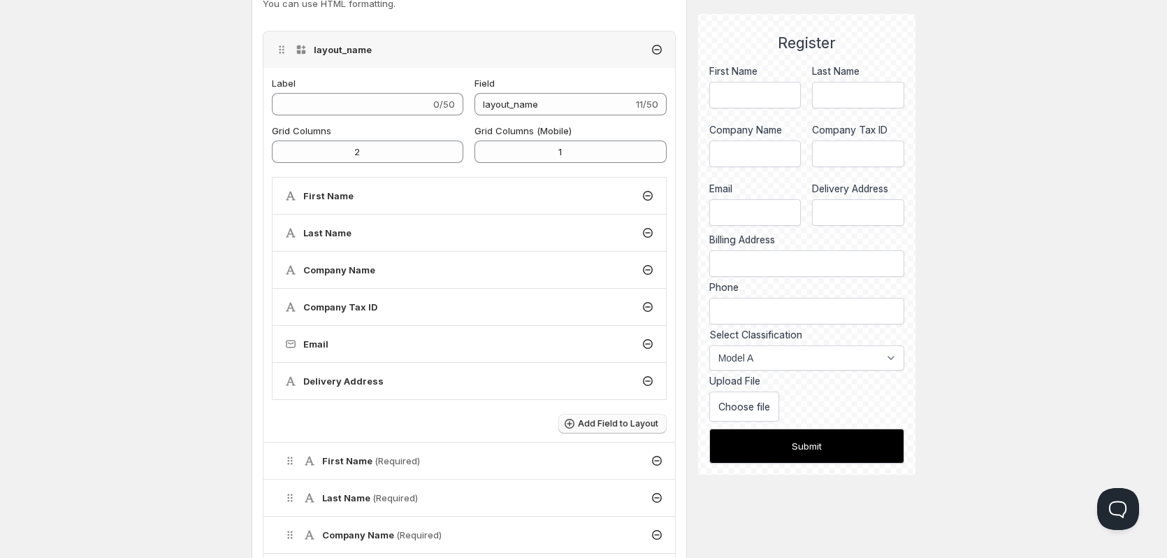
click at [640, 417] on button "Add Field to Layout" at bounding box center [612, 424] width 108 height 20
click at [600, 458] on span "Billing Address" at bounding box center [595, 454] width 64 height 14
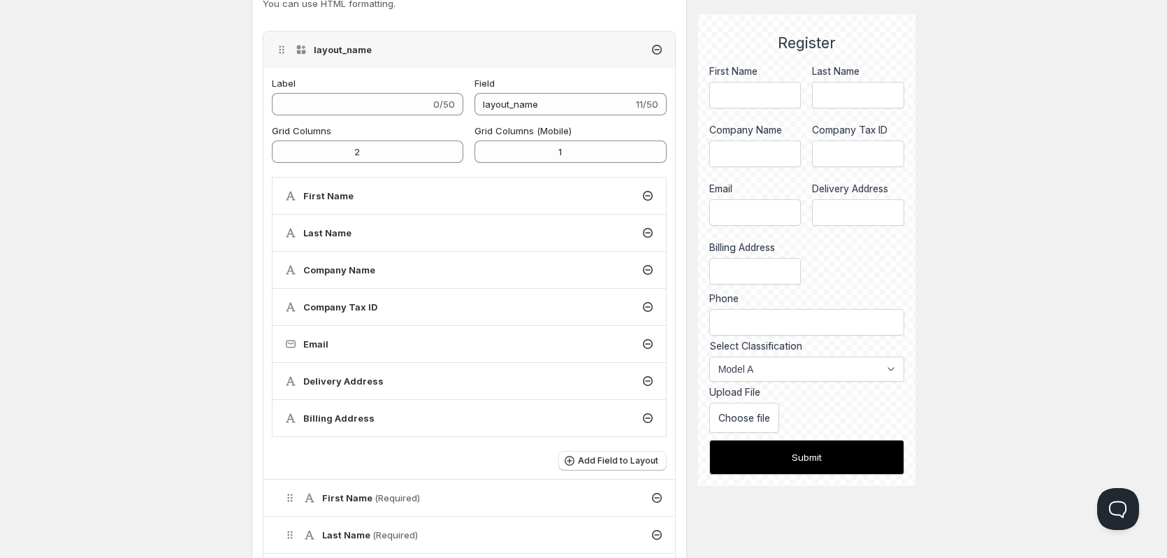
click at [650, 384] on icon at bounding box center [648, 381] width 10 height 10
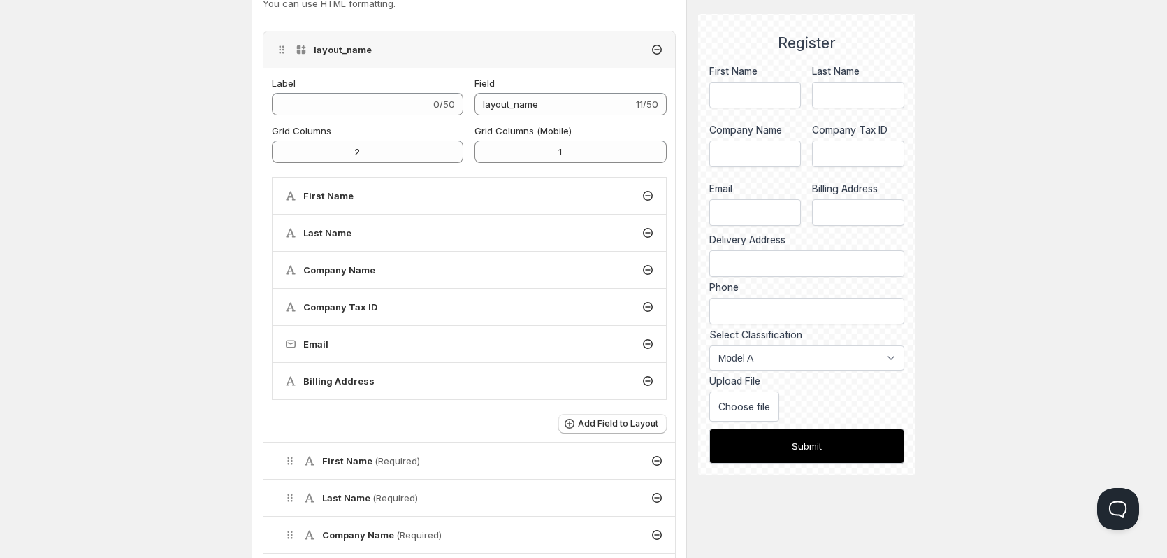
click at [648, 385] on icon at bounding box center [648, 381] width 10 height 10
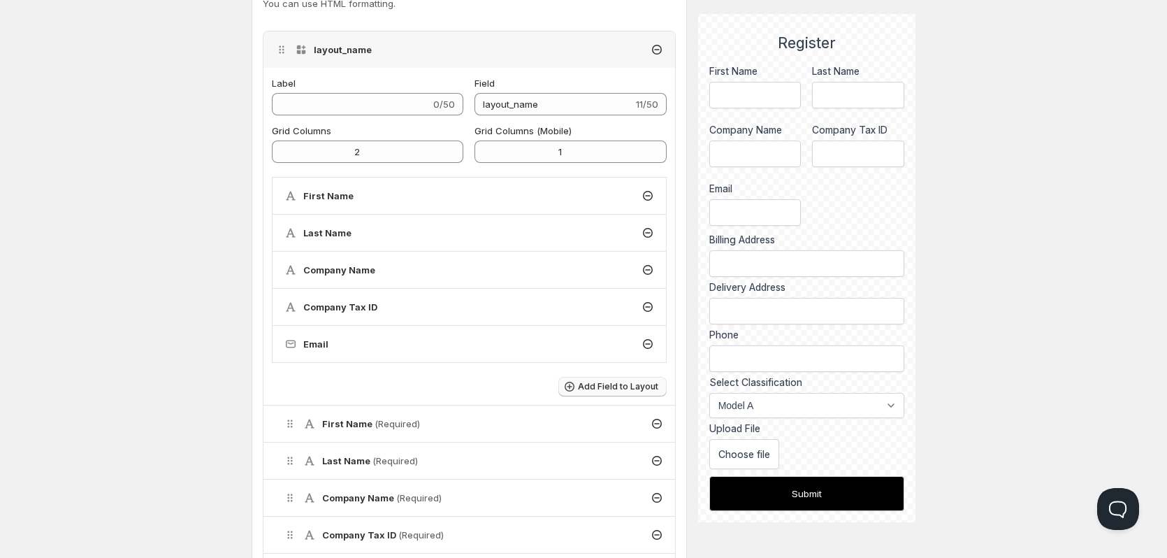
click at [635, 393] on button "Add Field to Layout" at bounding box center [612, 387] width 108 height 20
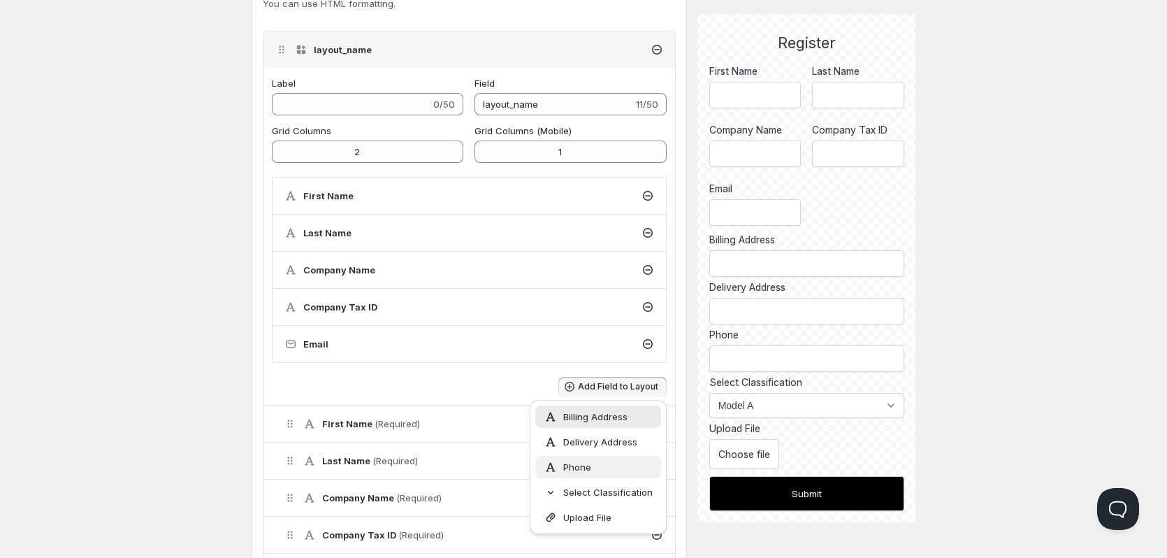
click at [603, 467] on div "Phone" at bounding box center [598, 467] width 109 height 14
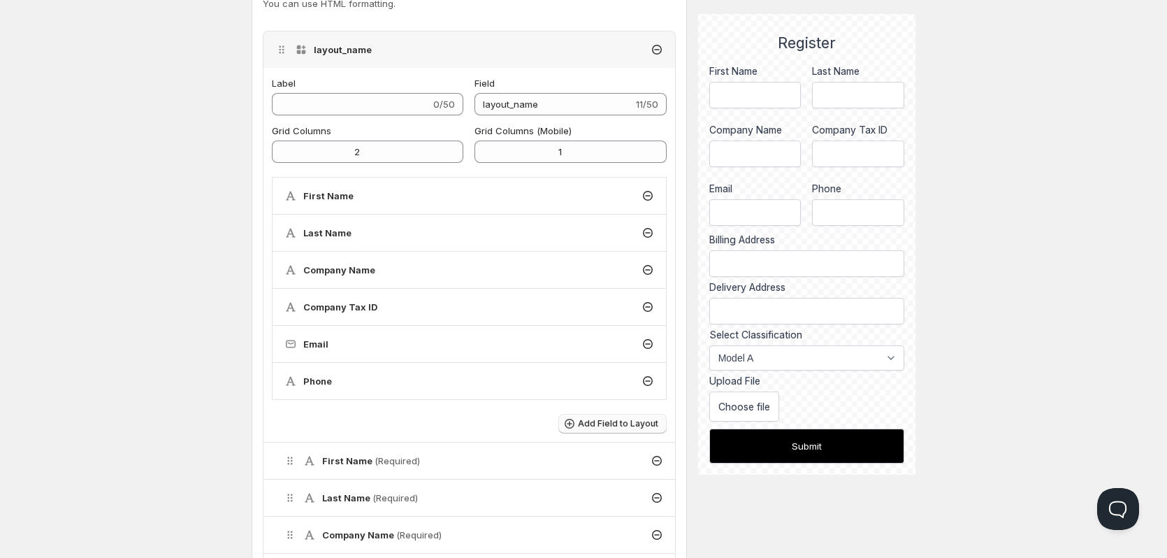
click at [621, 429] on button "Add Field to Layout" at bounding box center [612, 424] width 108 height 20
click at [611, 480] on span "Delivery Address" at bounding box center [600, 479] width 74 height 14
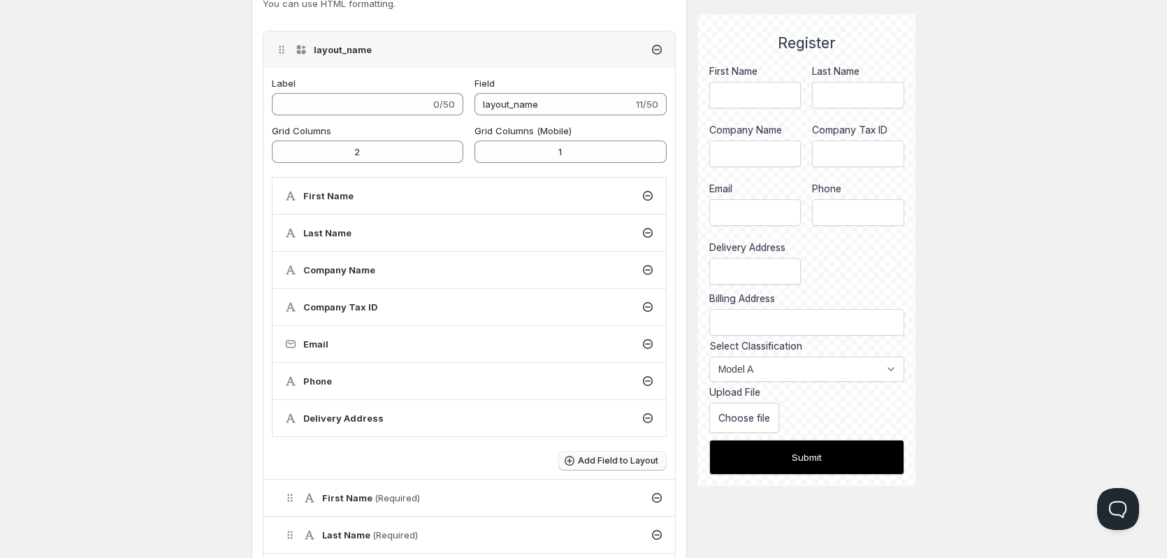
click at [621, 454] on button "Add Field to Layout" at bounding box center [612, 461] width 108 height 20
click at [596, 381] on span "Billing Address" at bounding box center [595, 380] width 64 height 14
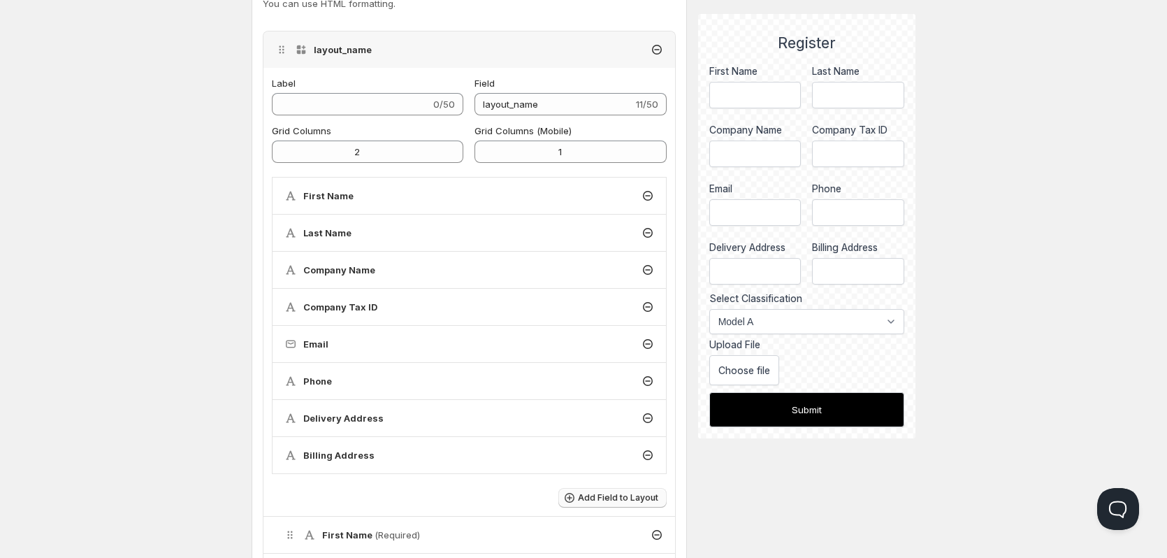
click at [591, 493] on span "Add Field to Layout" at bounding box center [618, 497] width 80 height 11
click at [577, 444] on span "Select Classification" at bounding box center [607, 442] width 89 height 14
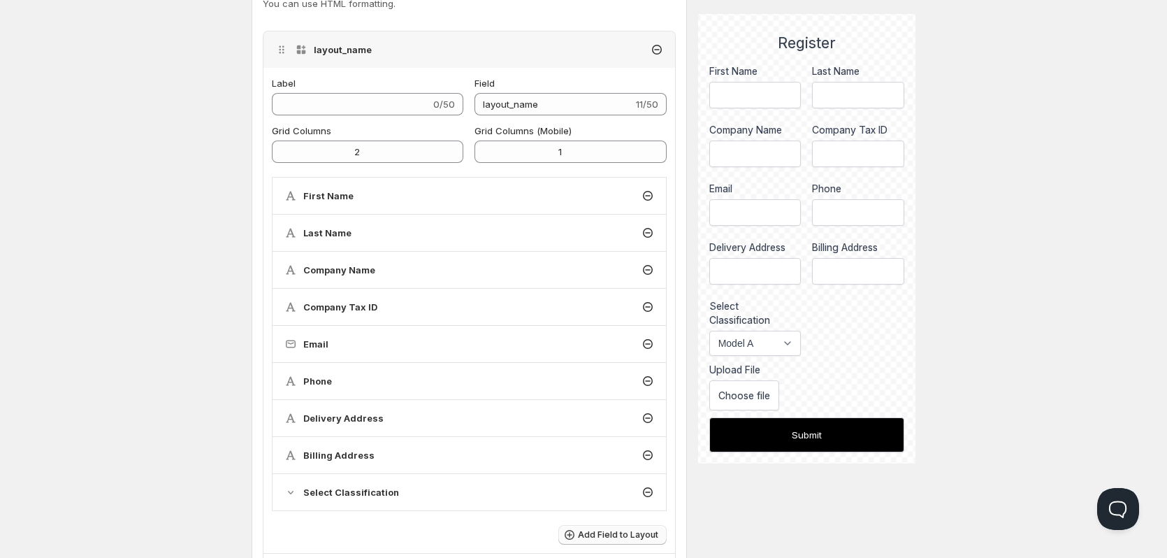
click at [591, 528] on button "Add Field to Layout" at bounding box center [612, 535] width 108 height 20
click at [593, 498] on icon at bounding box center [592, 505] width 14 height 14
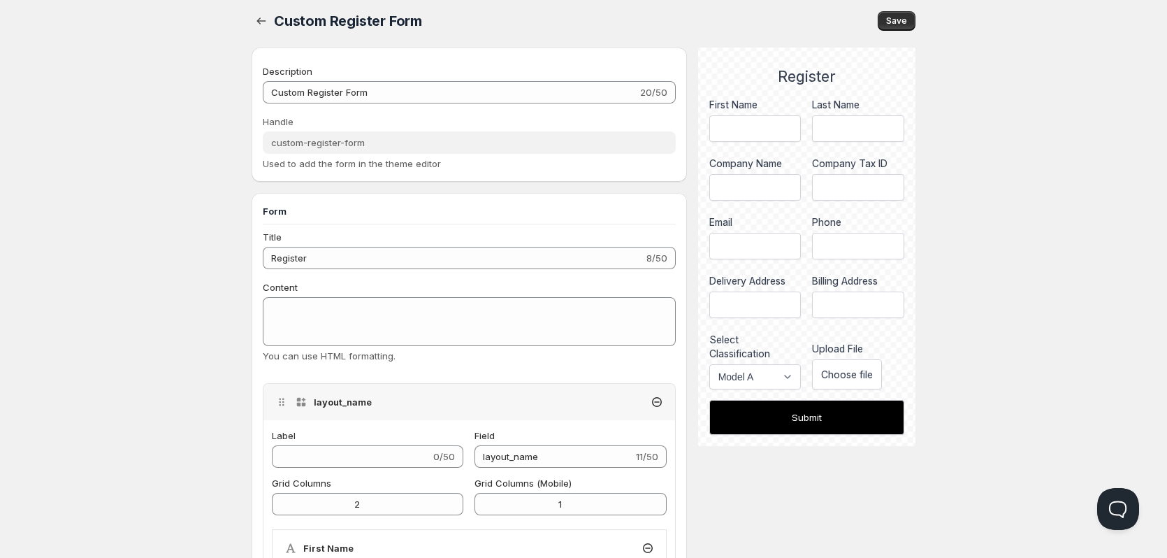
scroll to position [0, 0]
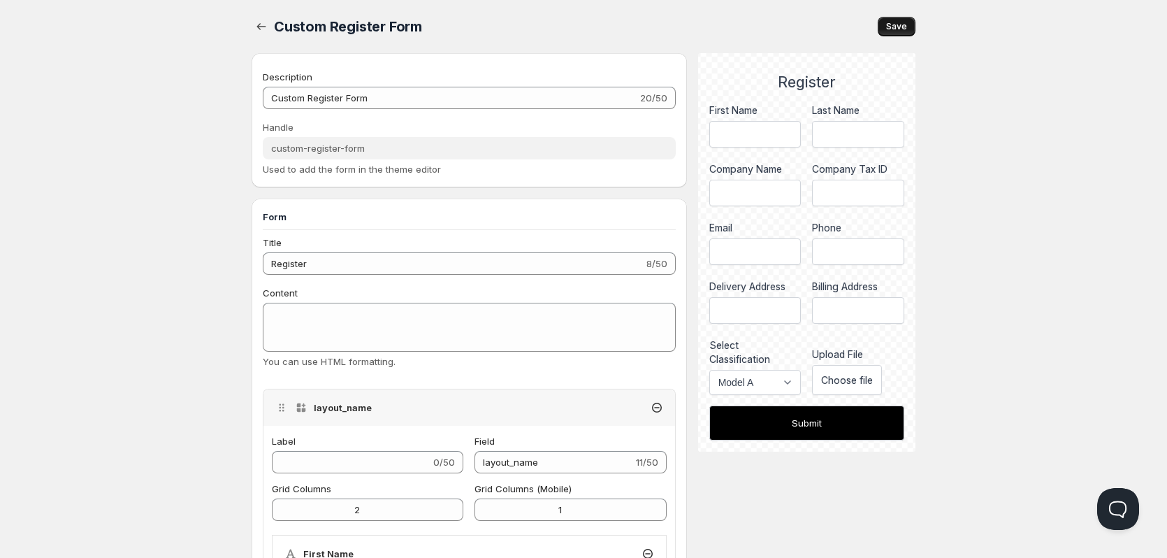
click at [904, 26] on span "Save" at bounding box center [896, 26] width 21 height 11
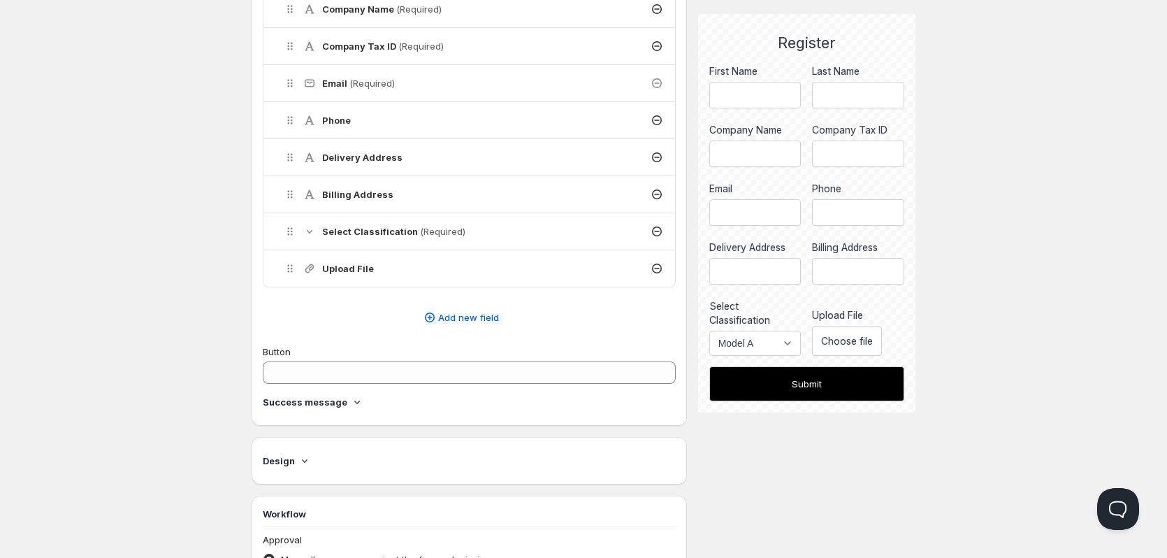
scroll to position [1101, 0]
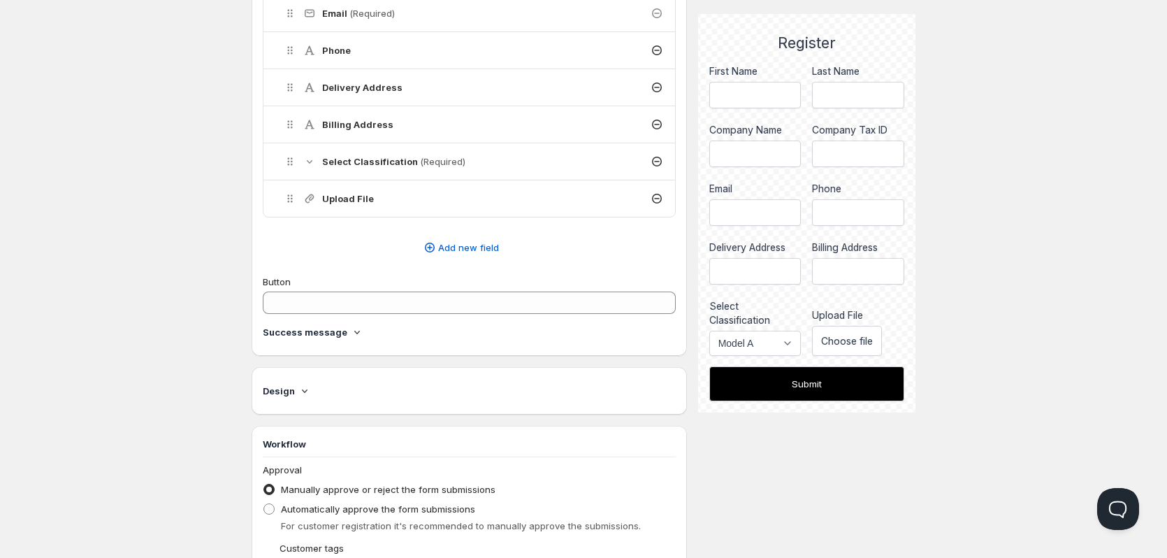
click at [297, 381] on div "Design" at bounding box center [469, 390] width 413 height 25
click at [302, 389] on icon at bounding box center [305, 391] width 14 height 14
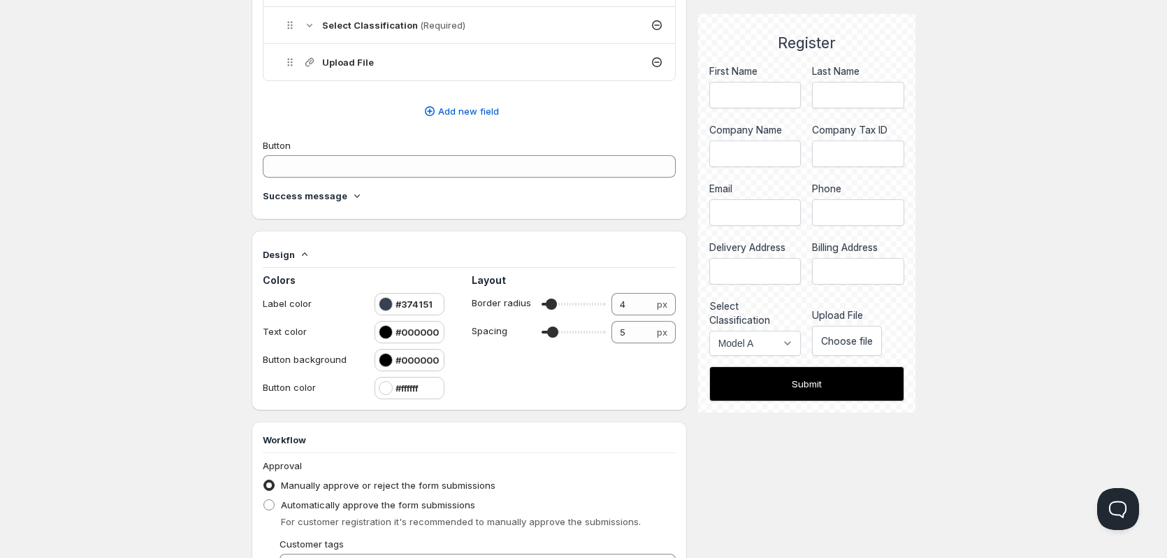
scroll to position [1250, 0]
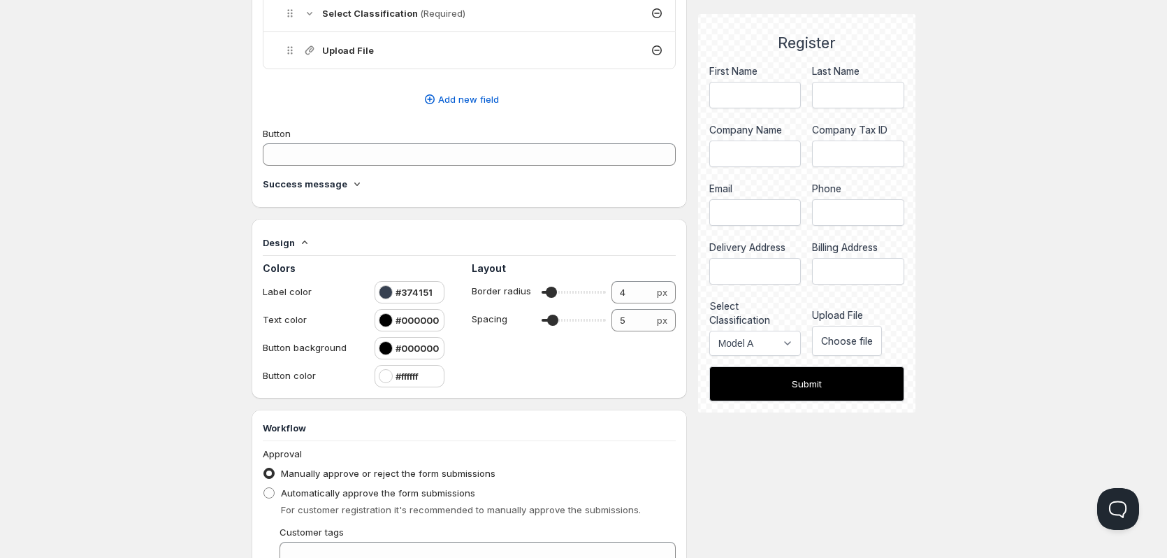
click at [382, 350] on div at bounding box center [386, 348] width 14 height 14
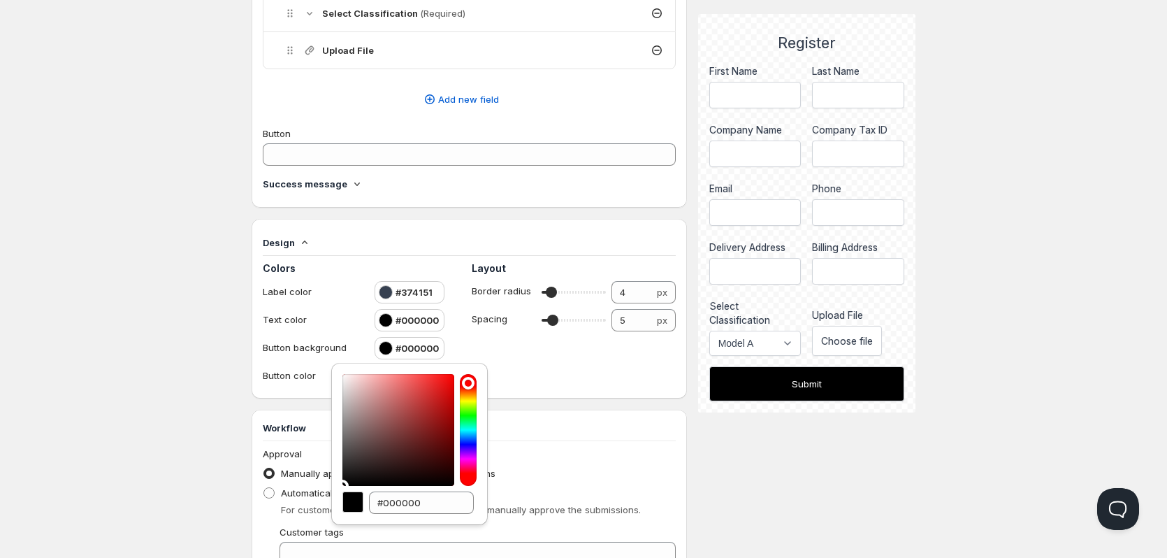
click at [435, 382] on div at bounding box center [398, 430] width 112 height 112
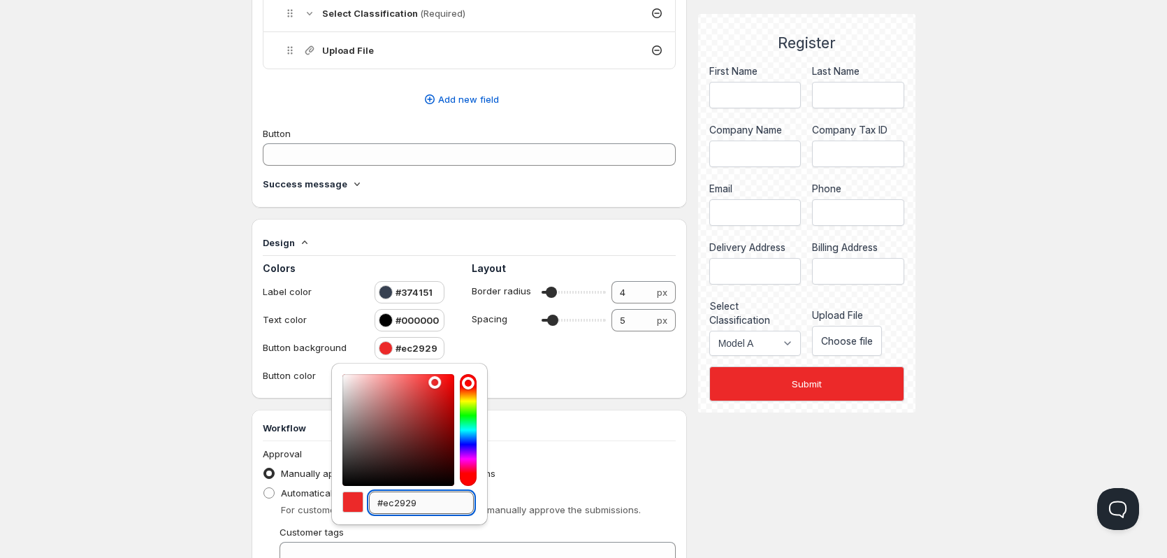
click at [421, 495] on input "#ec2929" at bounding box center [421, 502] width 105 height 22
paste input "#EE2737"
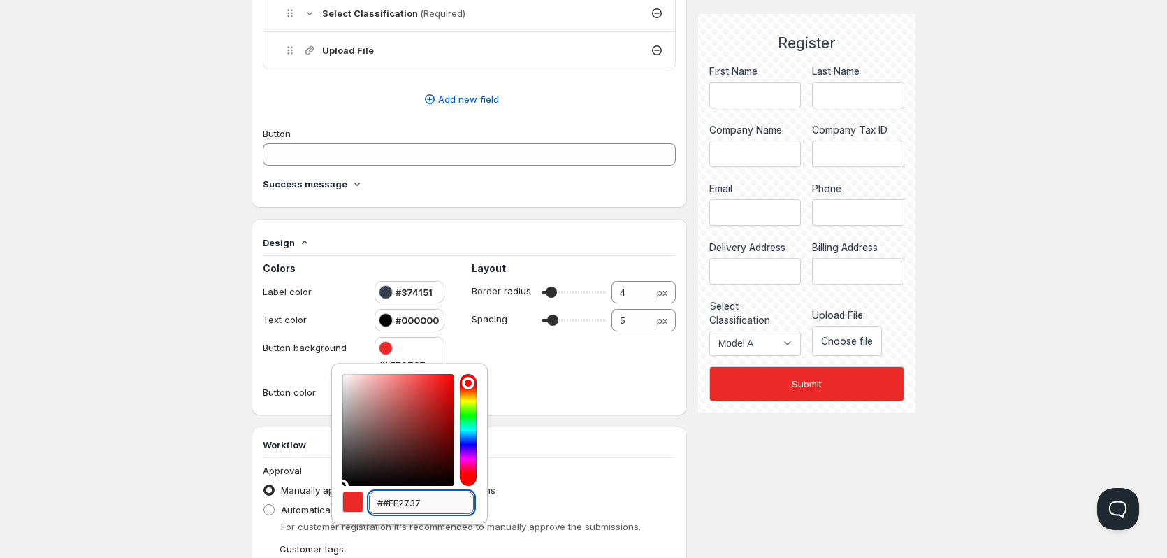
click at [387, 504] on input "##EE2737" at bounding box center [421, 502] width 105 height 22
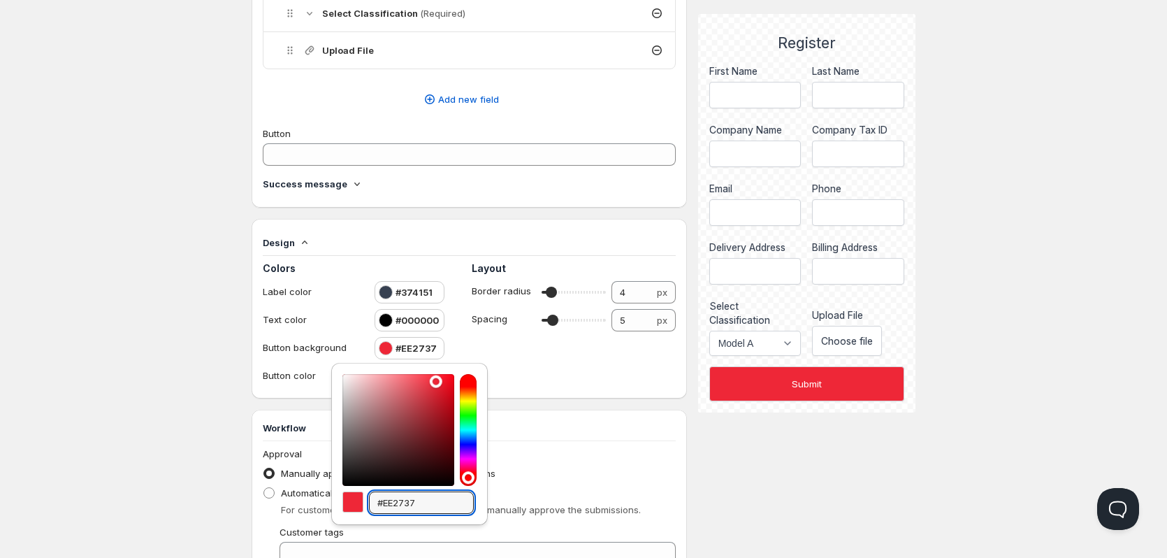
type input "#EE2737"
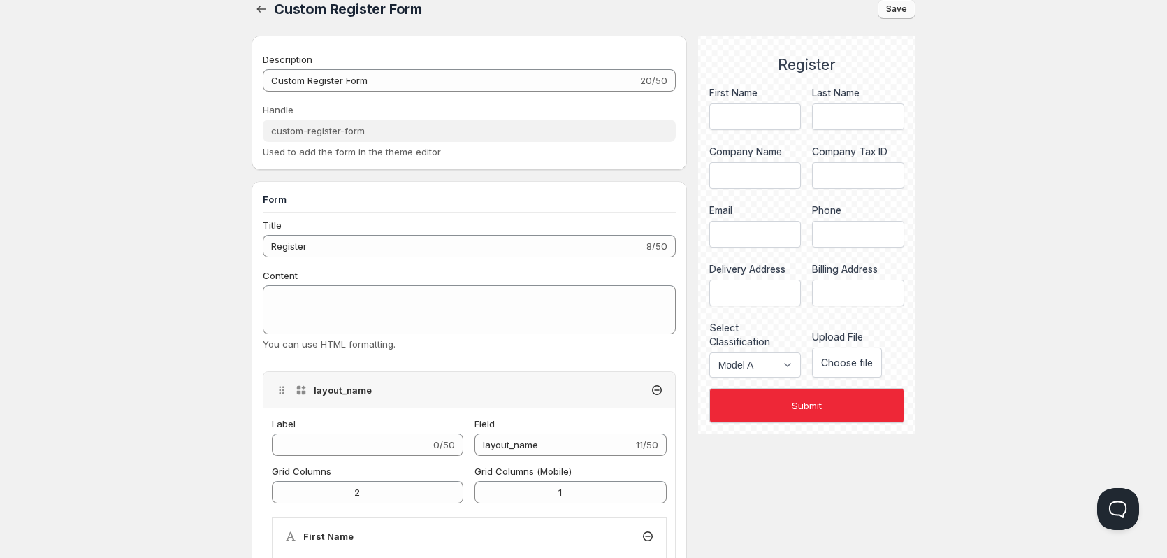
scroll to position [0, 0]
